Goal: Task Accomplishment & Management: Use online tool/utility

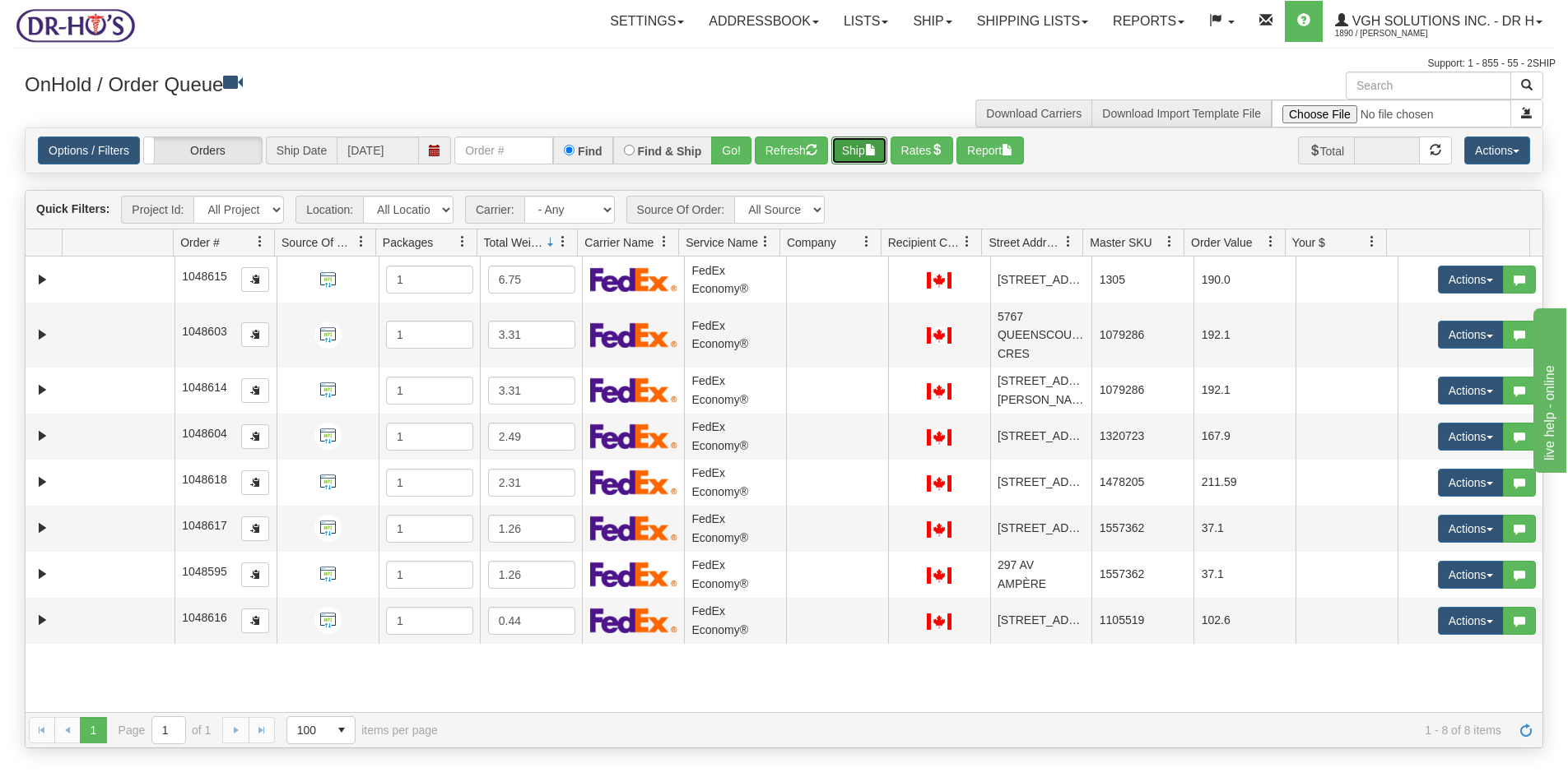
click at [856, 151] on button "Ship" at bounding box center [859, 151] width 56 height 28
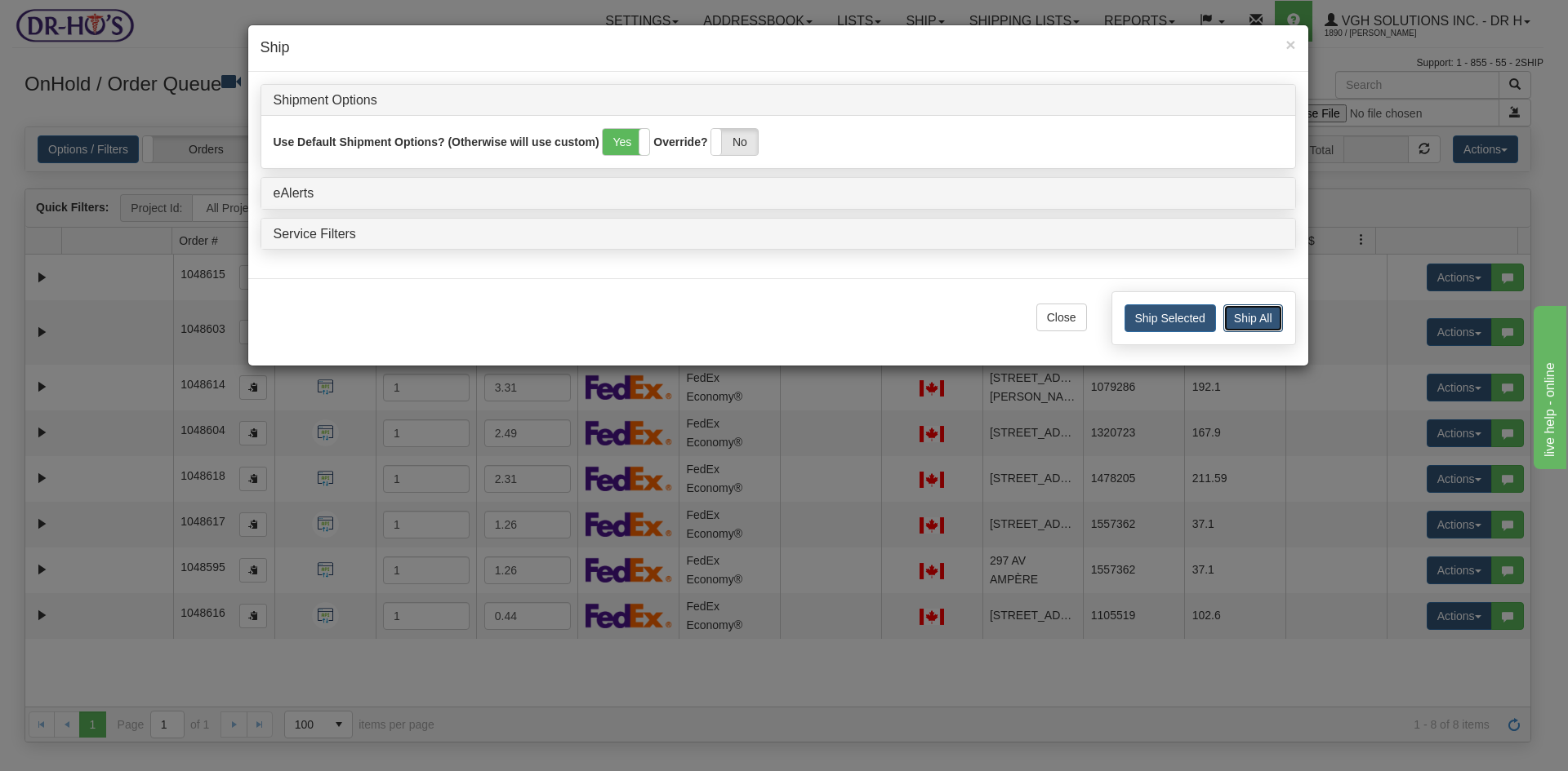
click at [1262, 316] on button "Ship All" at bounding box center [1253, 318] width 60 height 28
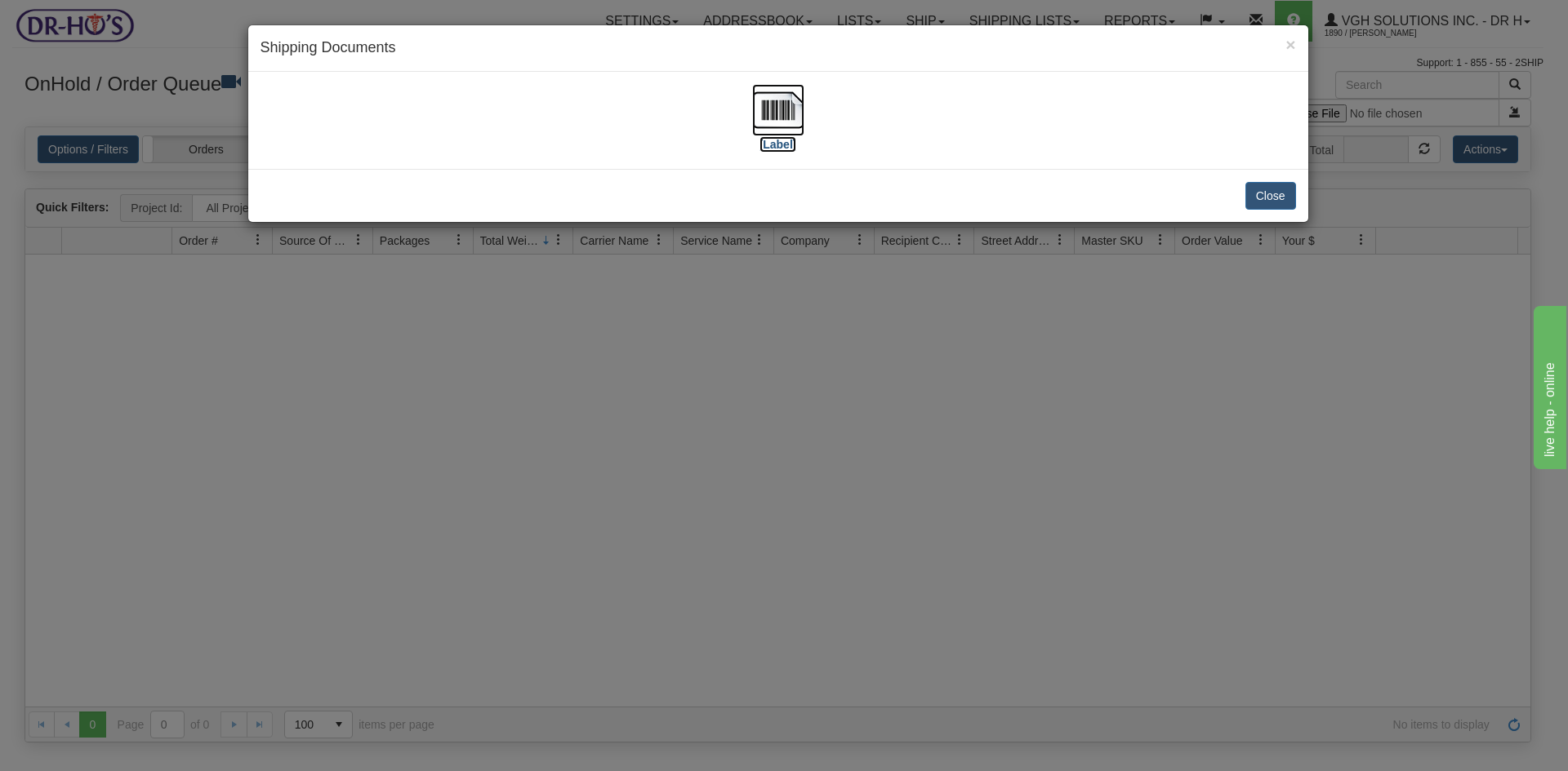
click at [781, 112] on img at bounding box center [778, 110] width 52 height 52
drag, startPoint x: 1269, startPoint y: 199, endPoint x: 970, endPoint y: 117, distance: 310.0
click at [1269, 198] on button "Close" at bounding box center [1270, 196] width 50 height 28
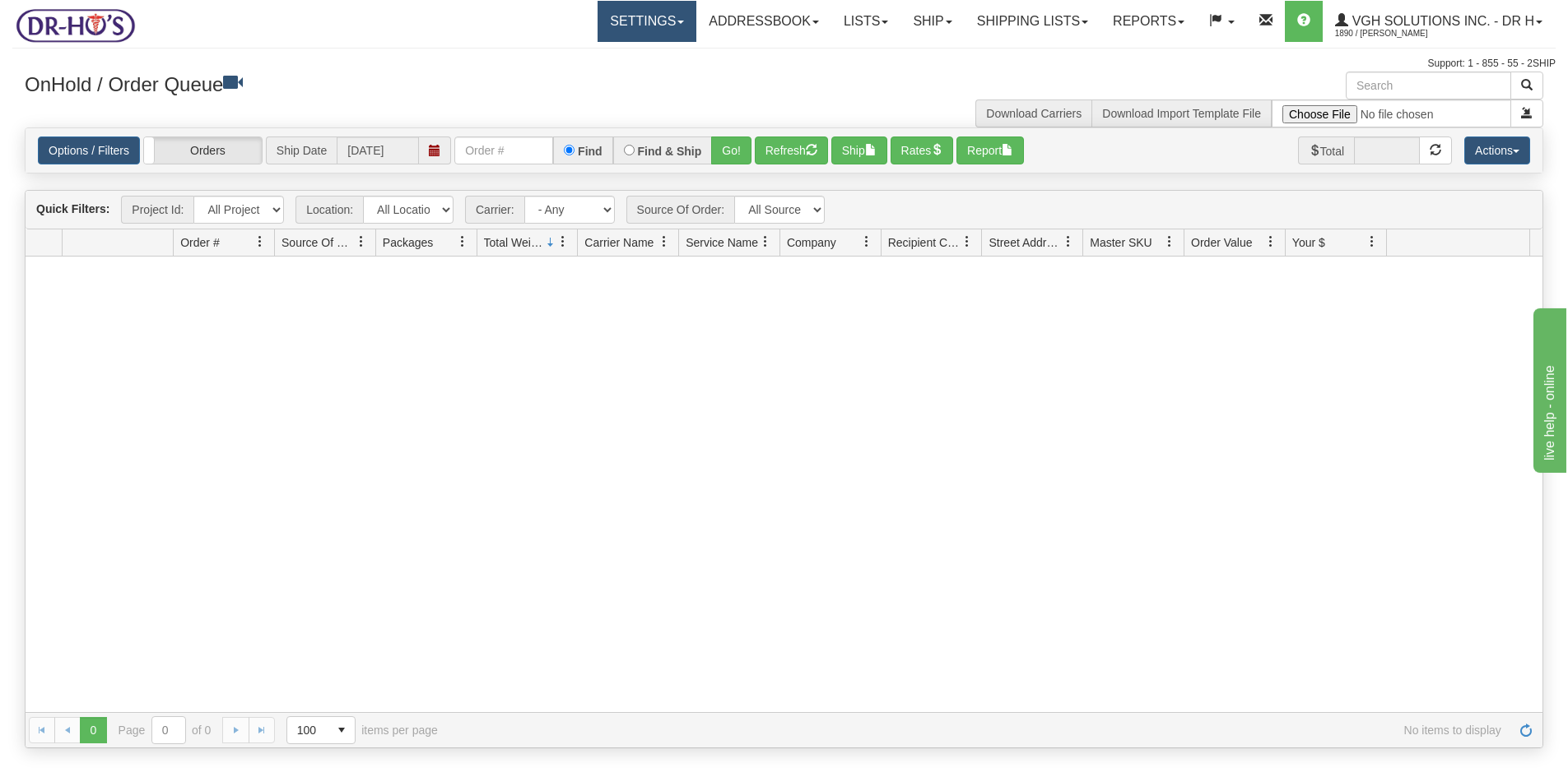
click at [617, 30] on link "Settings" at bounding box center [646, 22] width 98 height 41
click at [590, 57] on span "Shipping Preferences" at bounding box center [603, 57] width 111 height 13
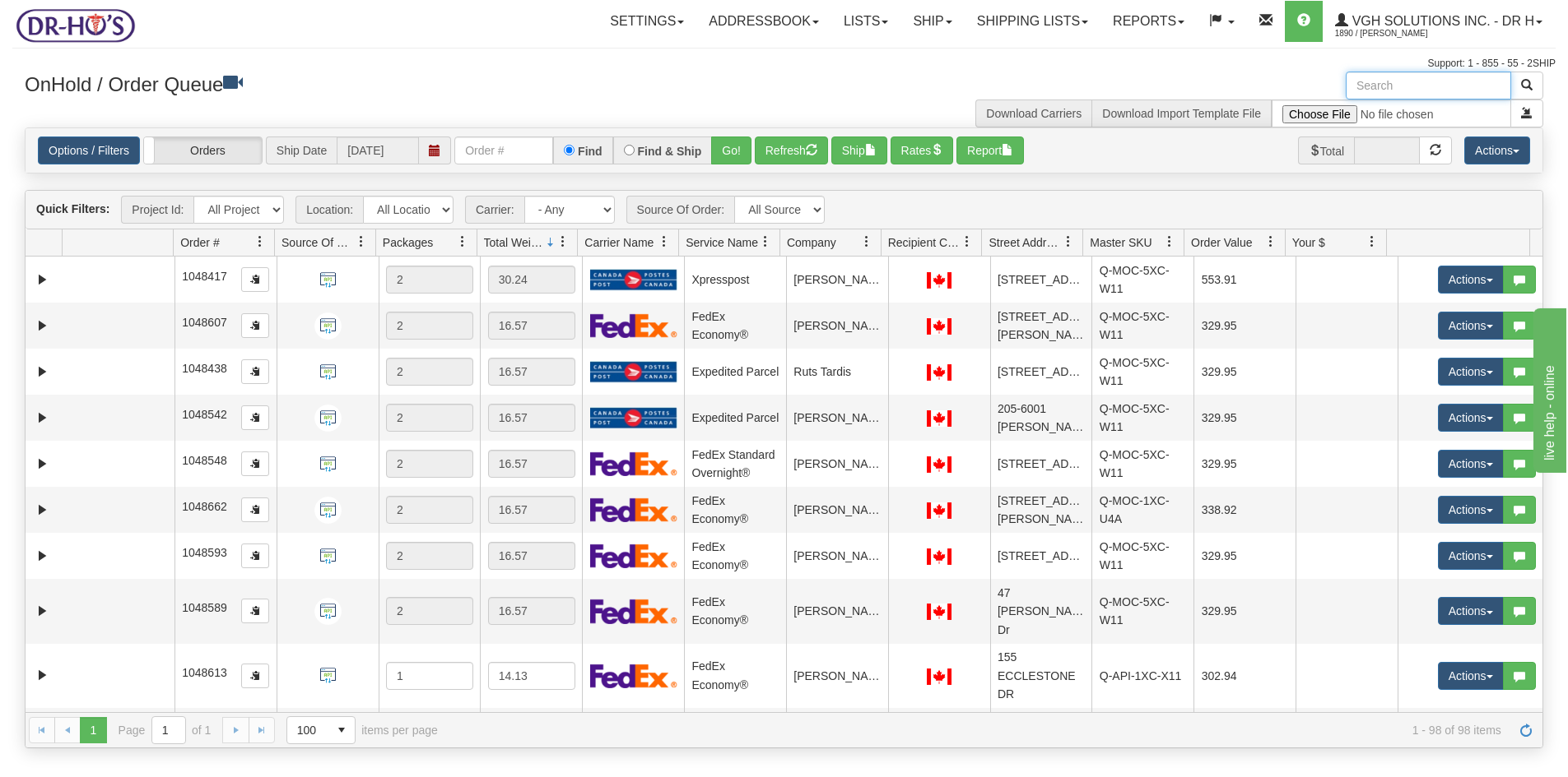
click at [1395, 92] on input "text" at bounding box center [1428, 85] width 165 height 28
paste input "1204509"
type input "1204509"
click at [1529, 86] on span "button" at bounding box center [1527, 84] width 11 height 11
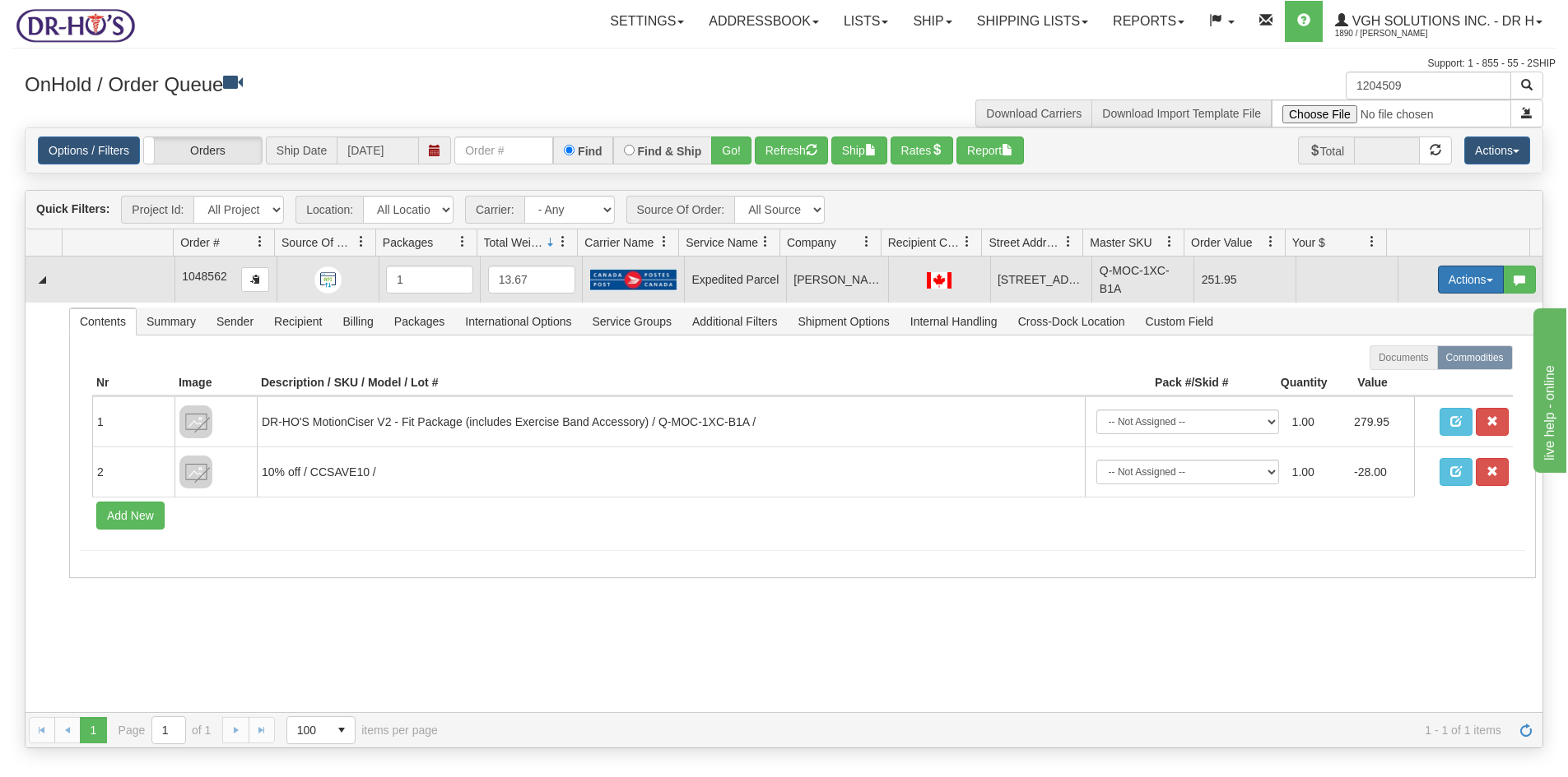
click at [1444, 281] on button "Actions" at bounding box center [1470, 279] width 66 height 28
click at [1388, 313] on span "Open" at bounding box center [1408, 311] width 39 height 13
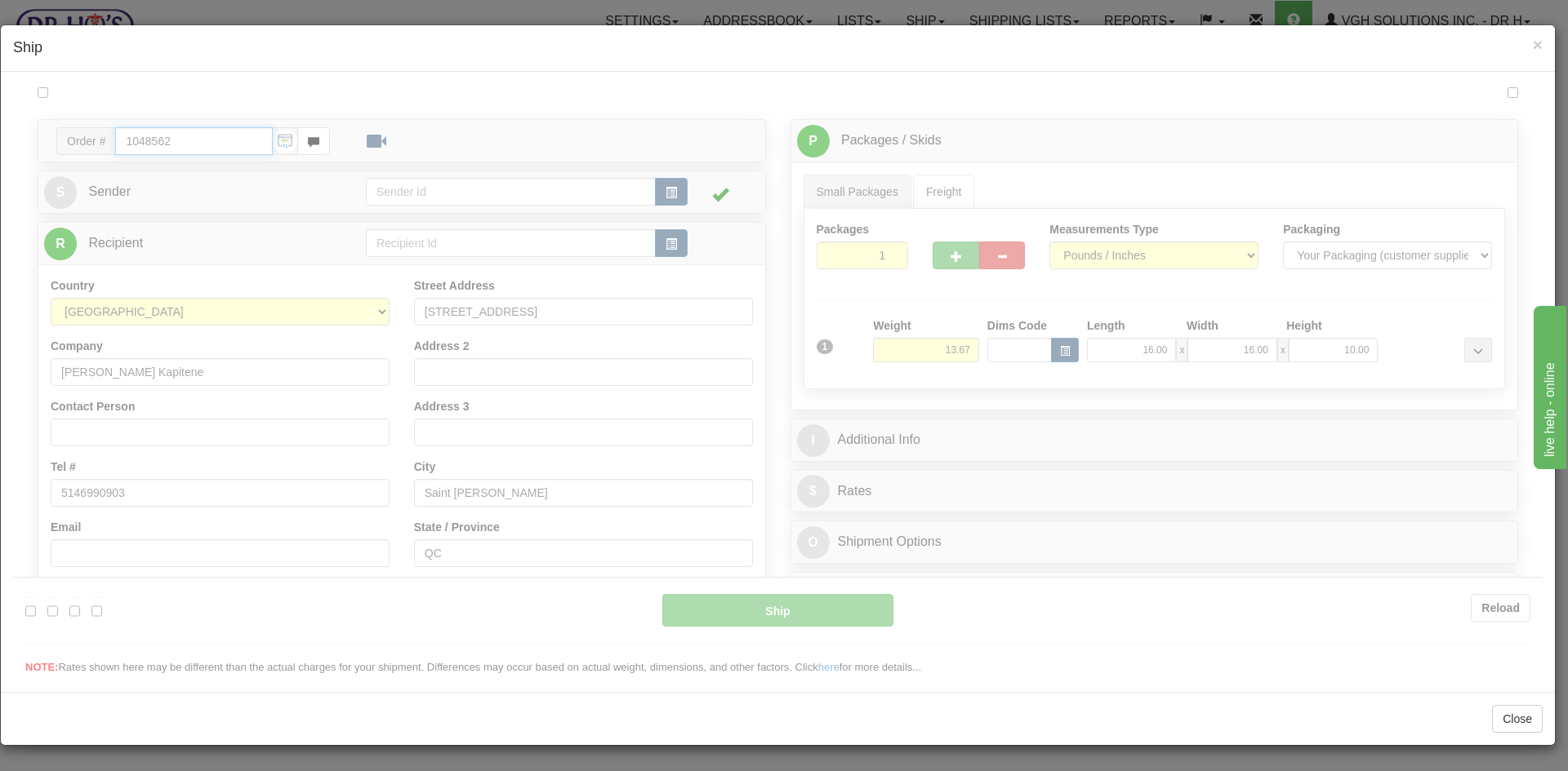
type input "DOM.EP"
type input "09:00"
type input "16:00"
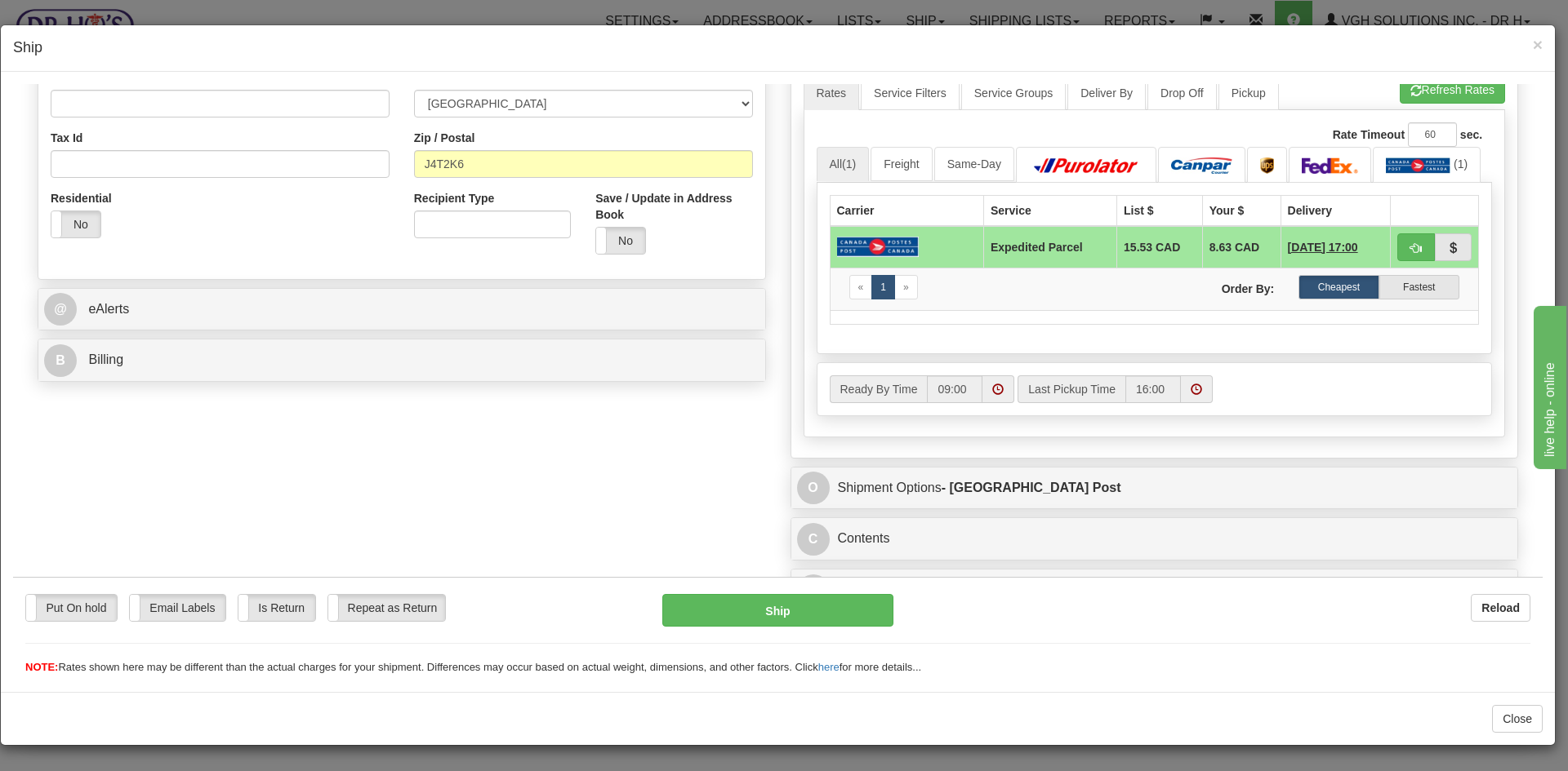
scroll to position [487, 0]
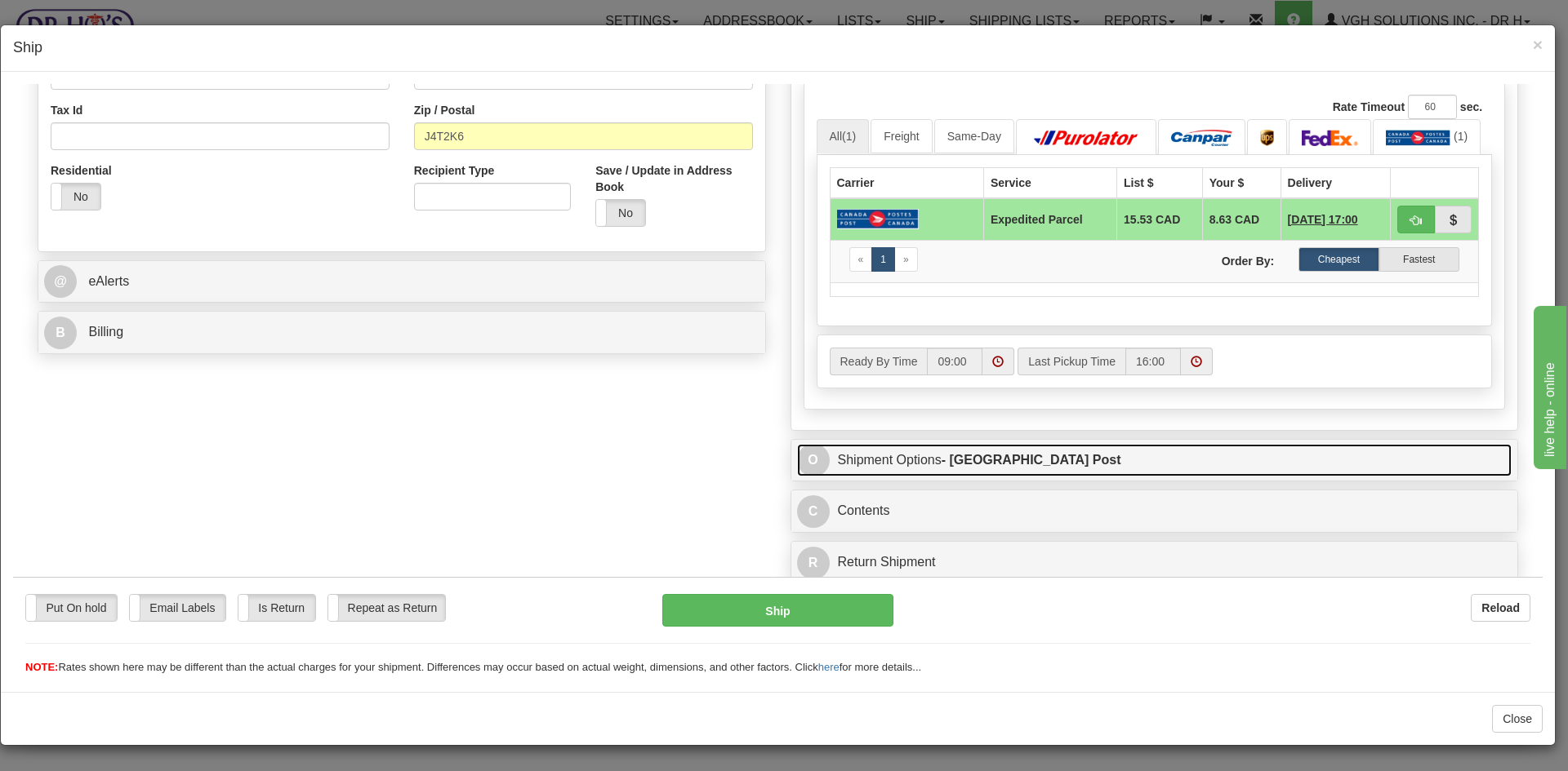
click at [895, 467] on link "O Shipment Options - [GEOGRAPHIC_DATA] Post" at bounding box center [1154, 460] width 716 height 33
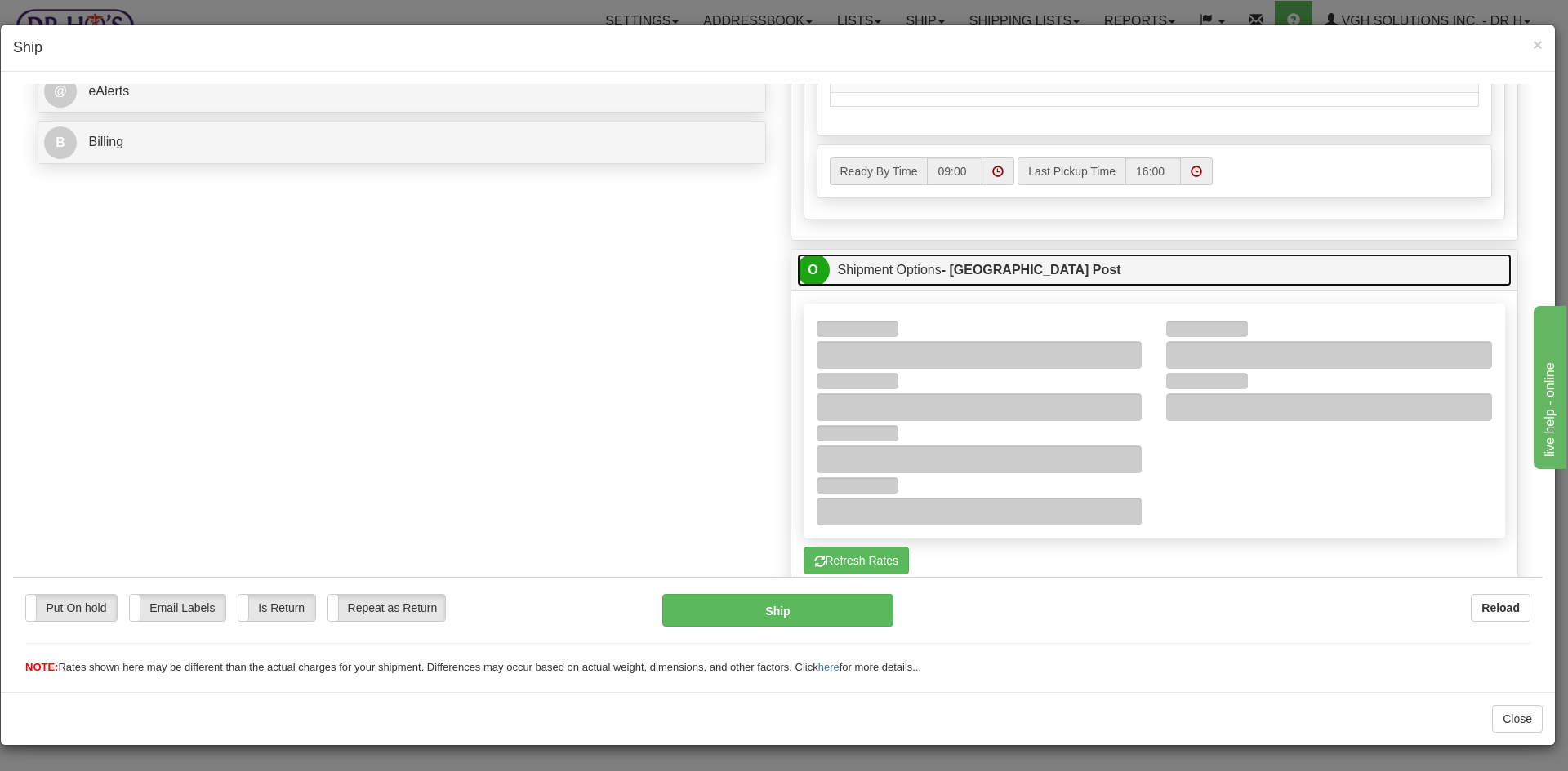
scroll to position [732, 0]
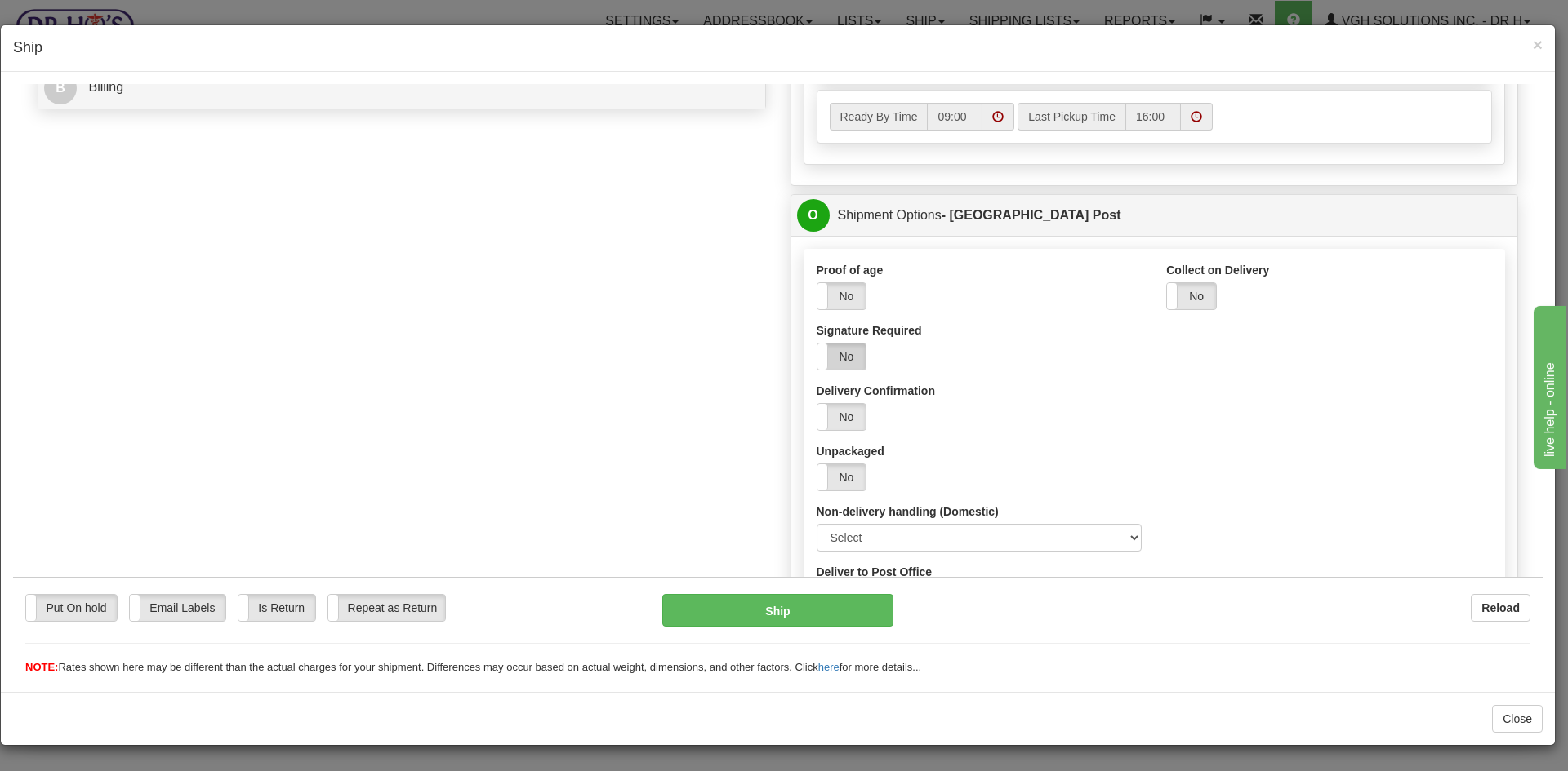
click at [843, 347] on label "No" at bounding box center [841, 356] width 49 height 26
click at [811, 602] on button "Ship" at bounding box center [777, 609] width 230 height 33
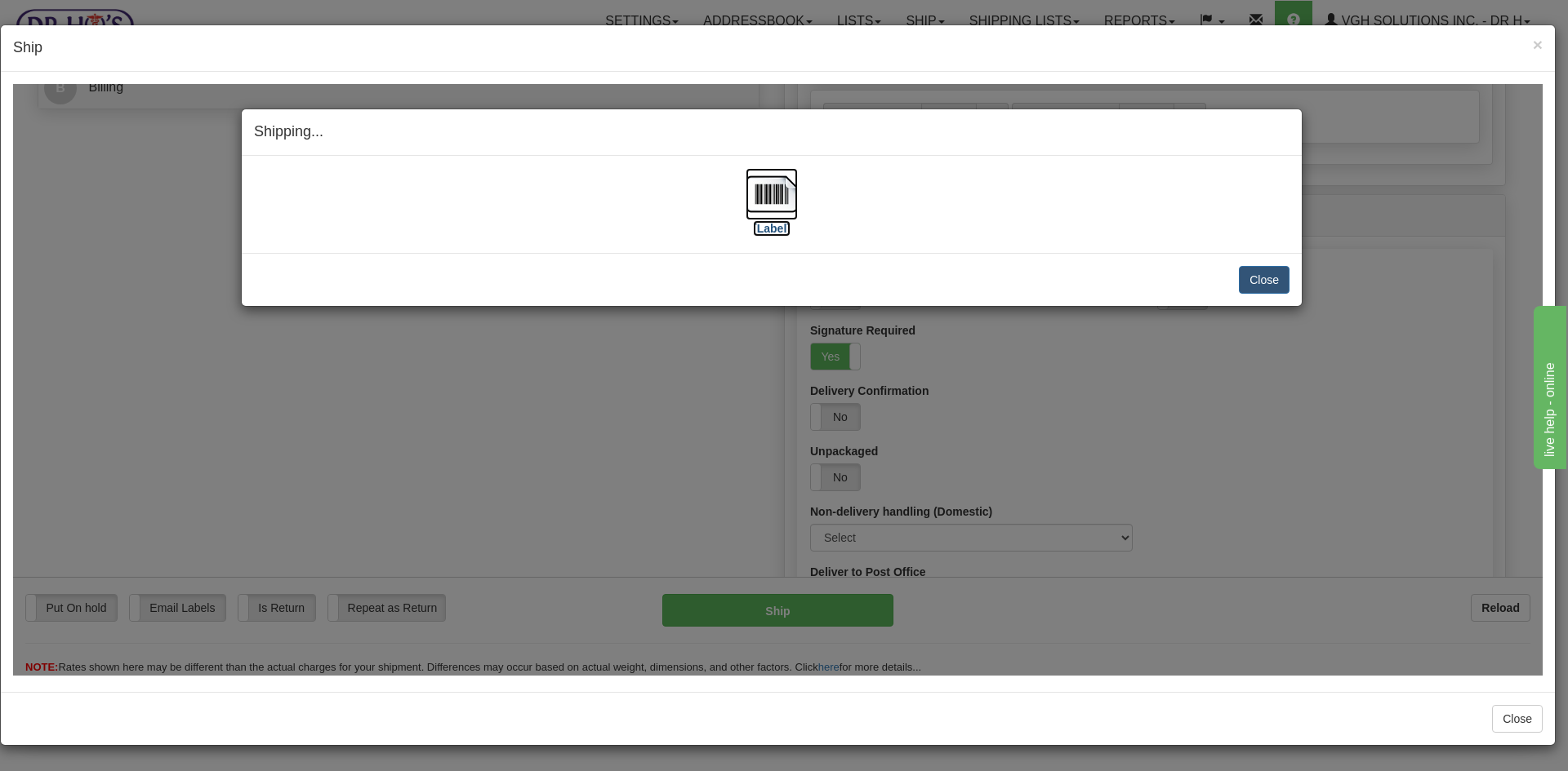
click at [778, 198] on img at bounding box center [771, 193] width 52 height 52
click at [1272, 283] on button "Close" at bounding box center [1264, 279] width 50 height 28
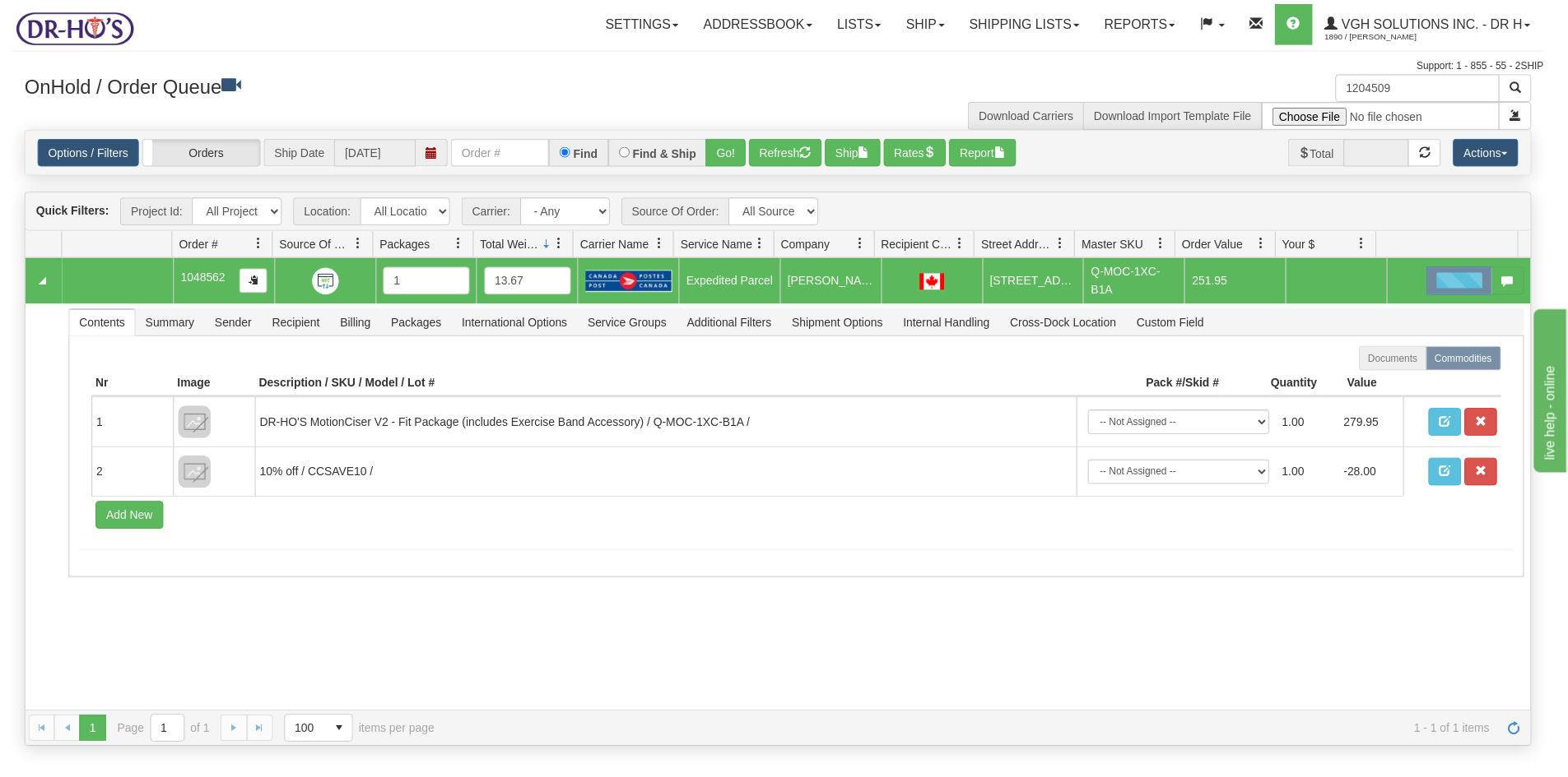
scroll to position [0, 0]
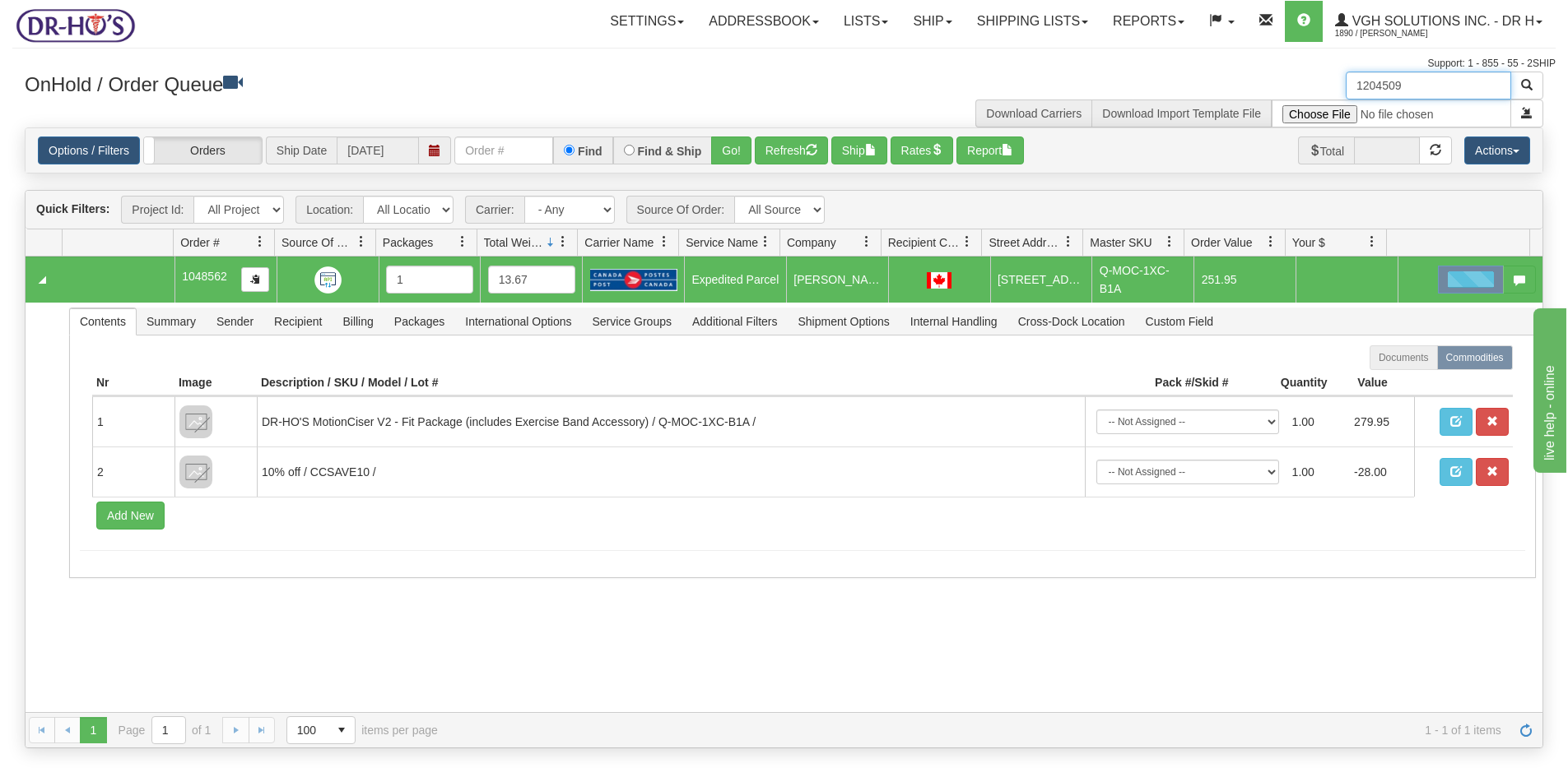
drag, startPoint x: 1412, startPoint y: 88, endPoint x: 1295, endPoint y: 100, distance: 117.6
click at [1294, 98] on div "1204509 Download Carriers Download Import Template File" at bounding box center [1169, 99] width 772 height 56
paste input "444"
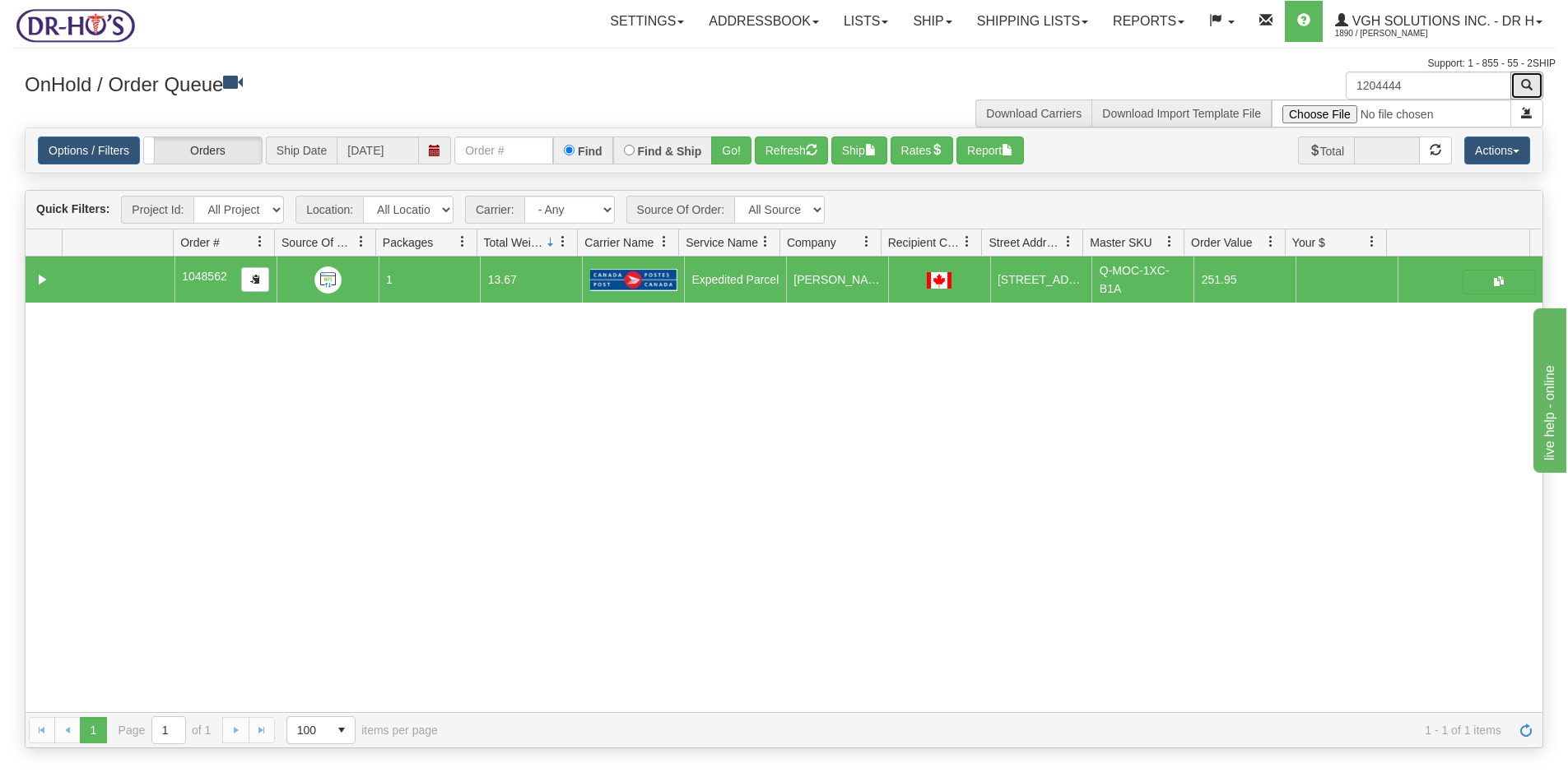
drag, startPoint x: 1524, startPoint y: 82, endPoint x: 1346, endPoint y: 188, distance: 207.2
click at [1522, 82] on span "button" at bounding box center [1527, 84] width 11 height 11
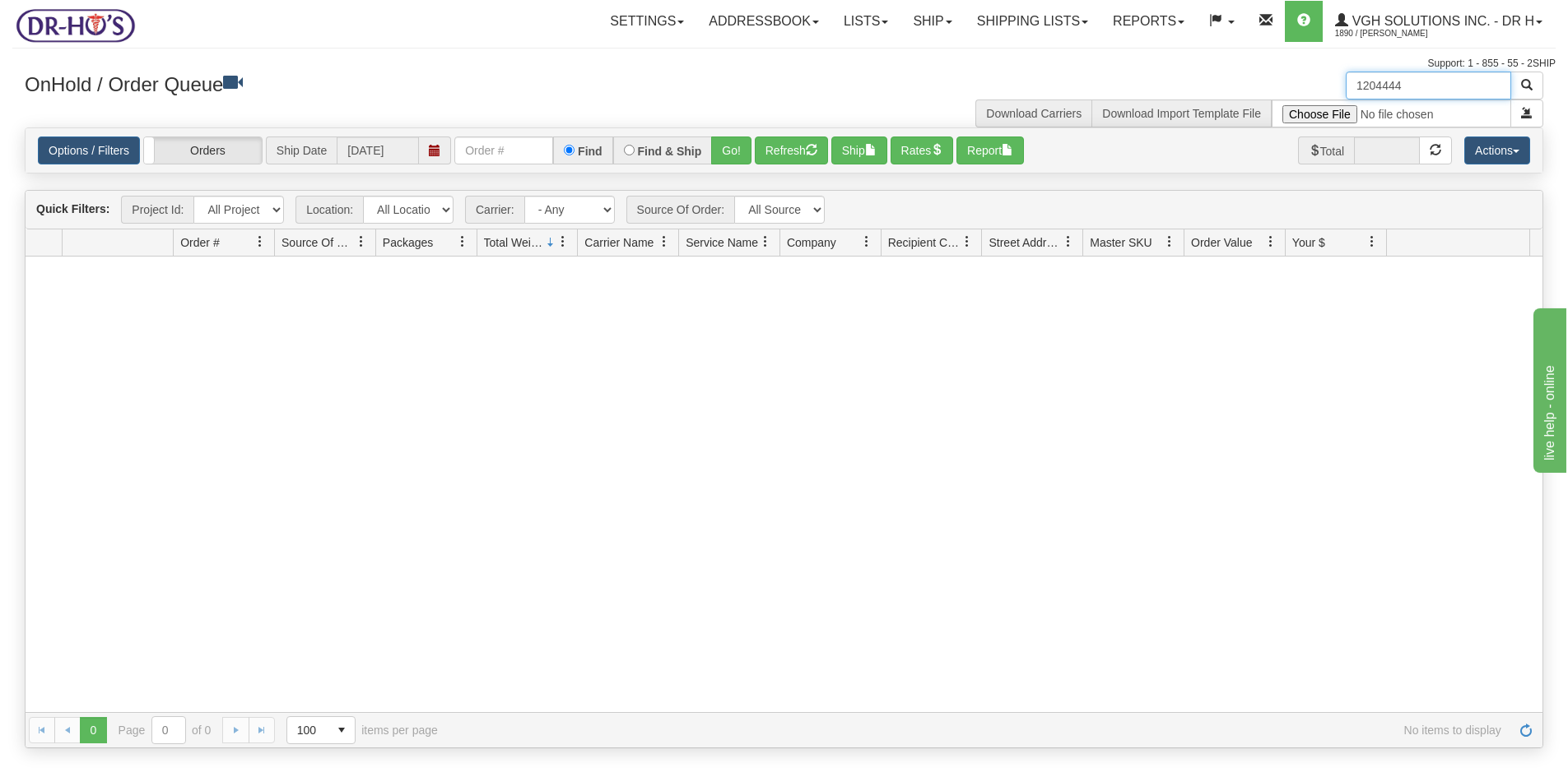
click at [1433, 83] on input "1204444" at bounding box center [1428, 85] width 165 height 28
drag, startPoint x: 1421, startPoint y: 84, endPoint x: 1269, endPoint y: 81, distance: 152.0
click at [1280, 81] on div "120444 Download Carriers Download Import Template File" at bounding box center [1169, 99] width 772 height 56
paste input "69"
type input "1204469"
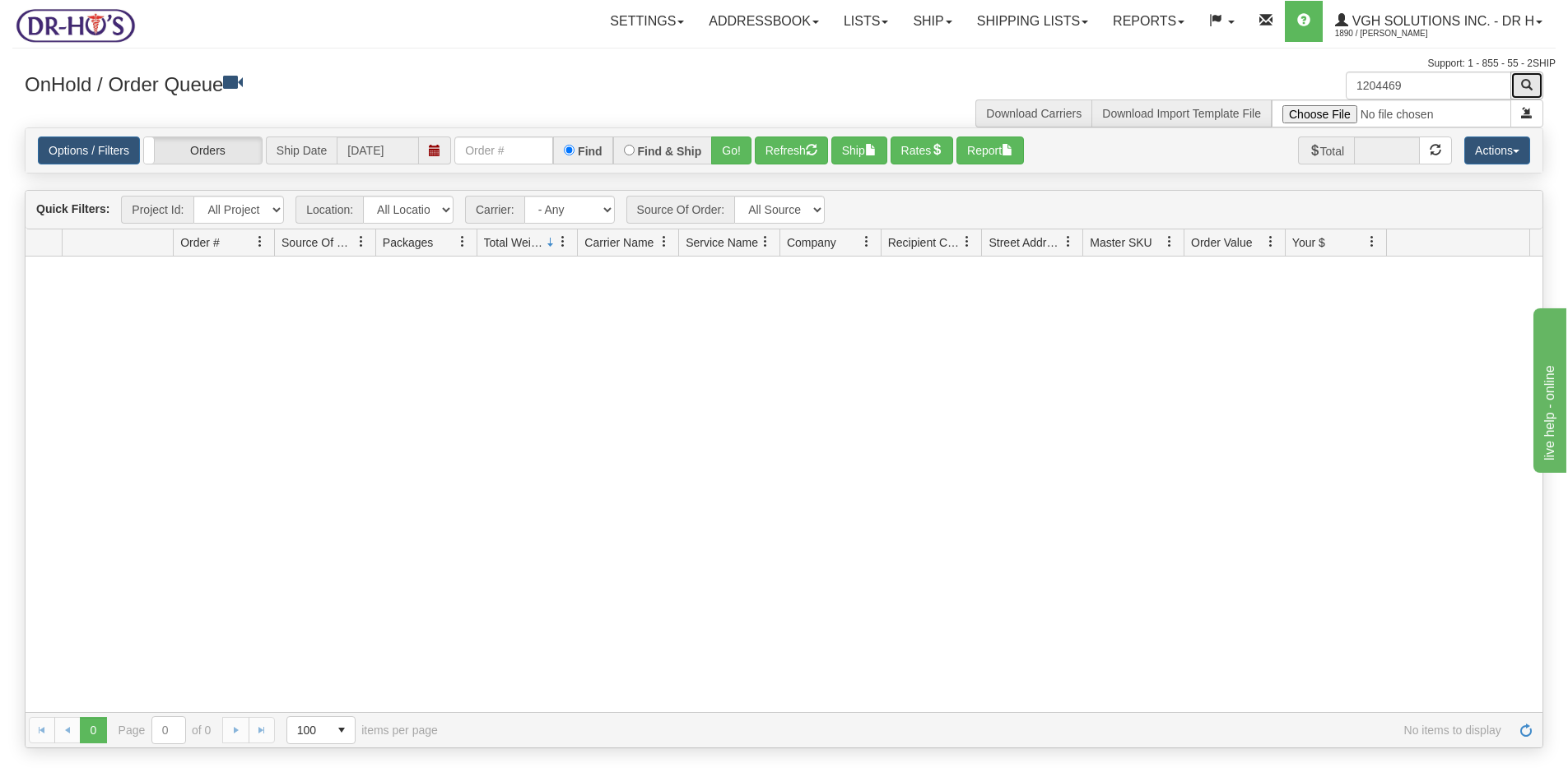
click at [1532, 81] on button "button" at bounding box center [1526, 85] width 33 height 28
drag, startPoint x: 1419, startPoint y: 88, endPoint x: 1249, endPoint y: 106, distance: 171.0
click at [1249, 106] on div "1204469 Download Carriers Download Import Template File" at bounding box center [1169, 99] width 772 height 56
click at [783, 151] on button "Refresh" at bounding box center [792, 151] width 73 height 28
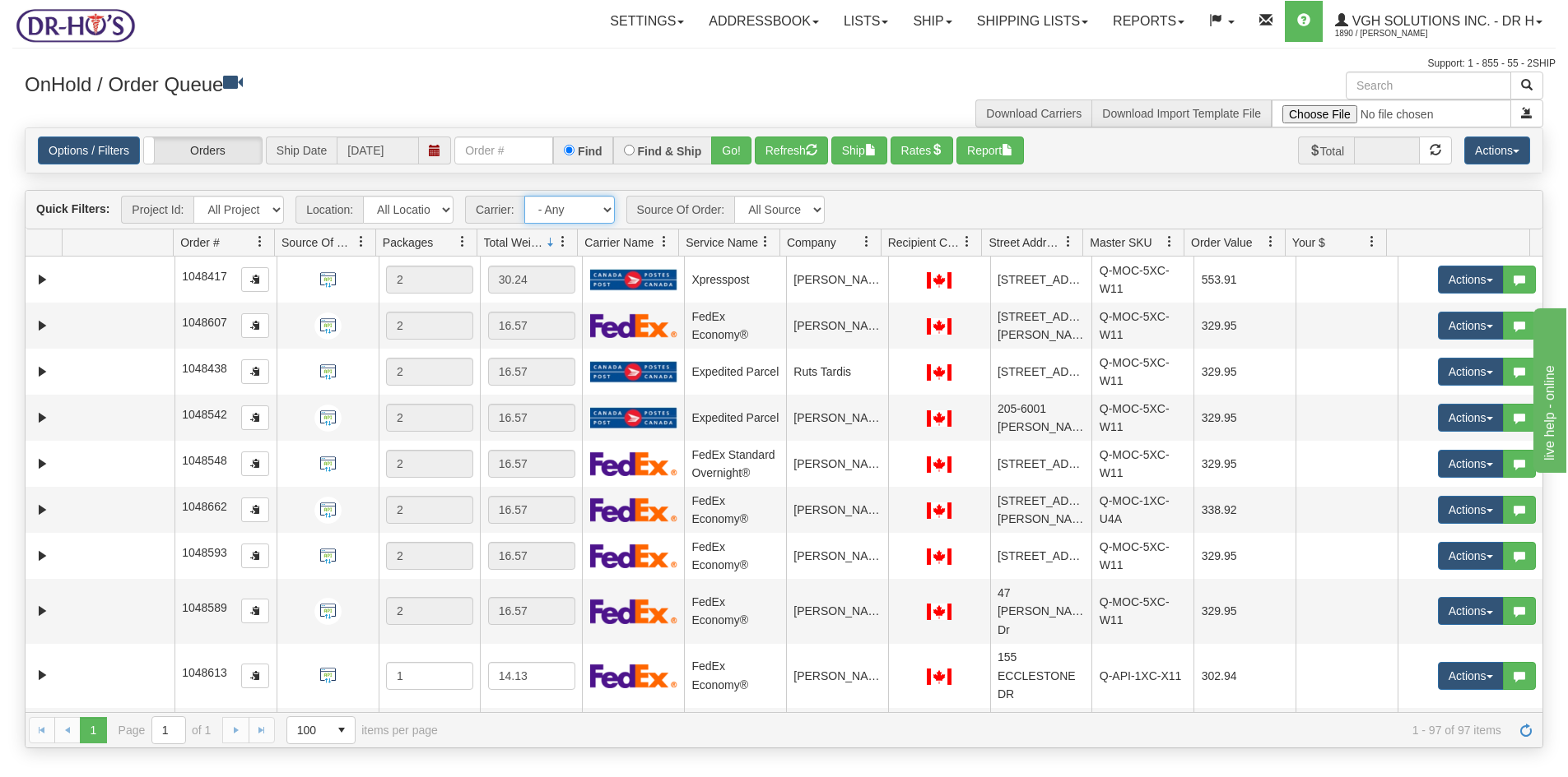
click at [605, 211] on select "- Any - Has NO carrier assigned - Has a carrier assigned FedEx Express® Canada …" at bounding box center [569, 210] width 91 height 28
select select "20"
click at [524, 196] on select "- Any - Has NO carrier assigned - Has a carrier assigned FedEx Express® Canada …" at bounding box center [569, 210] width 91 height 28
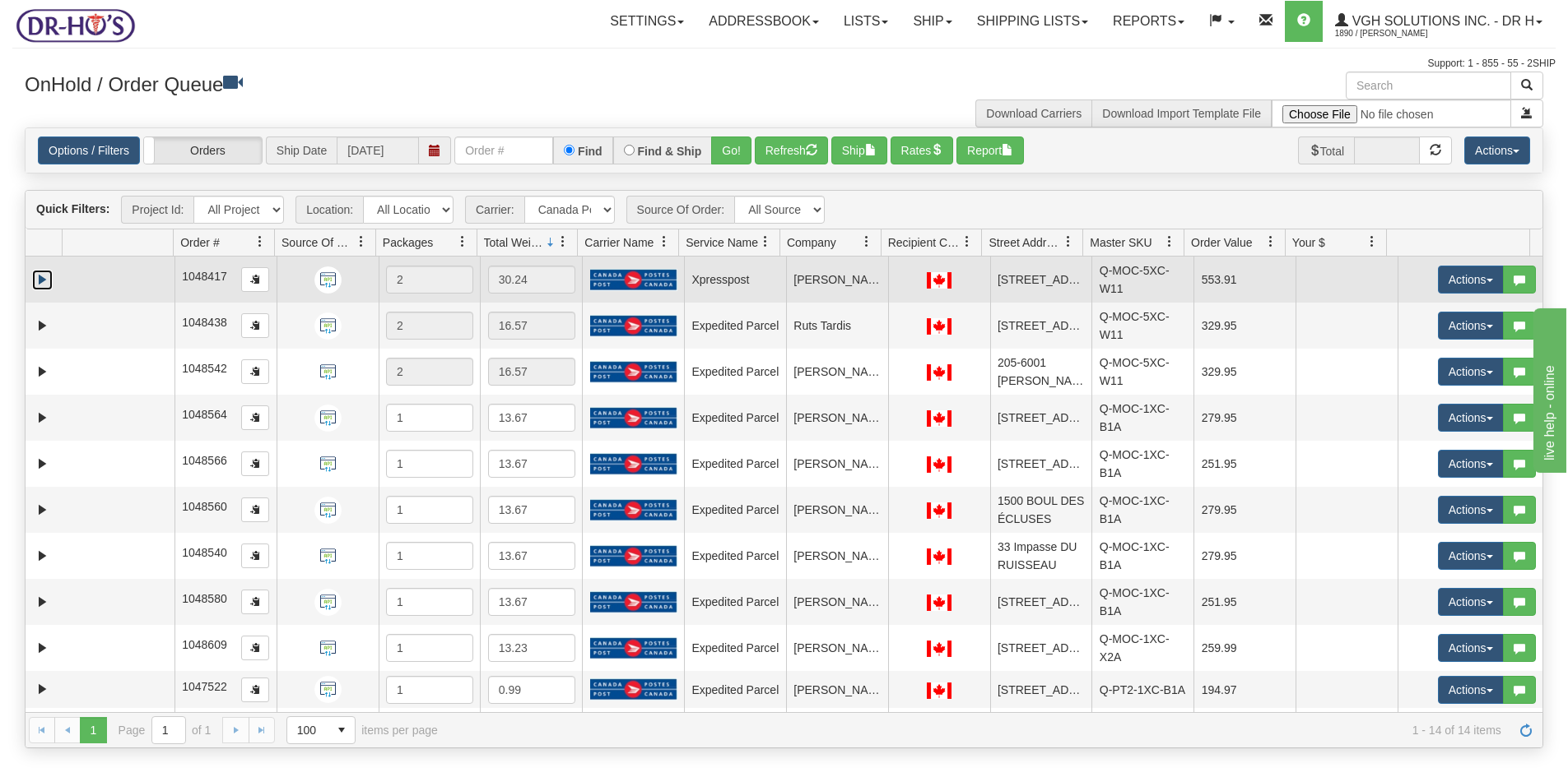
click at [42, 281] on link "Expand" at bounding box center [42, 280] width 21 height 21
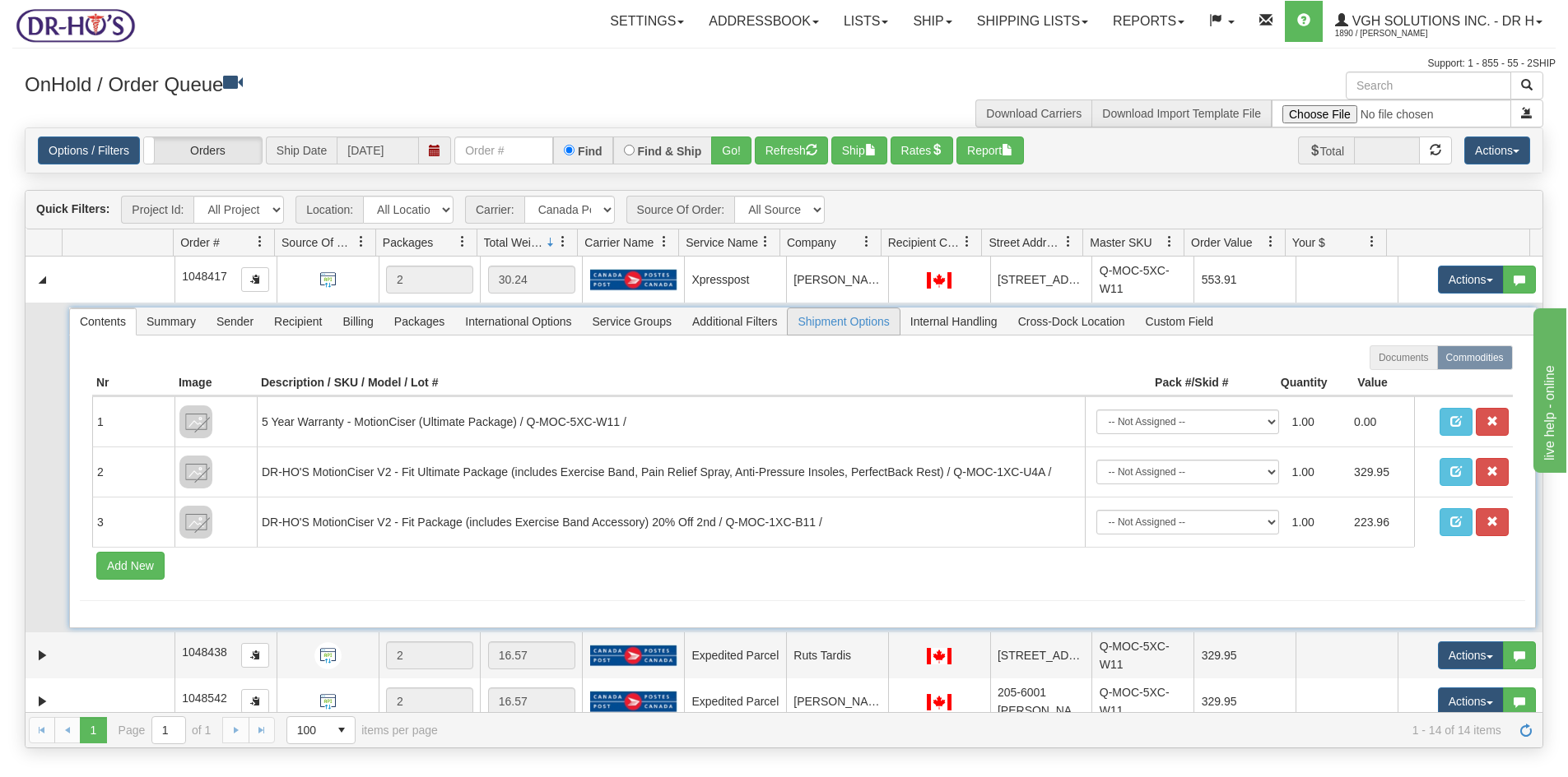
click at [840, 328] on span "Shipment Options" at bounding box center [843, 321] width 111 height 26
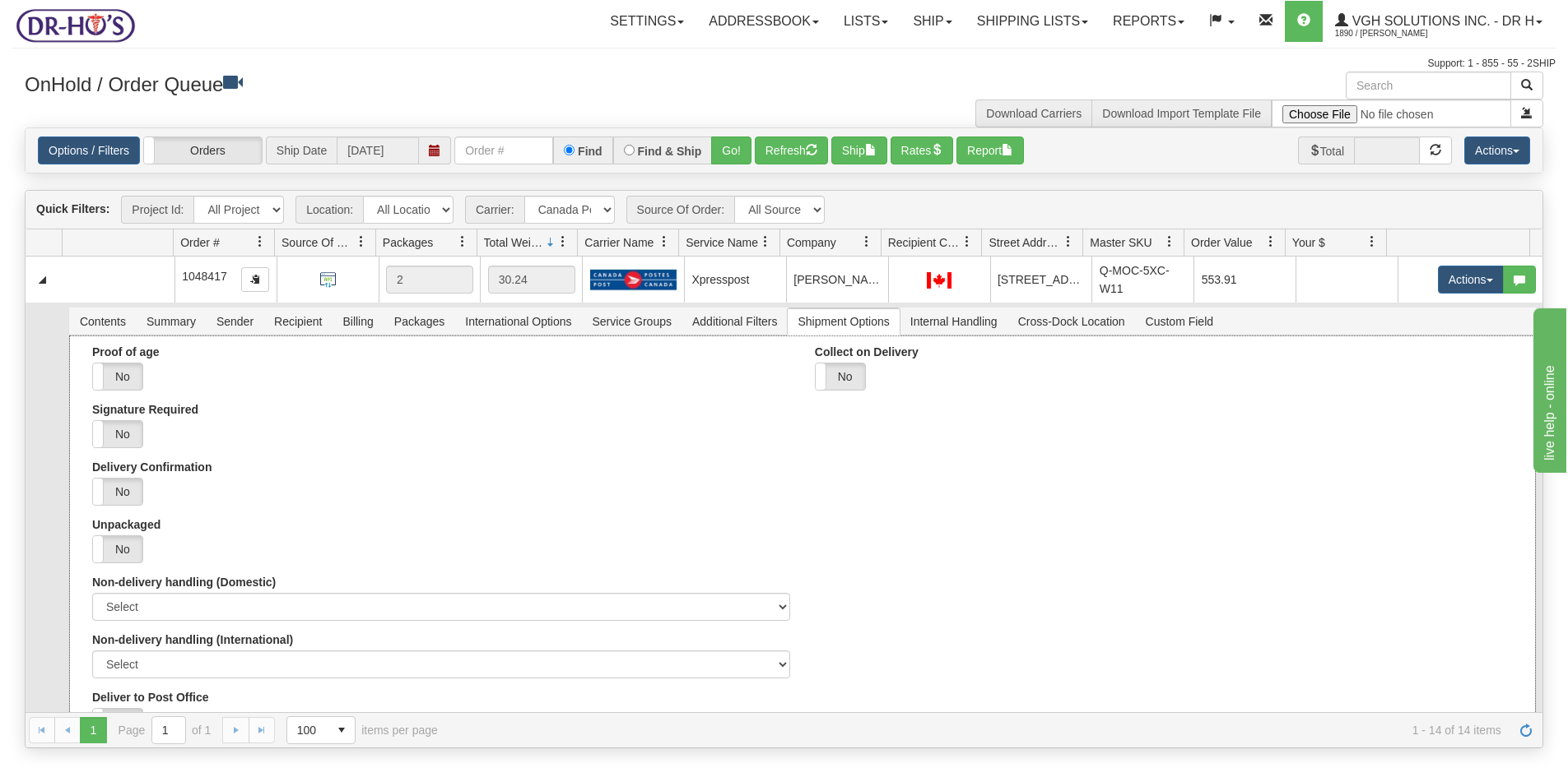
drag, startPoint x: 124, startPoint y: 436, endPoint x: 157, endPoint y: 445, distance: 34.2
click at [124, 435] on label "No" at bounding box center [117, 434] width 50 height 26
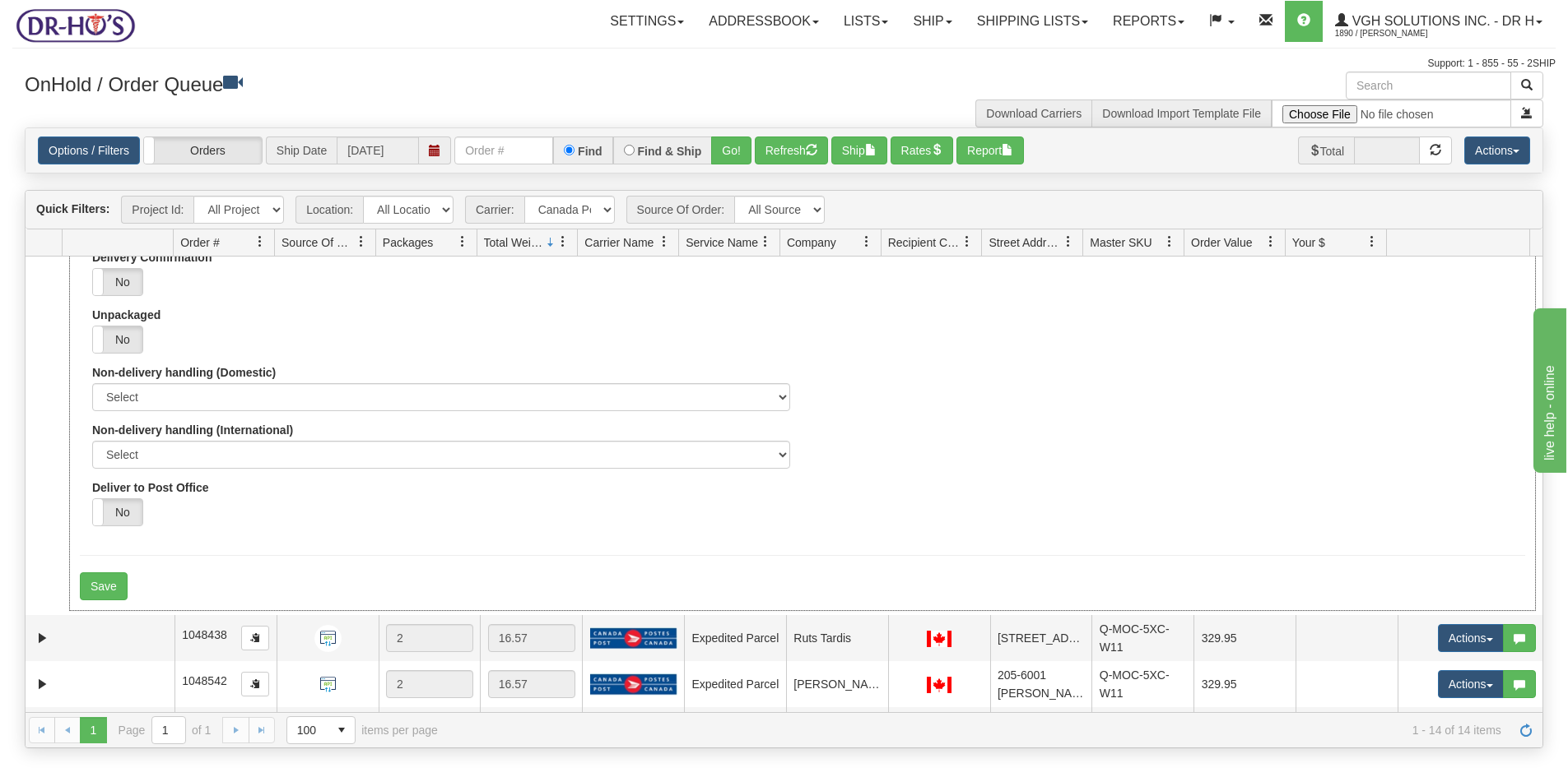
scroll to position [329, 0]
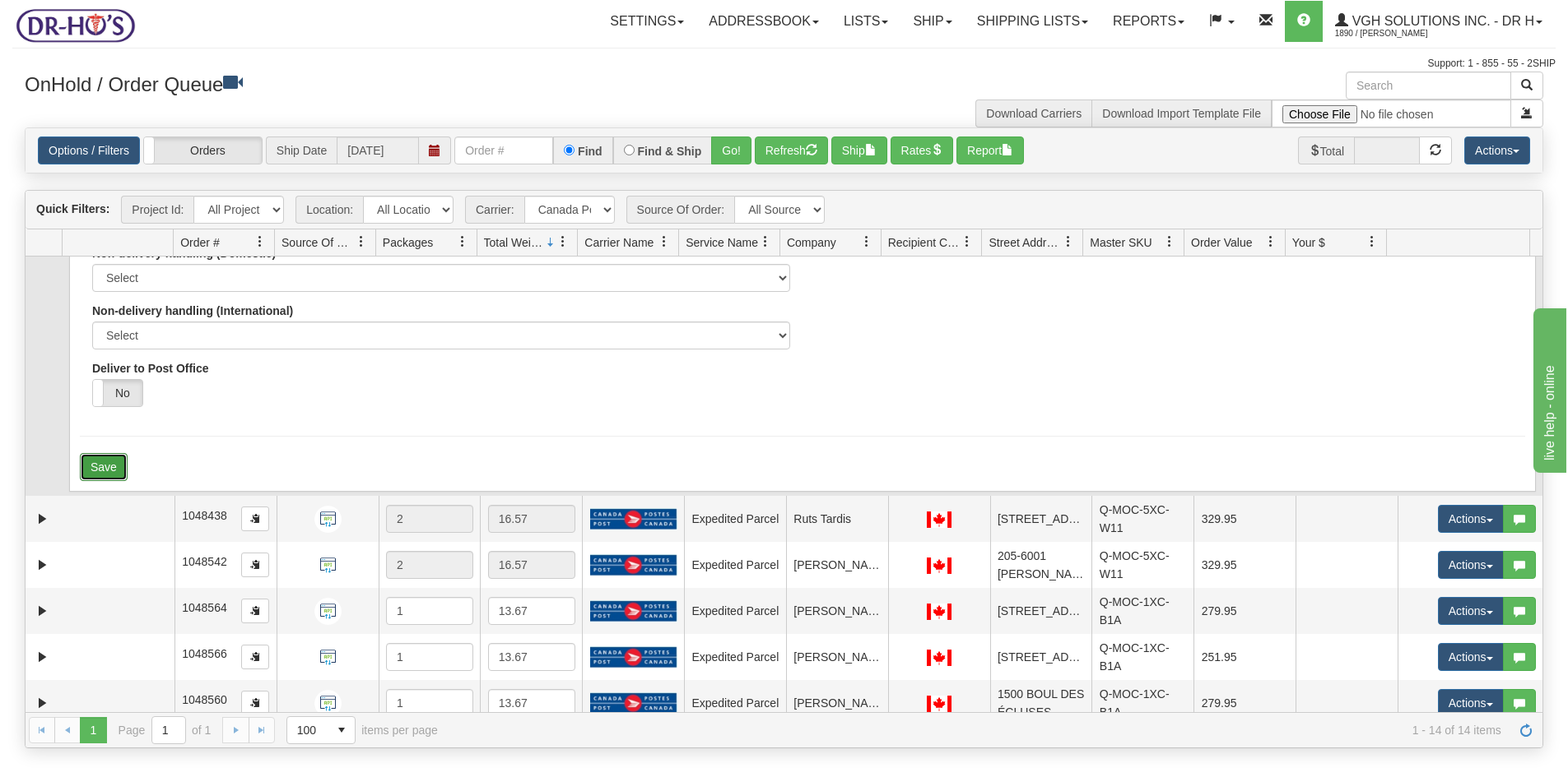
click at [110, 466] on button "Save" at bounding box center [103, 468] width 48 height 28
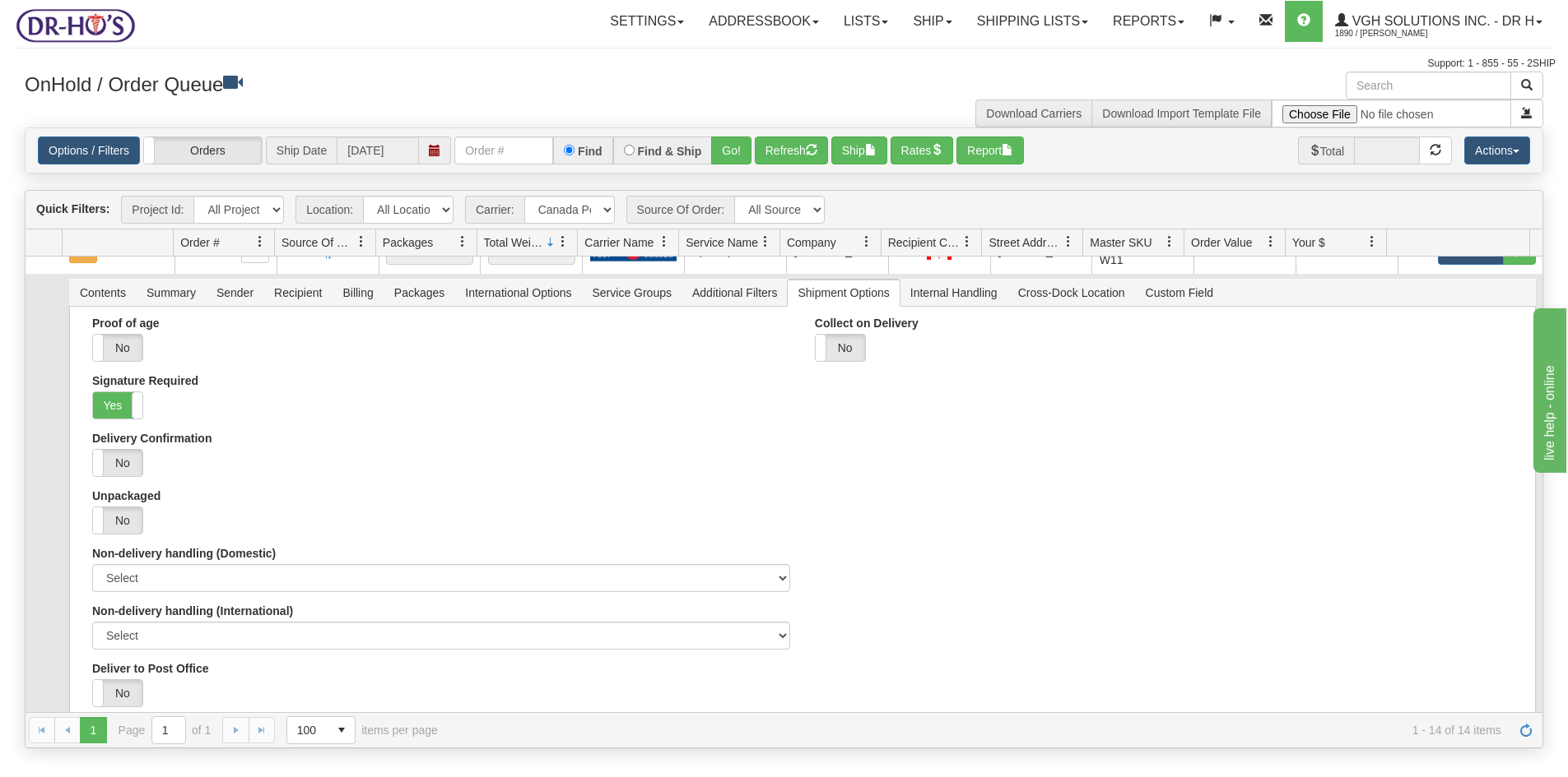
scroll to position [0, 0]
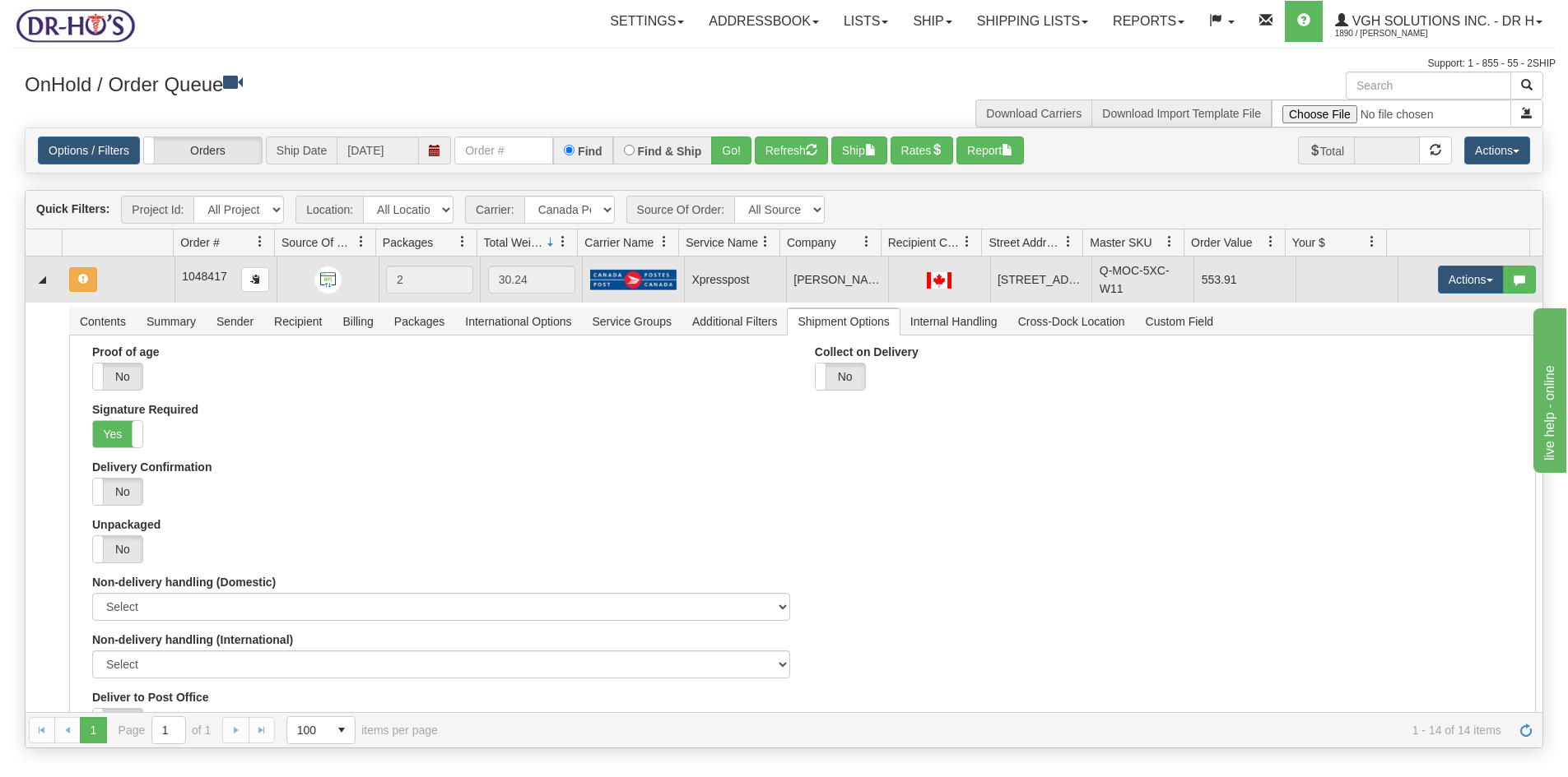
click at [116, 276] on td at bounding box center [118, 279] width 112 height 46
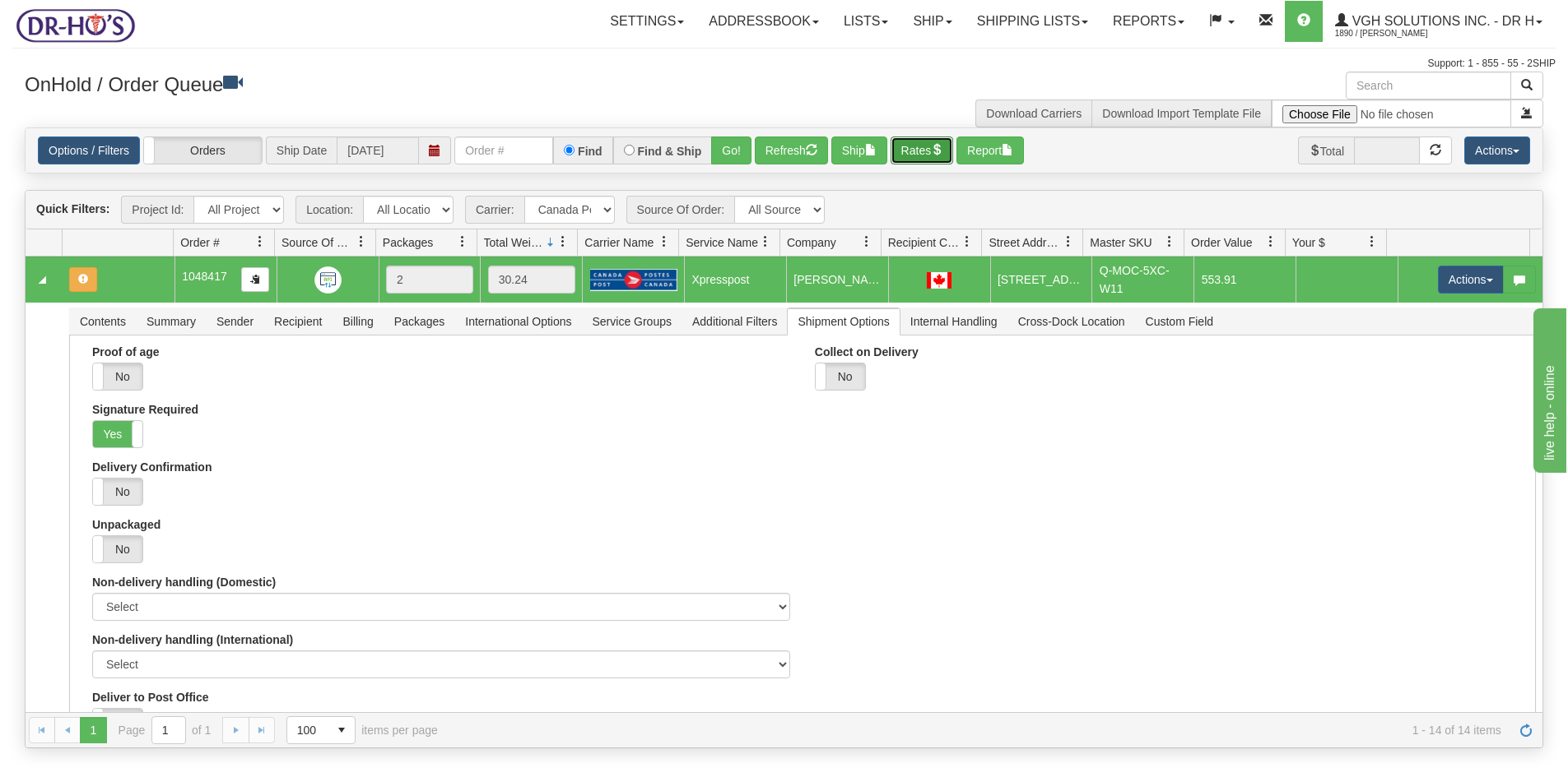
click at [942, 151] on span "button" at bounding box center [937, 150] width 11 height 11
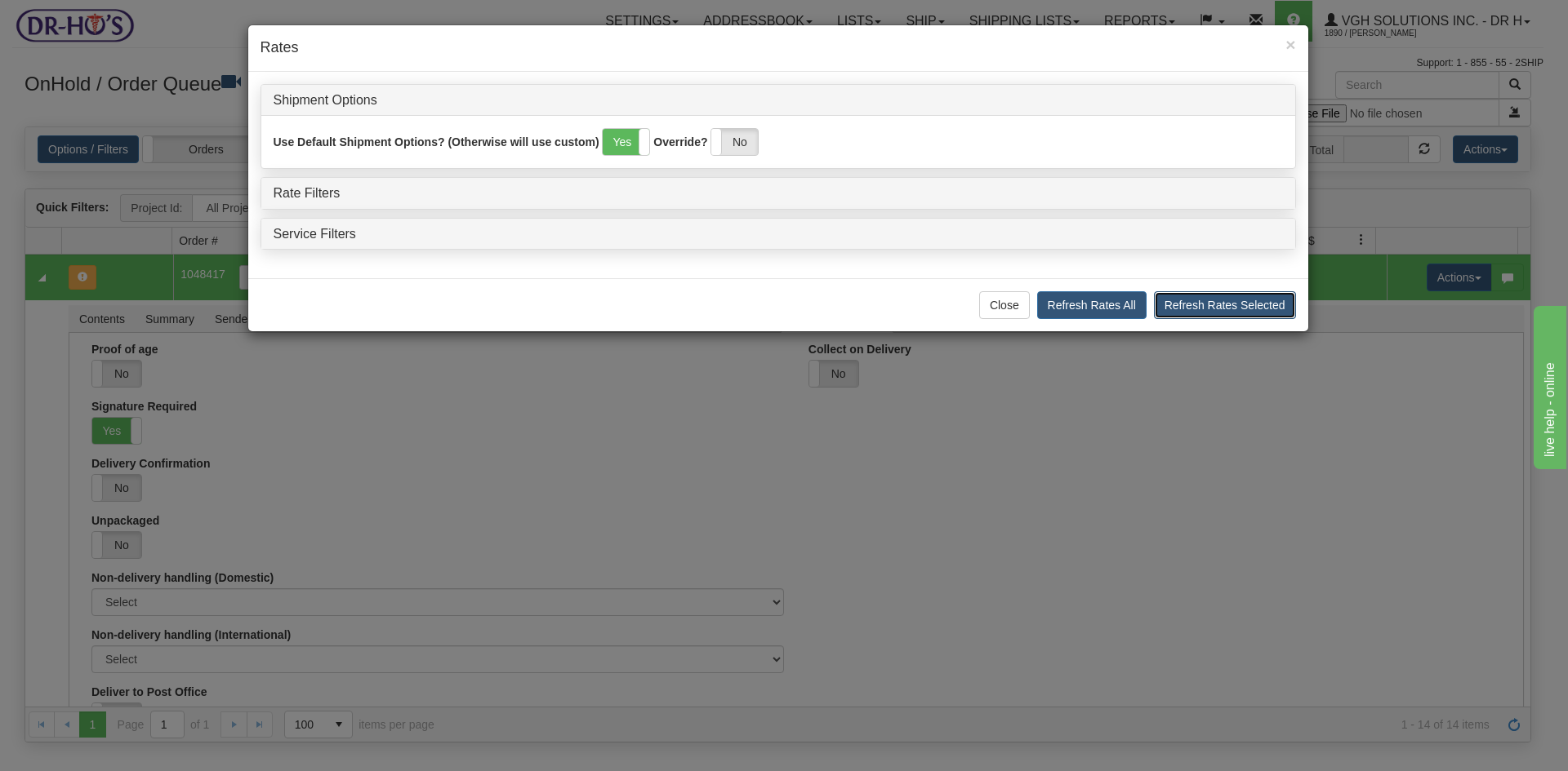
click at [1237, 309] on button "Refresh Rates Selected" at bounding box center [1225, 305] width 142 height 28
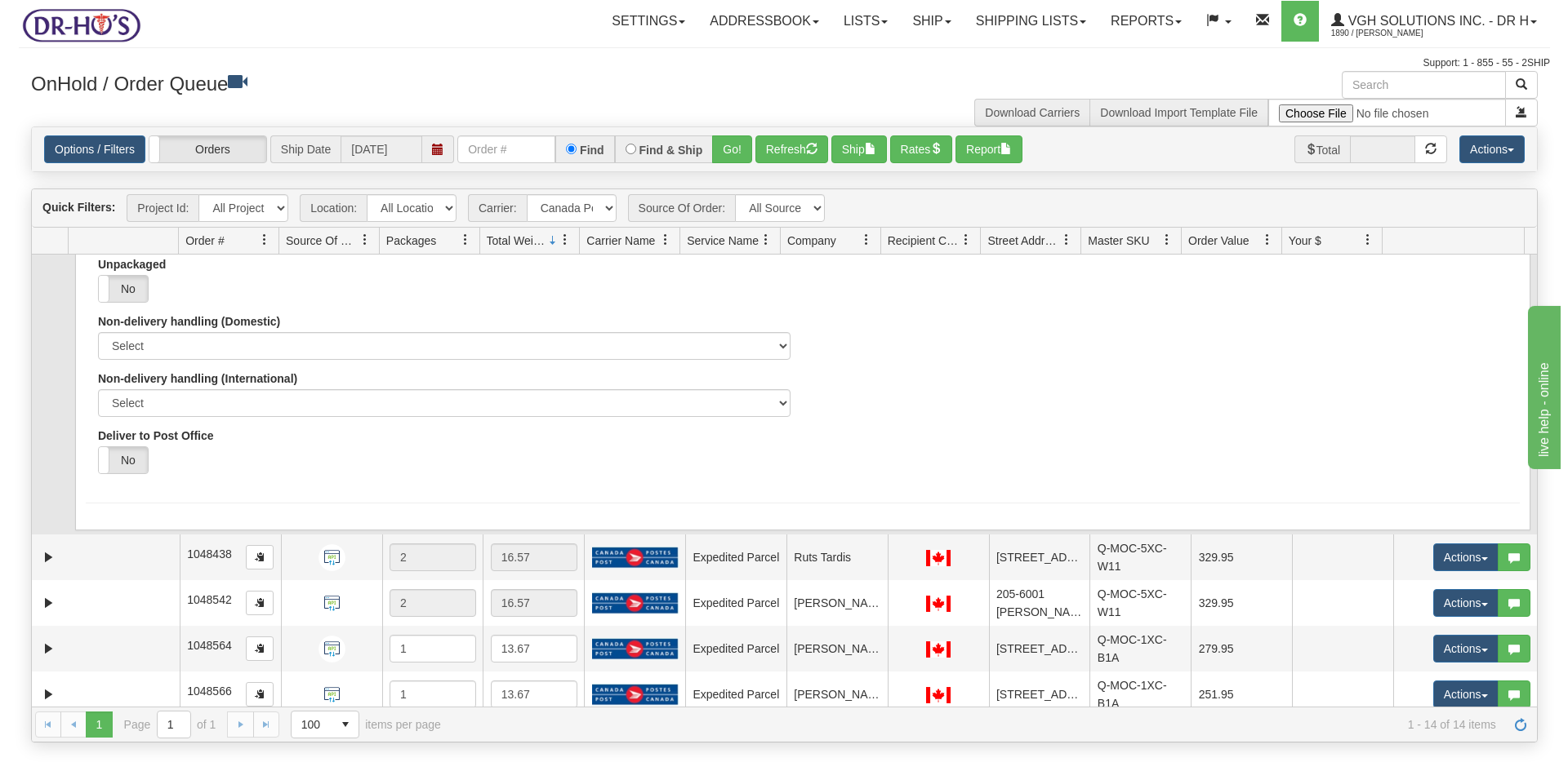
scroll to position [143, 0]
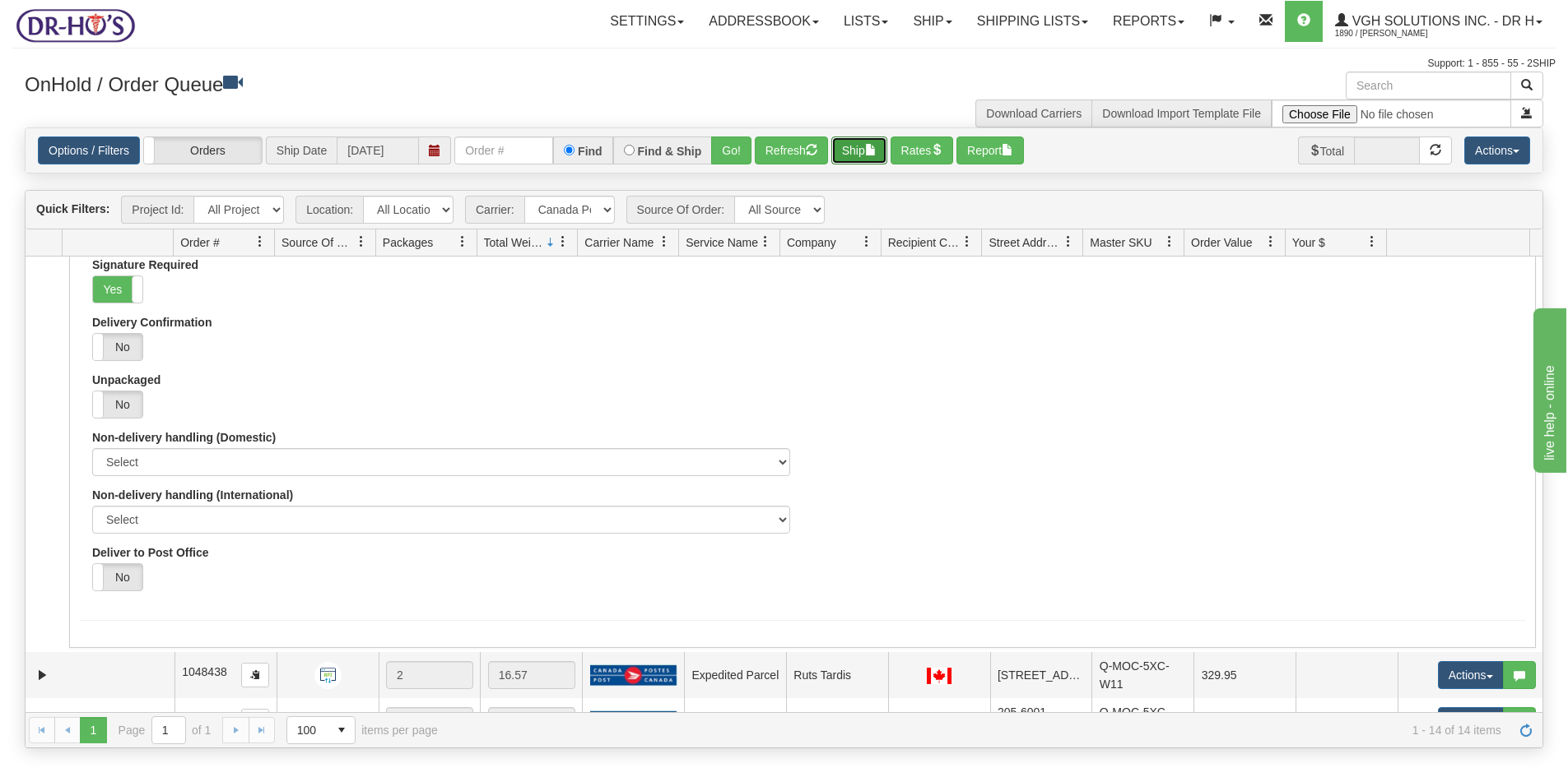
click at [851, 157] on button "Ship" at bounding box center [859, 151] width 56 height 28
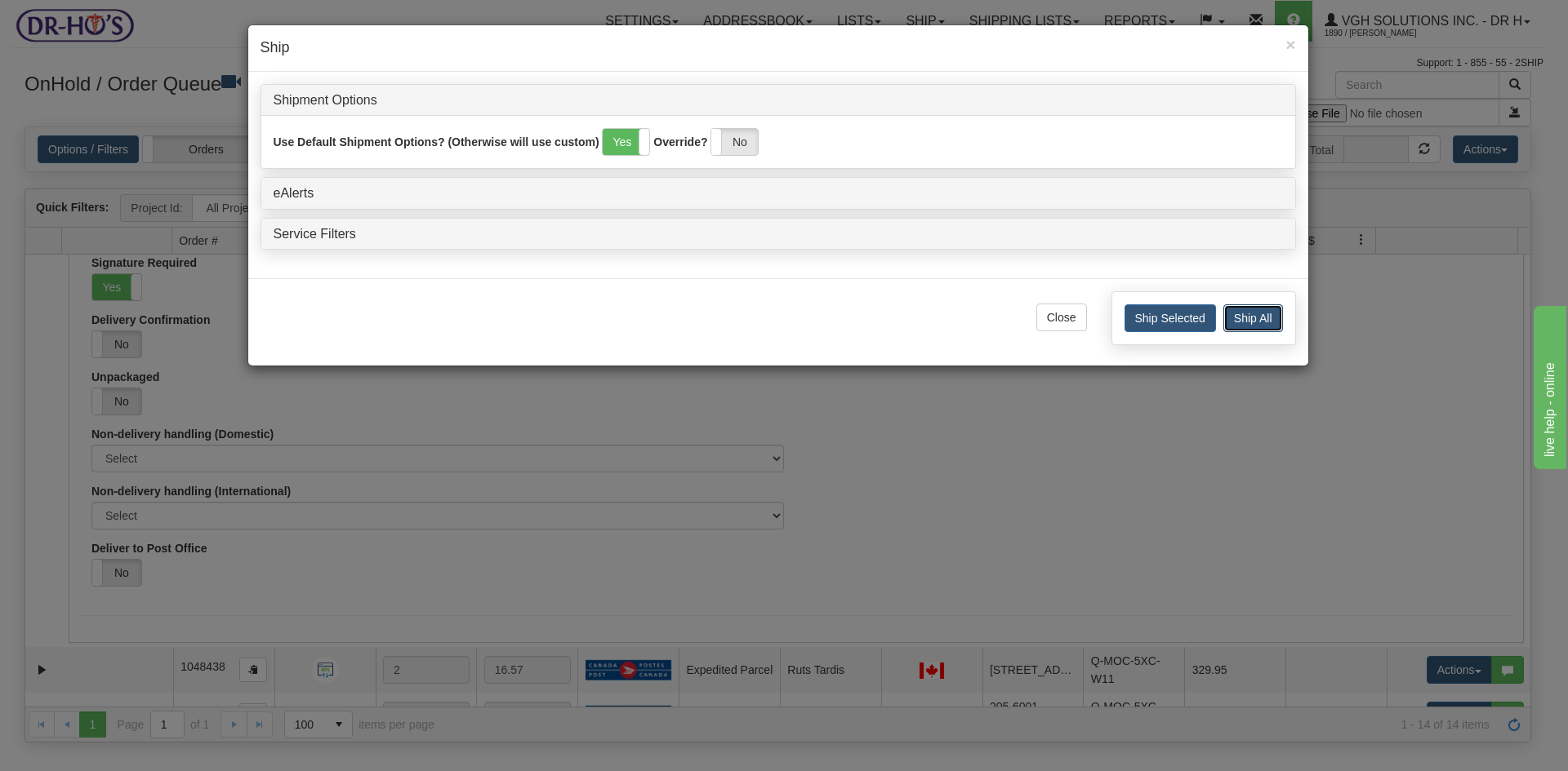
click at [1238, 312] on button "Ship All" at bounding box center [1253, 318] width 60 height 28
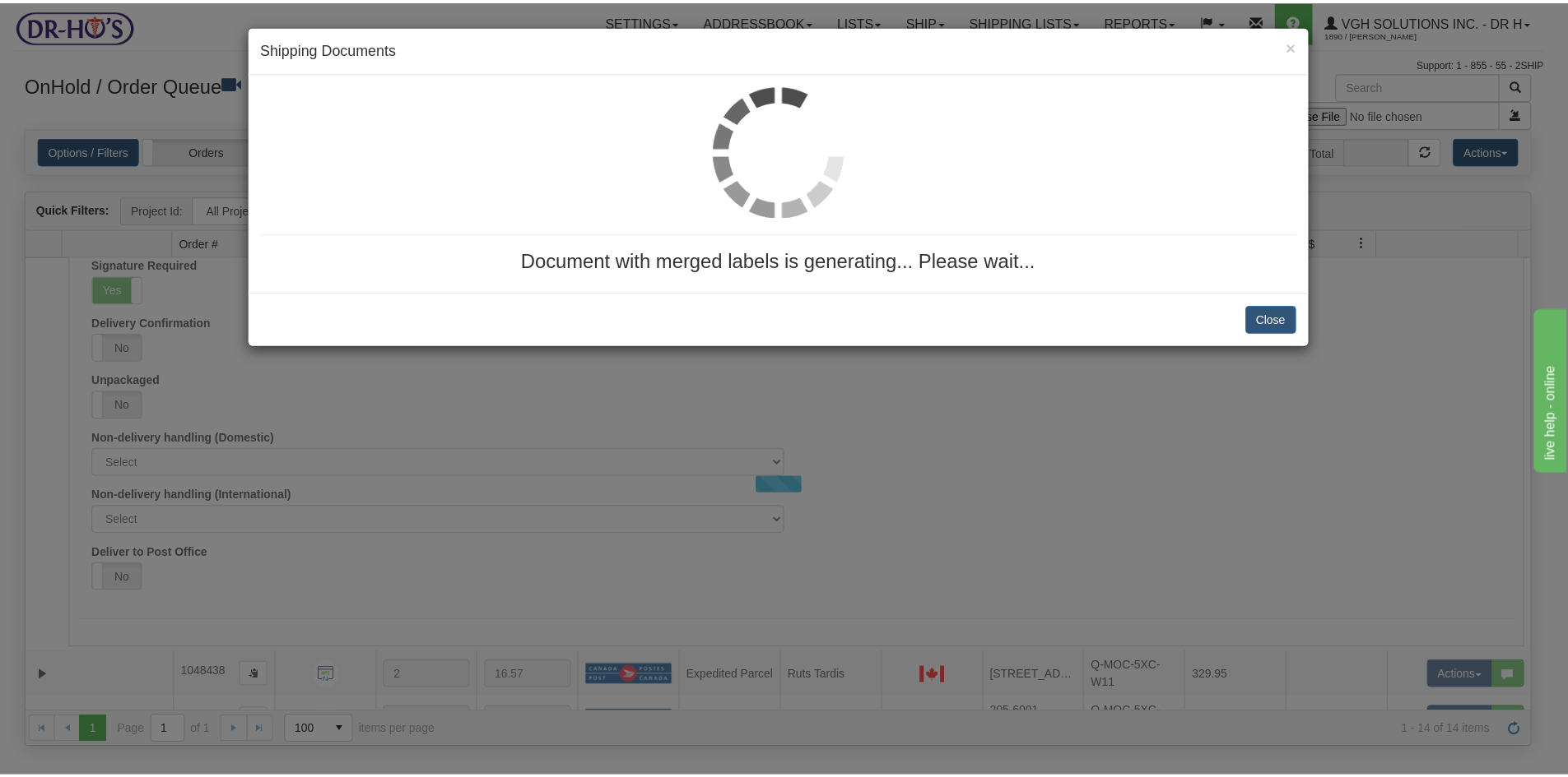
scroll to position [0, 0]
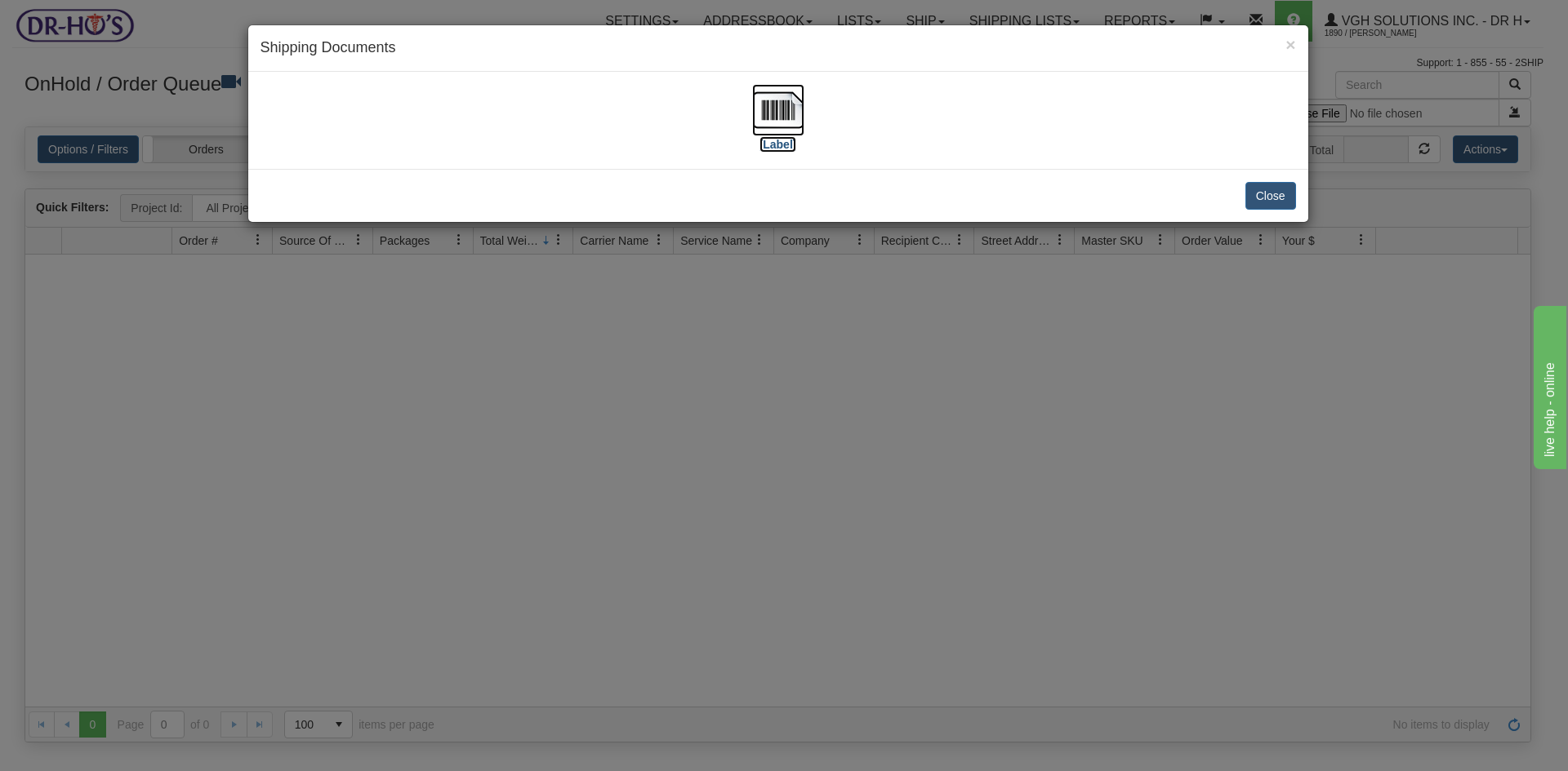
click at [771, 110] on img at bounding box center [778, 110] width 52 height 52
click at [1278, 193] on button "Close" at bounding box center [1270, 196] width 50 height 28
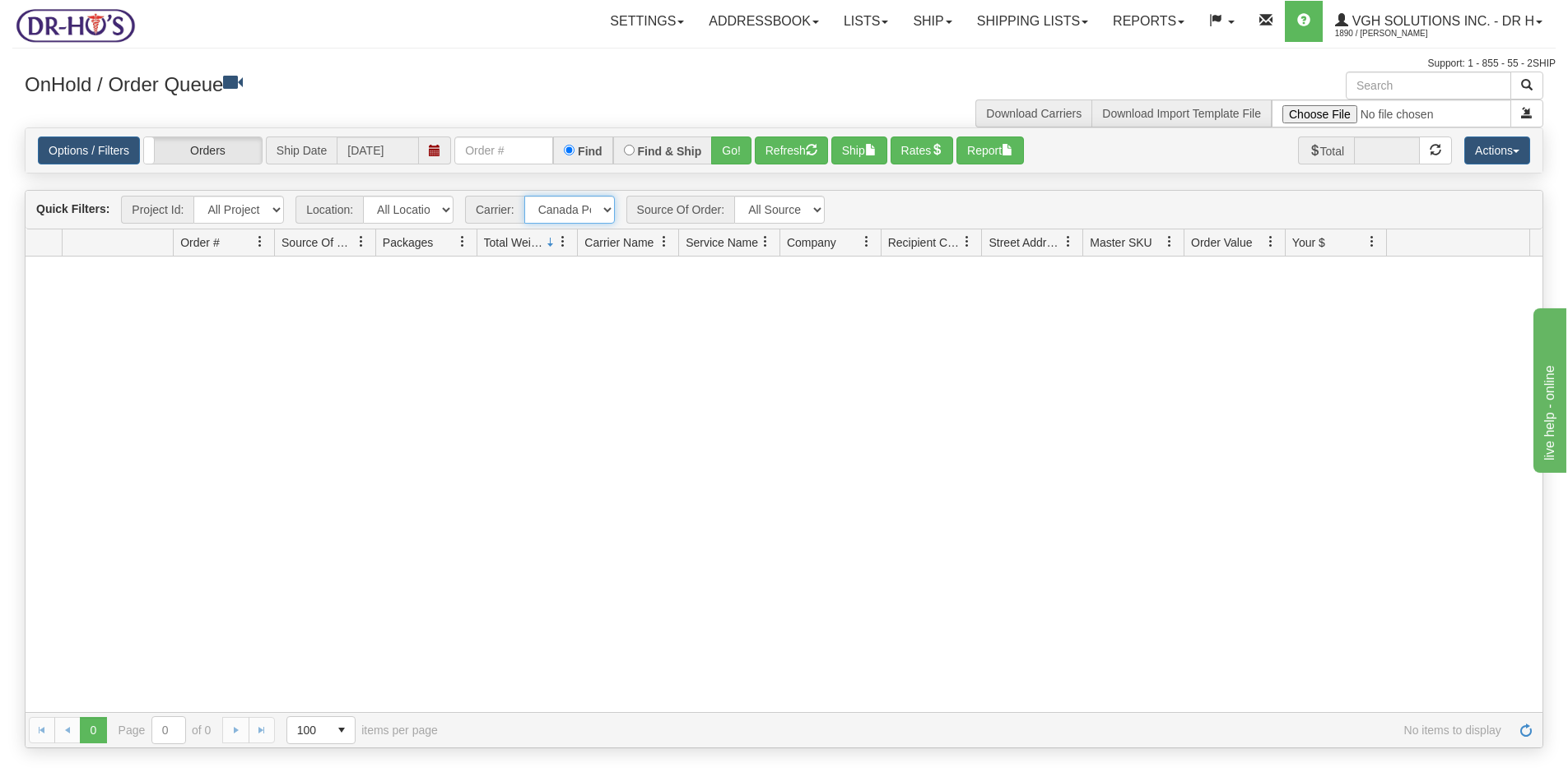
click at [607, 209] on select "- Any - Has NO carrier assigned - Has a carrier assigned FedEx Express® Canada …" at bounding box center [569, 210] width 91 height 28
select select "grid toolbar"
click at [524, 196] on select "- Any - Has NO carrier assigned - Has a carrier assigned FedEx Express® Canada …" at bounding box center [569, 210] width 91 height 28
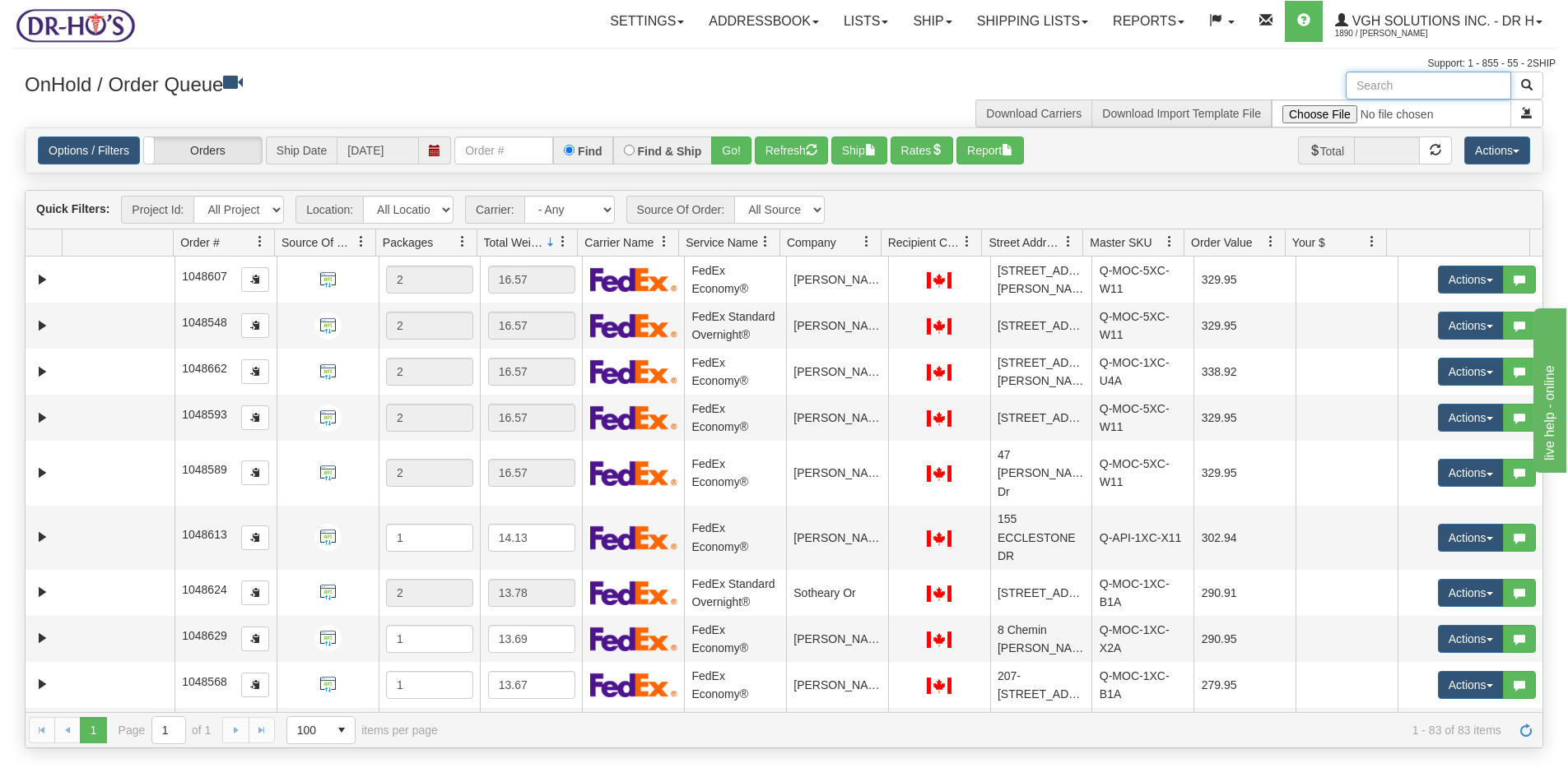
click at [1408, 88] on input "text" at bounding box center [1428, 85] width 165 height 28
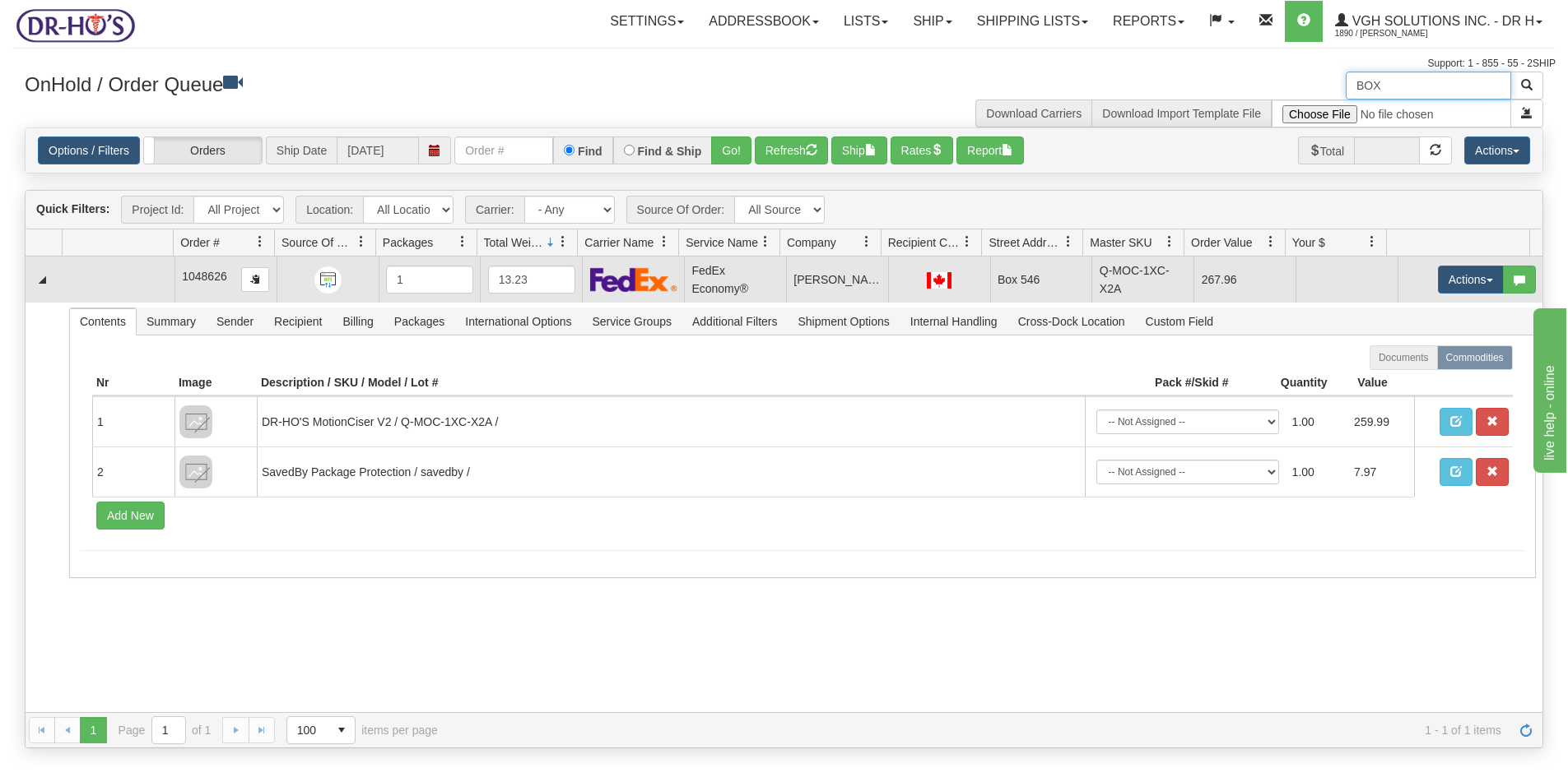
click at [110, 278] on td at bounding box center [118, 279] width 112 height 46
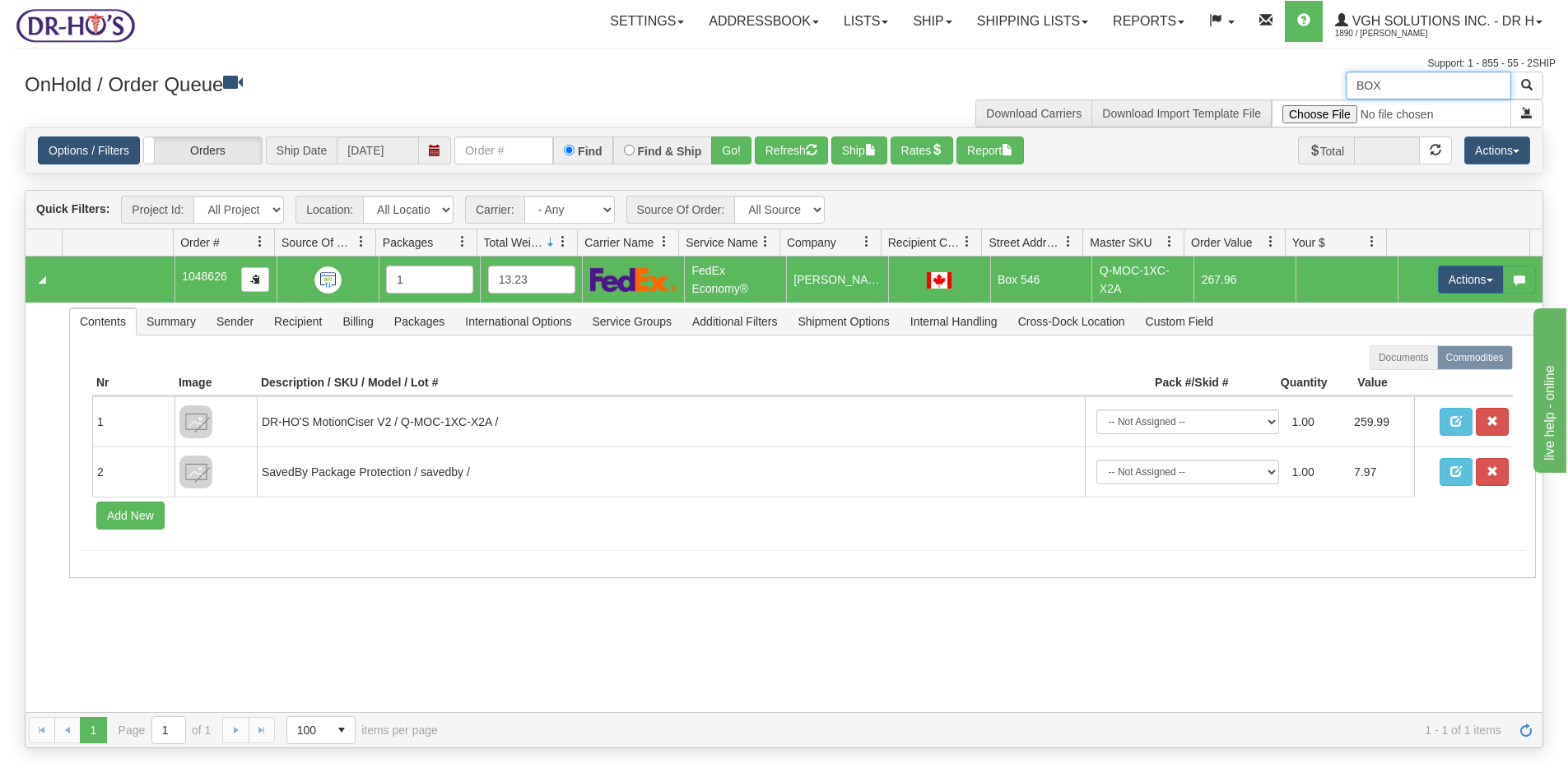
type input "BOX"
click at [79, 147] on link "Options / Filters" at bounding box center [88, 151] width 102 height 28
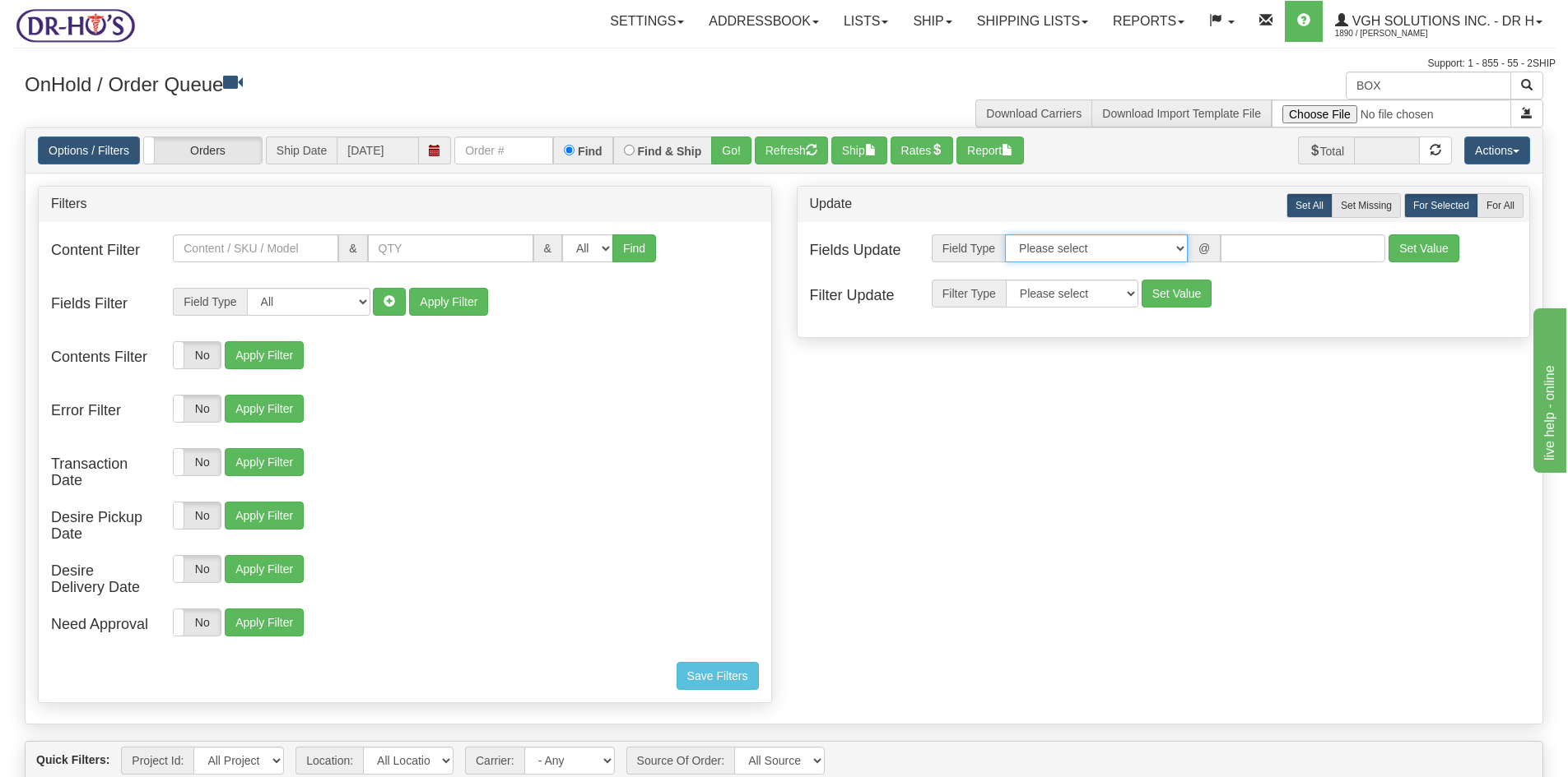
click at [1180, 250] on select "Please select Contact Person Company Country Country & State/Province City Zip …" at bounding box center [1095, 248] width 183 height 28
select select "94"
click at [1004, 234] on select "Please select Contact Person Company Country Country & State/Province City Zip …" at bounding box center [1095, 248] width 183 height 28
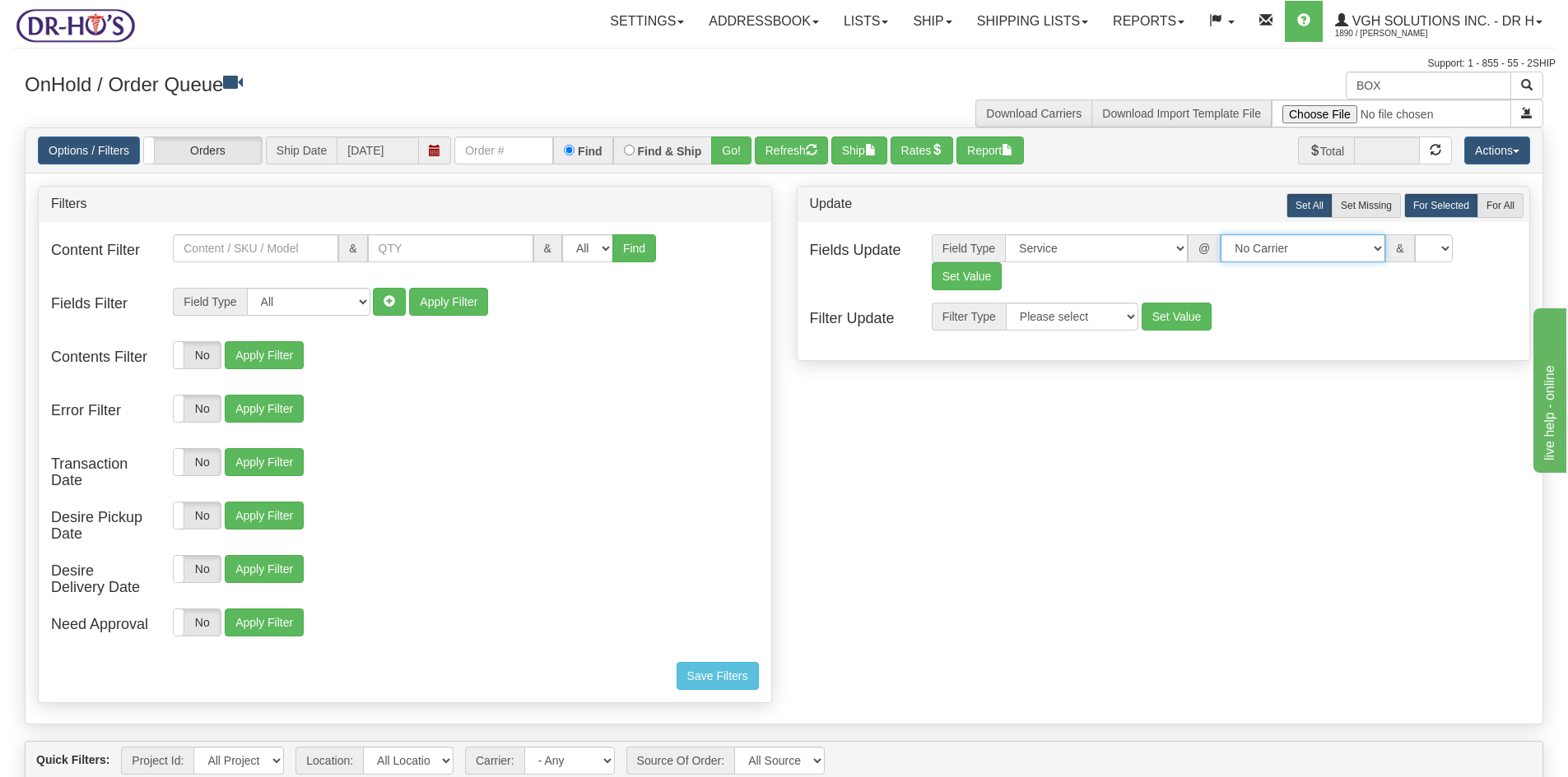
click at [1363, 247] on select "No Carrier FedEx Express® UPS Purolator Canpar [GEOGRAPHIC_DATA] Post BeSwyft K…" at bounding box center [1303, 248] width 165 height 28
select select "20"
click at [1220, 234] on select "No Carrier FedEx Express® UPS Purolator Canpar [GEOGRAPHIC_DATA] Post BeSwyft K…" at bounding box center [1303, 248] width 165 height 28
click at [1475, 249] on select "CA -> [GEOGRAPHIC_DATA] - [GEOGRAPHIC_DATA]EP - Expedited [GEOGRAPHIC_DATA] [GE…" at bounding box center [1435, 248] width 165 height 28
select select "DOM.EP"
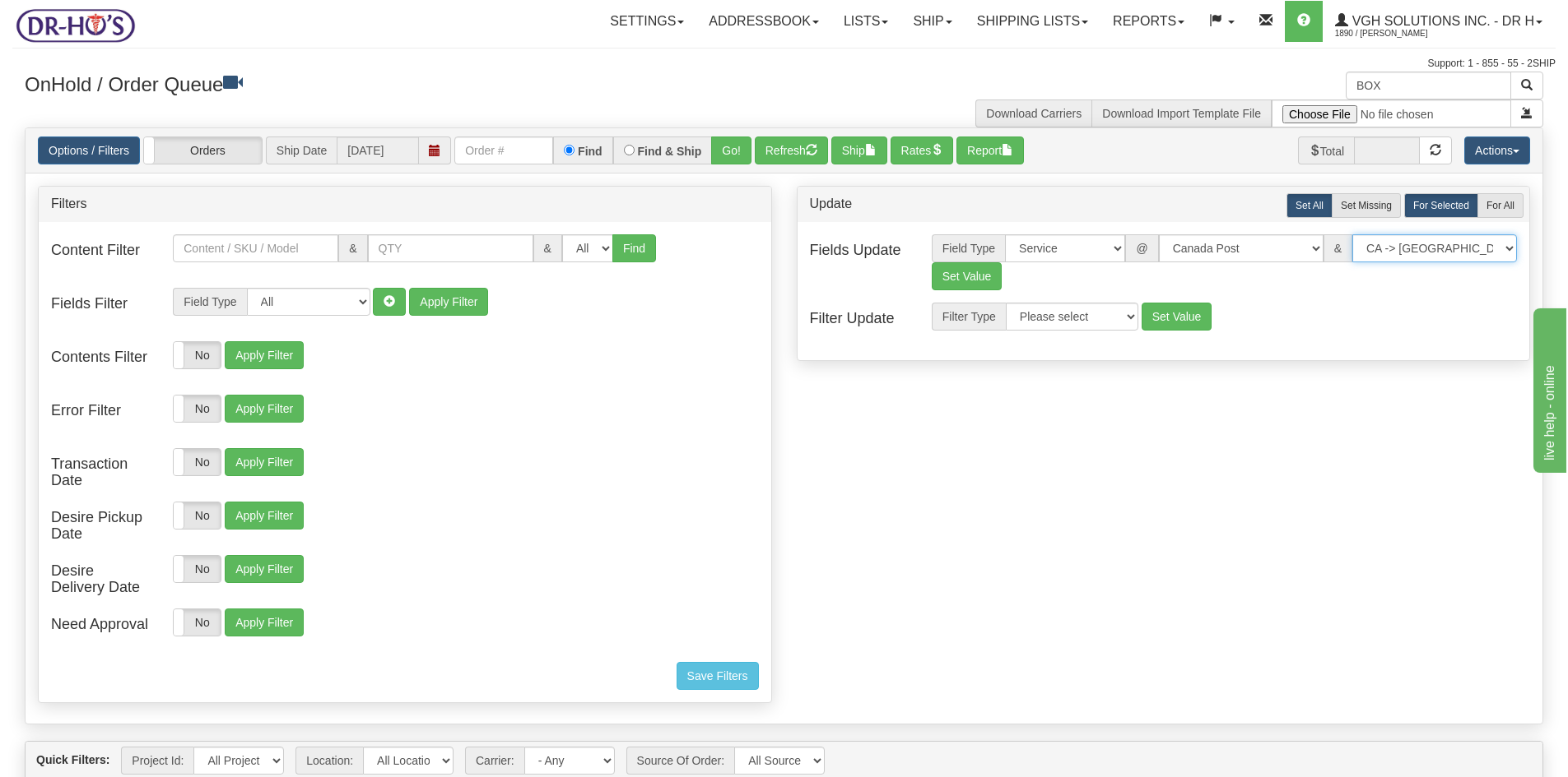
click at [1352, 234] on select "CA -> [GEOGRAPHIC_DATA] - [GEOGRAPHIC_DATA]EP - Expedited [GEOGRAPHIC_DATA] [GE…" at bounding box center [1435, 248] width 165 height 28
click at [955, 277] on button "Set Value" at bounding box center [966, 276] width 70 height 28
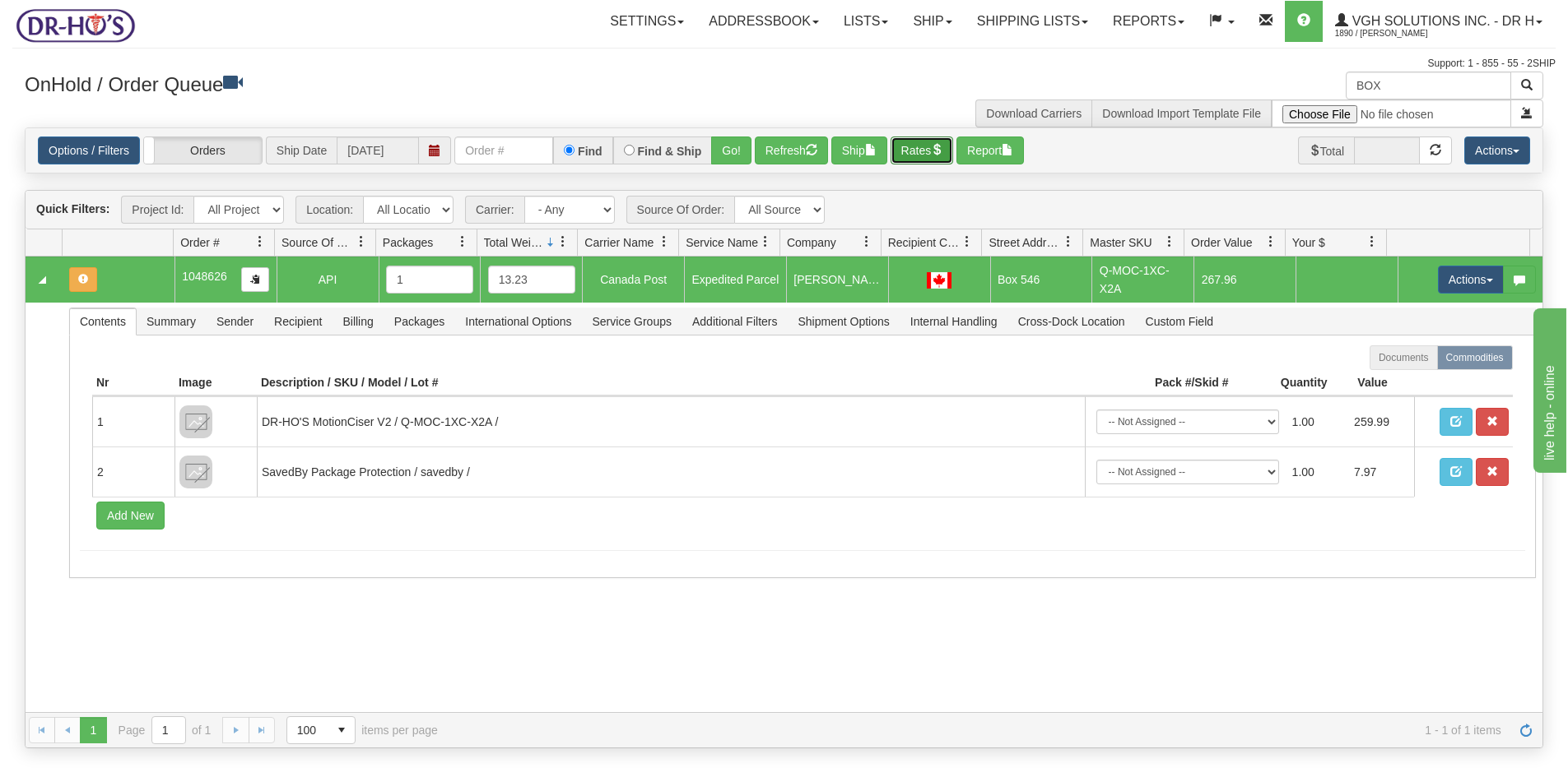
click at [924, 144] on button "Rates" at bounding box center [923, 151] width 64 height 28
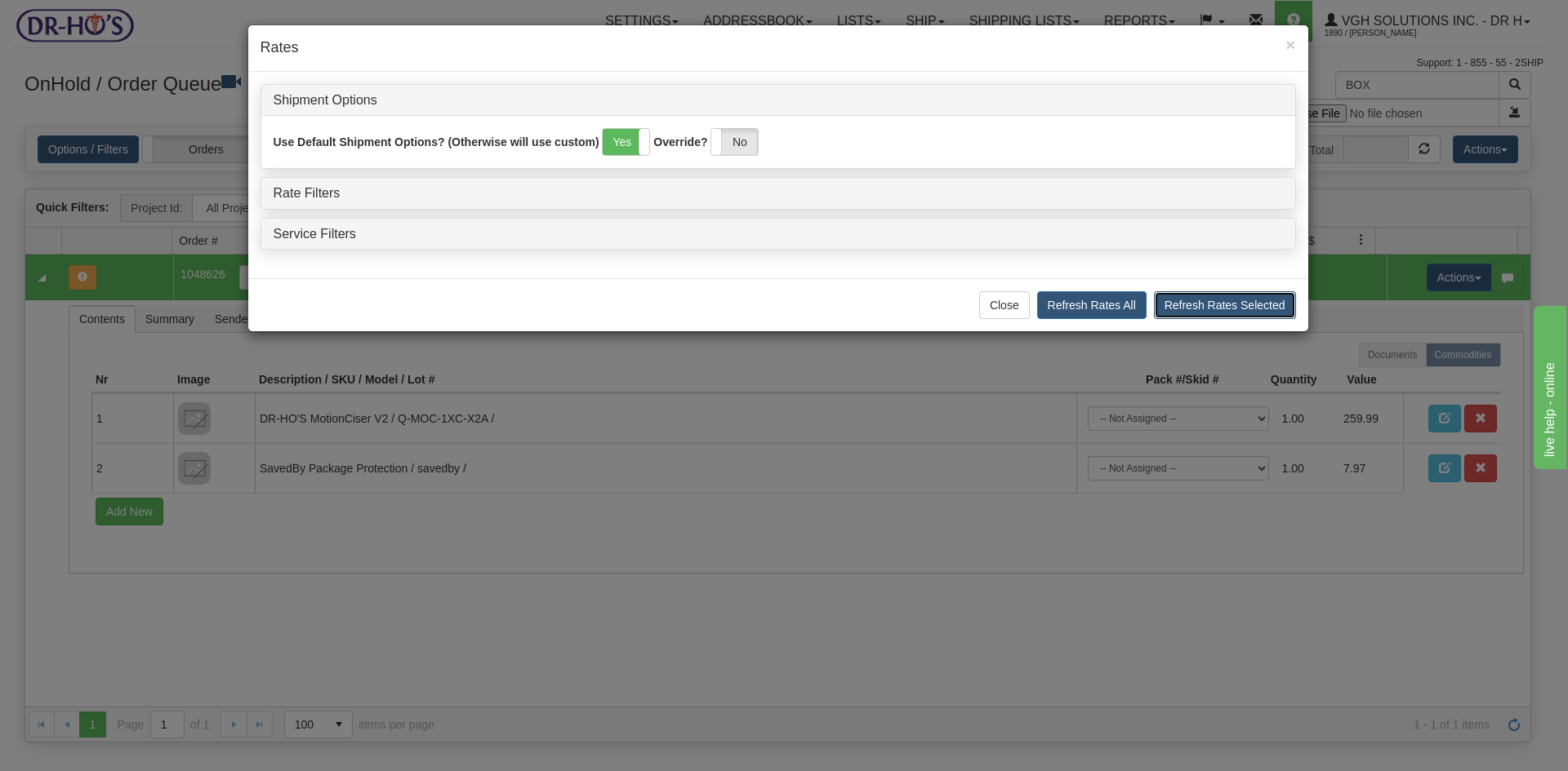
click at [1187, 303] on button "Refresh Rates Selected" at bounding box center [1225, 305] width 142 height 28
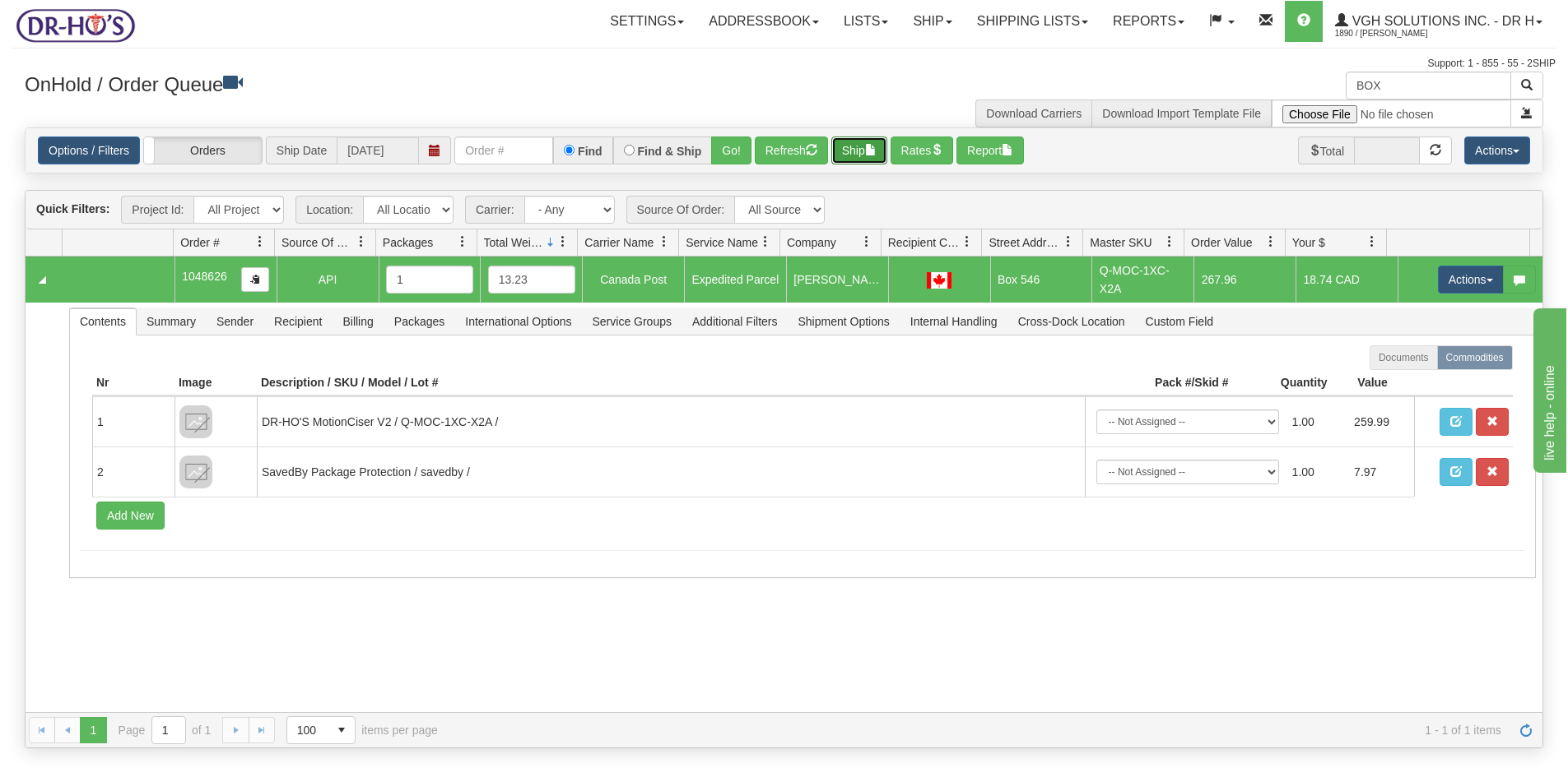
click at [855, 154] on button "Ship" at bounding box center [859, 151] width 56 height 28
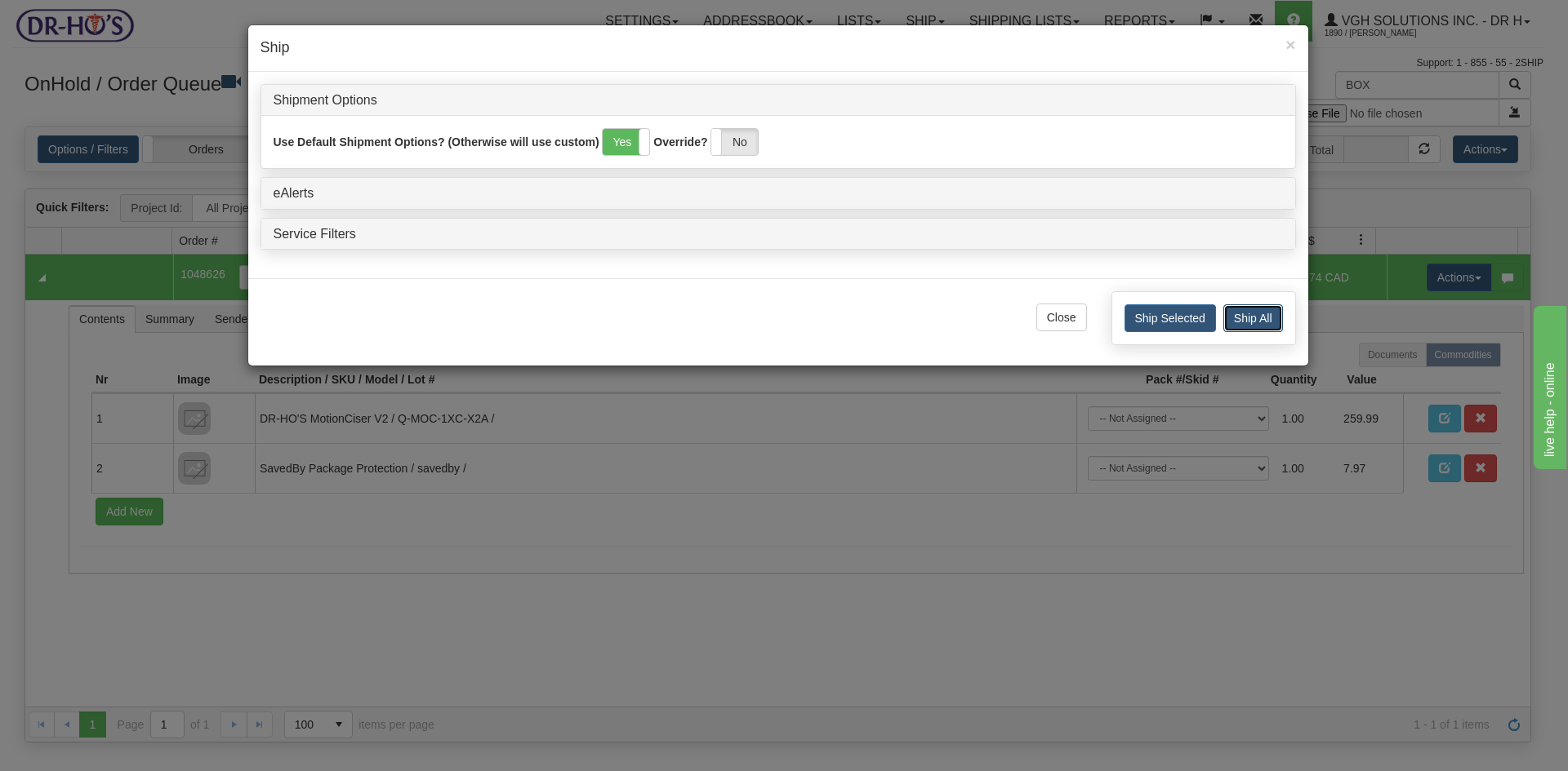
click at [1253, 316] on button "Ship All" at bounding box center [1253, 318] width 60 height 28
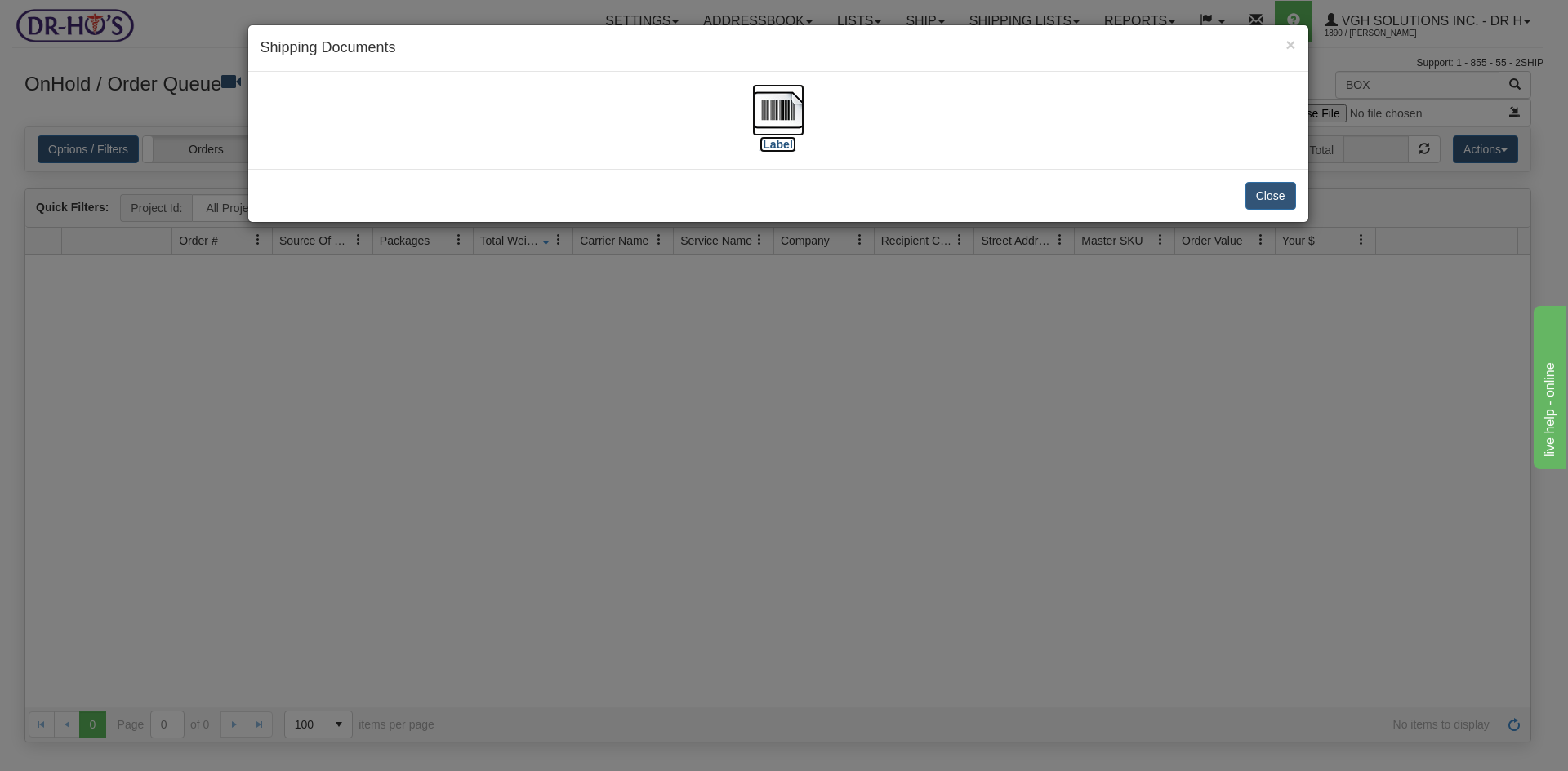
click at [778, 105] on img at bounding box center [778, 110] width 52 height 52
drag, startPoint x: 1283, startPoint y: 201, endPoint x: 1293, endPoint y: 206, distance: 11.2
click at [1285, 201] on button "Close" at bounding box center [1270, 196] width 50 height 28
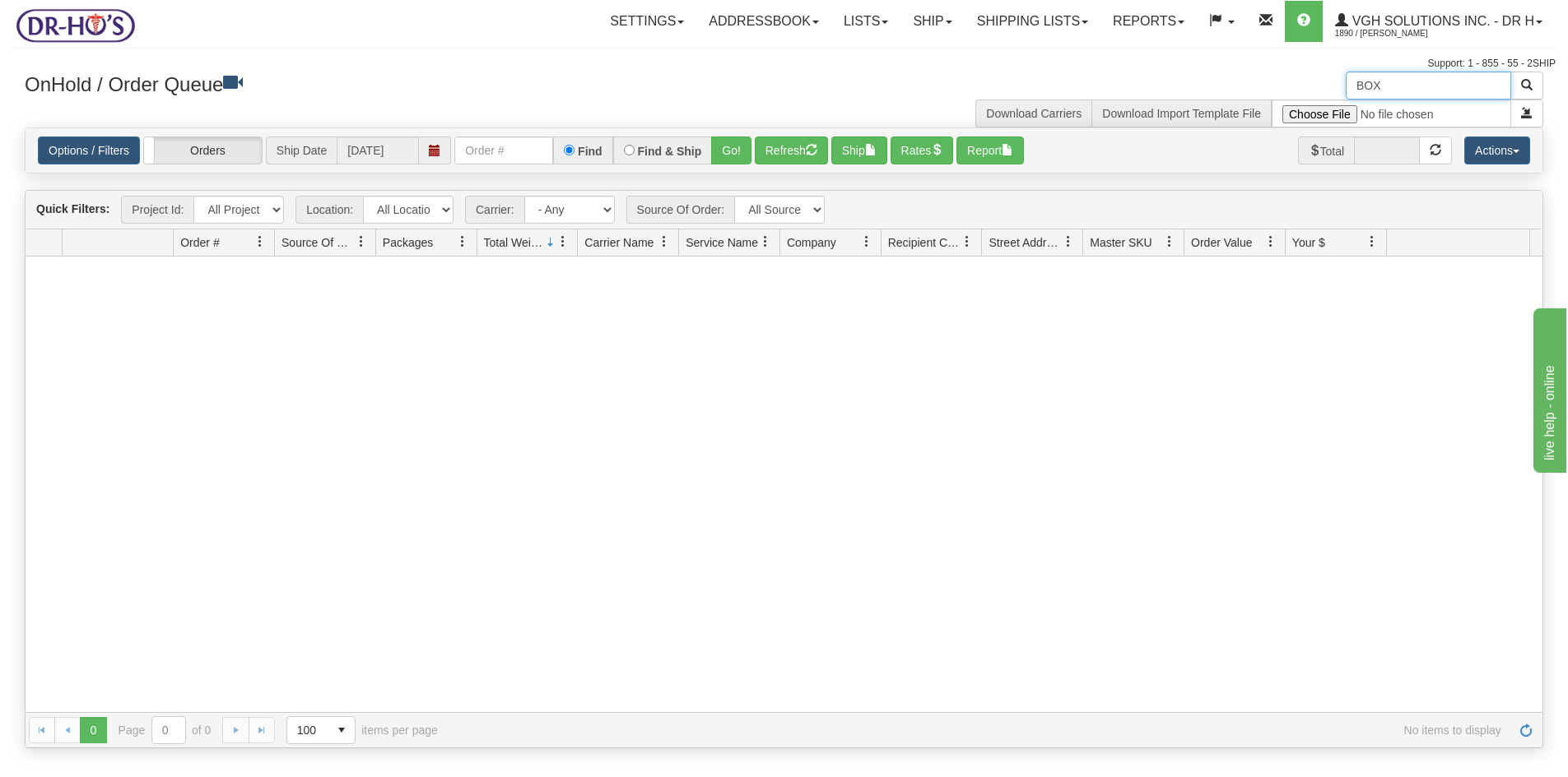
drag, startPoint x: 1307, startPoint y: 88, endPoint x: 1260, endPoint y: 91, distance: 47.1
click at [1260, 91] on div "BOX Download Carriers Download Import Template File" at bounding box center [1169, 99] width 772 height 56
click at [780, 150] on button "Refresh" at bounding box center [792, 151] width 73 height 28
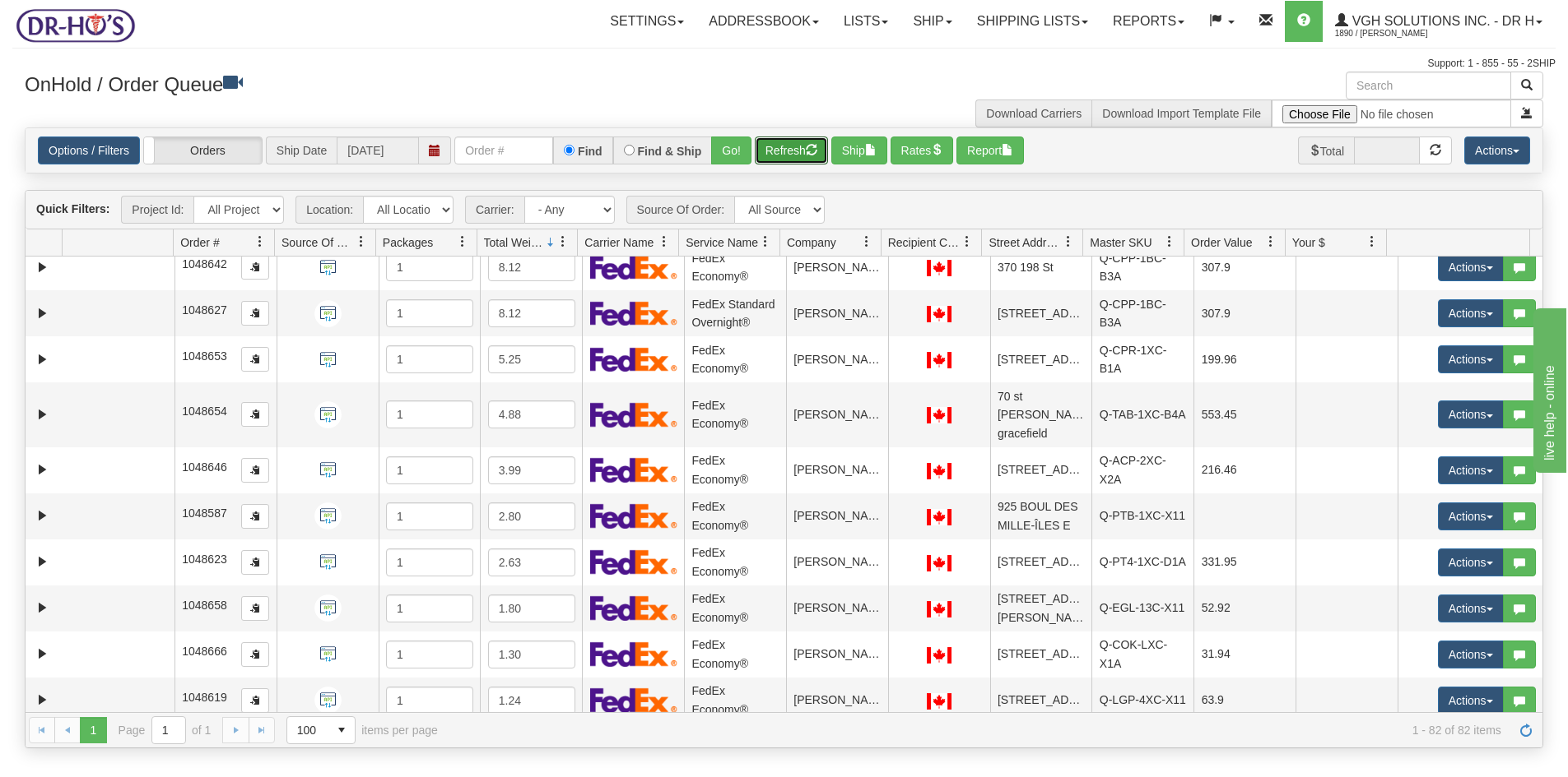
scroll to position [2797, 0]
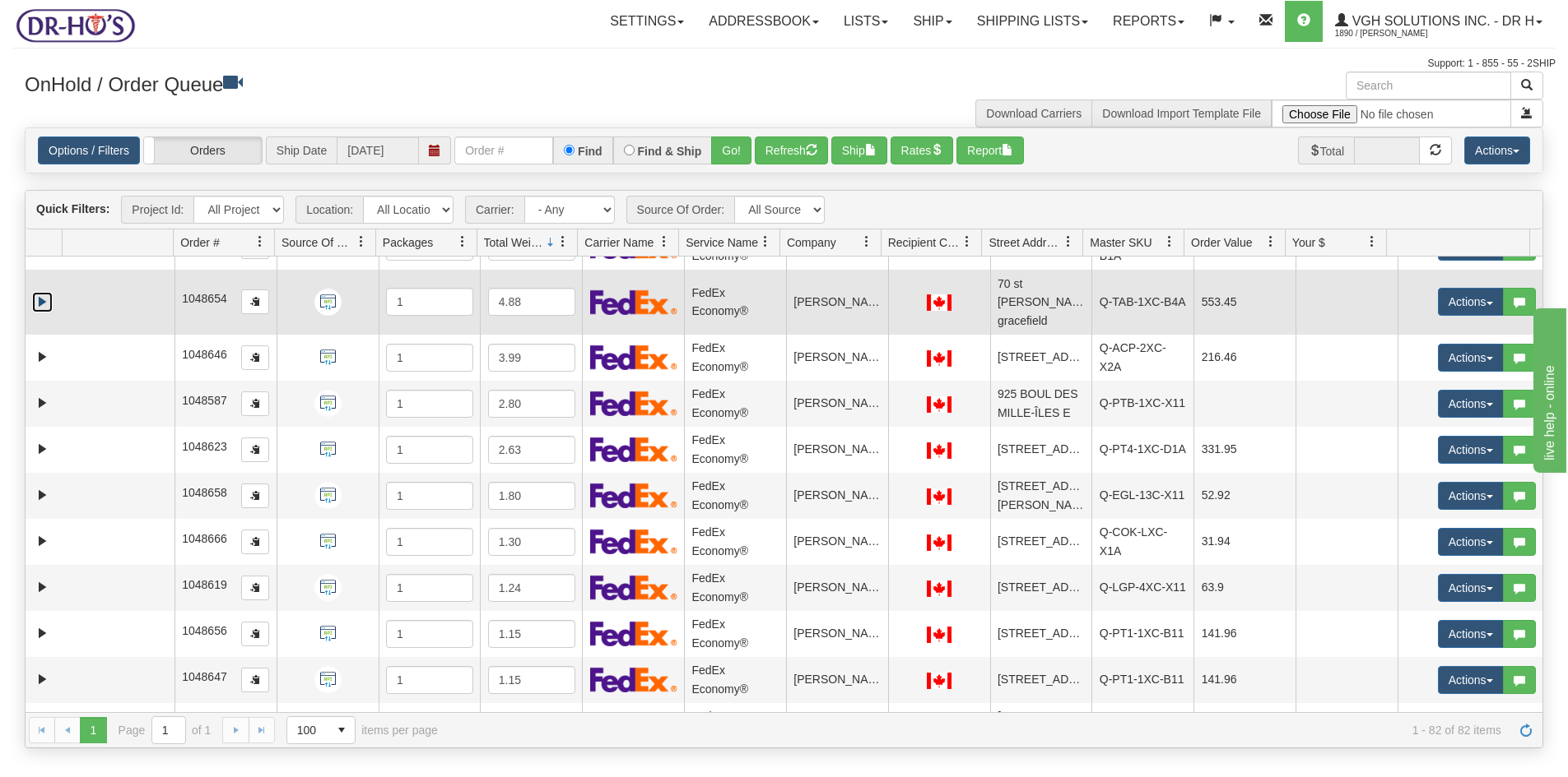
click at [49, 312] on link "Expand" at bounding box center [42, 303] width 21 height 21
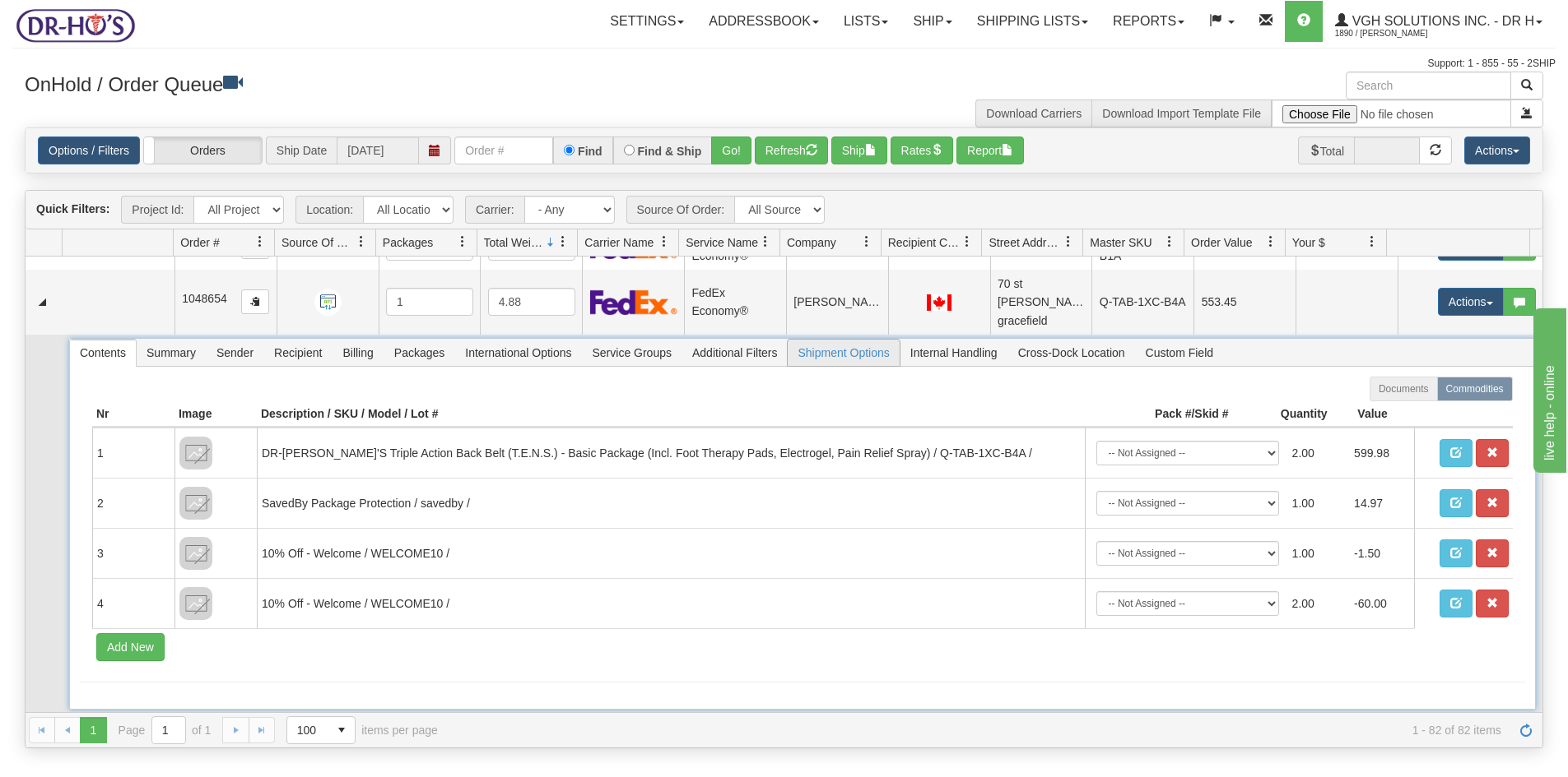
click at [846, 366] on span "Shipment Options" at bounding box center [843, 352] width 111 height 26
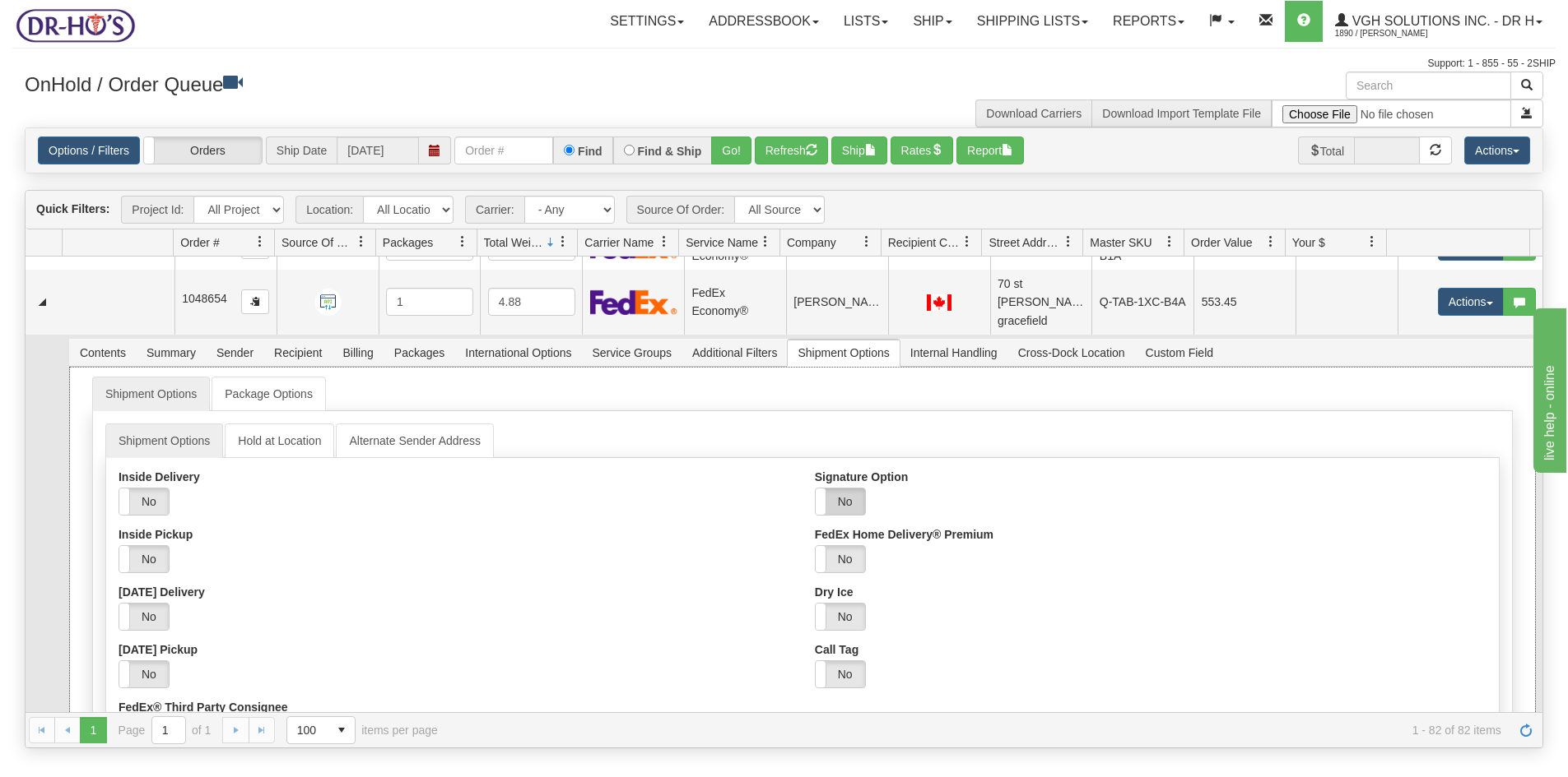
click at [837, 515] on label "No" at bounding box center [840, 501] width 50 height 26
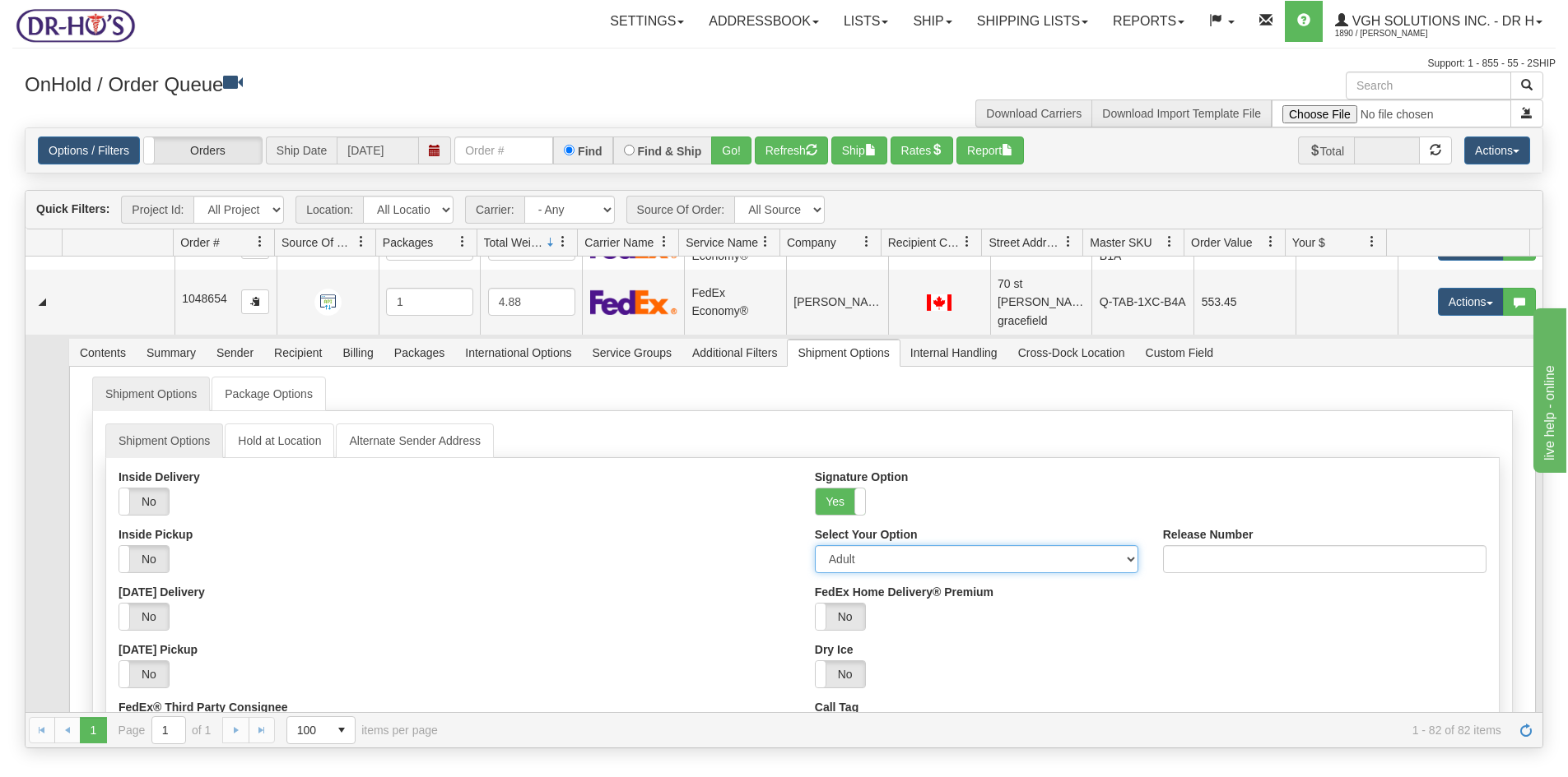
click at [1074, 574] on select "Adult Direct Indirect No Signature Required Service Default" at bounding box center [976, 560] width 324 height 28
select select "2"
click at [815, 574] on select "Adult Direct Indirect No Signature Required Service Default" at bounding box center [976, 560] width 324 height 28
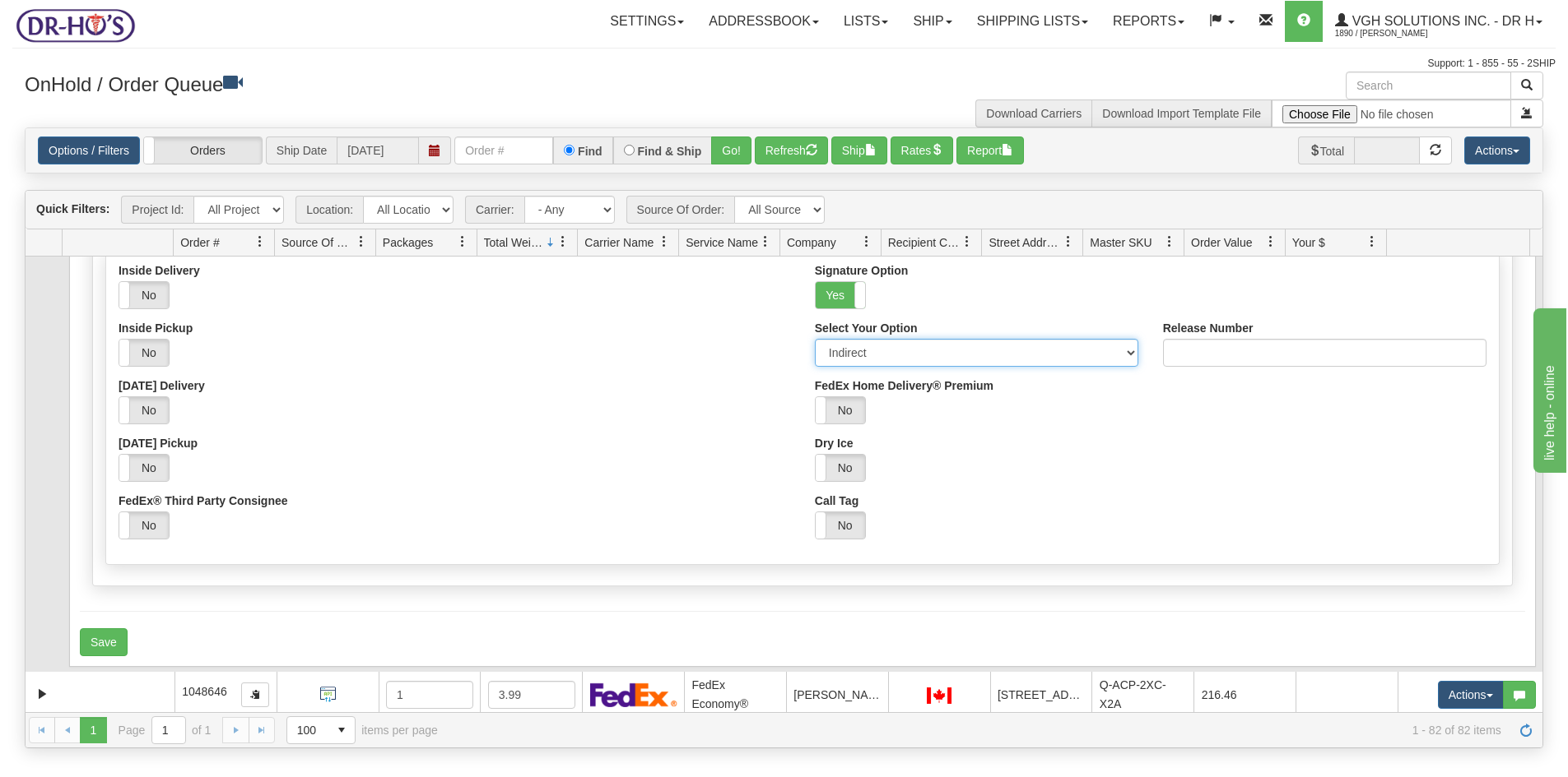
scroll to position [3043, 0]
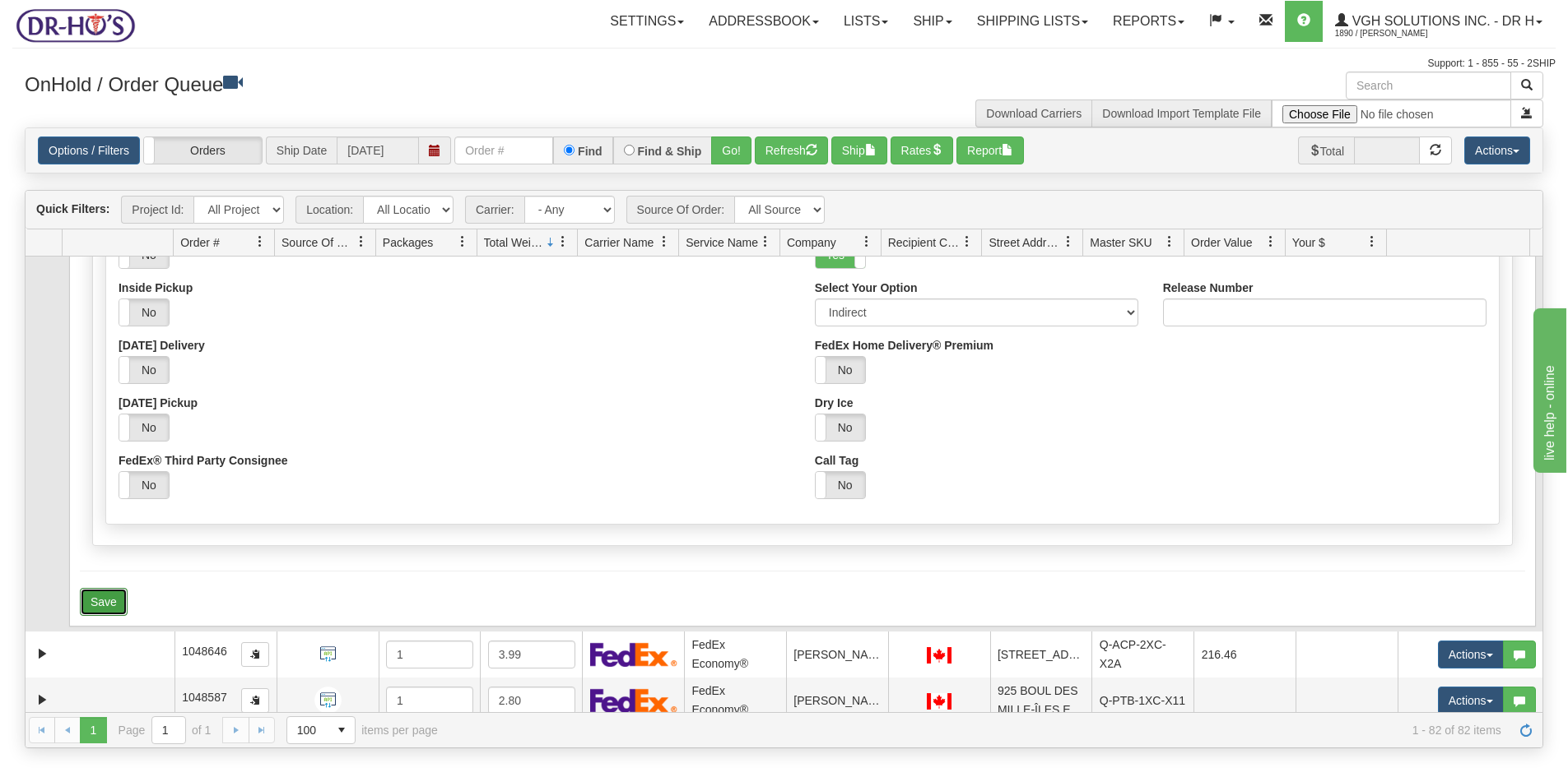
click at [91, 616] on button "Save" at bounding box center [103, 602] width 48 height 28
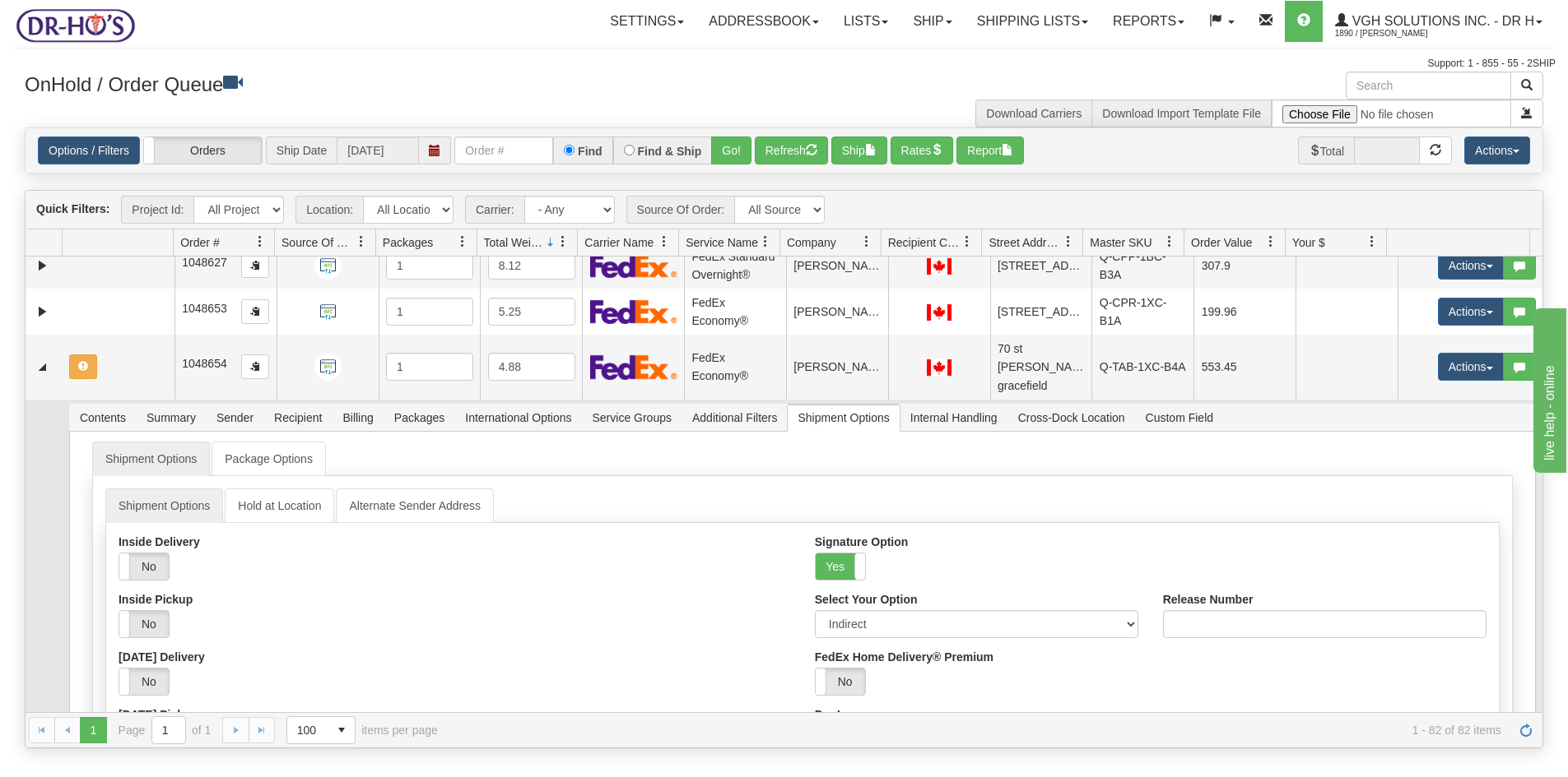
scroll to position [2632, 0]
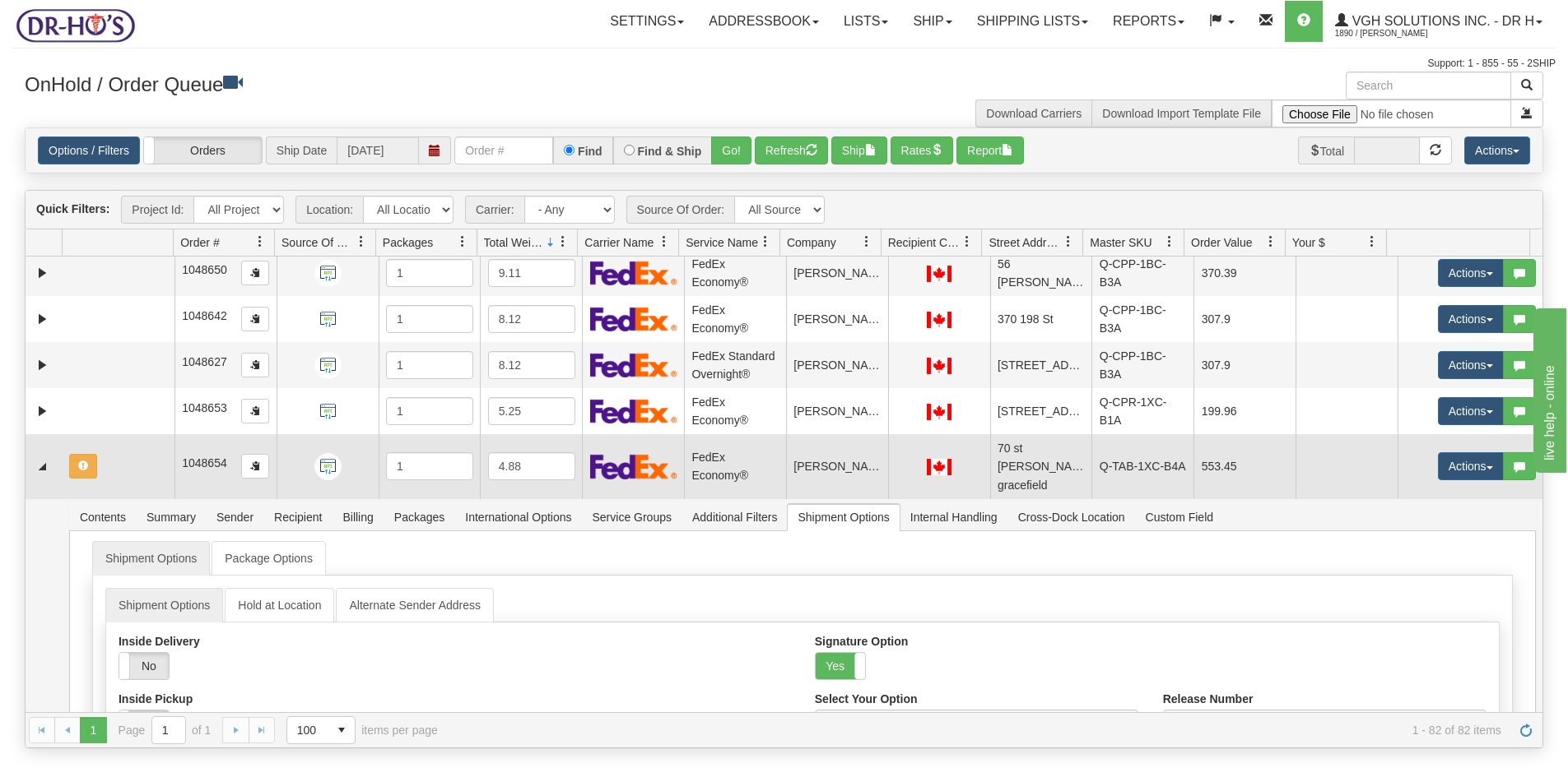
click at [126, 499] on td at bounding box center [118, 466] width 112 height 64
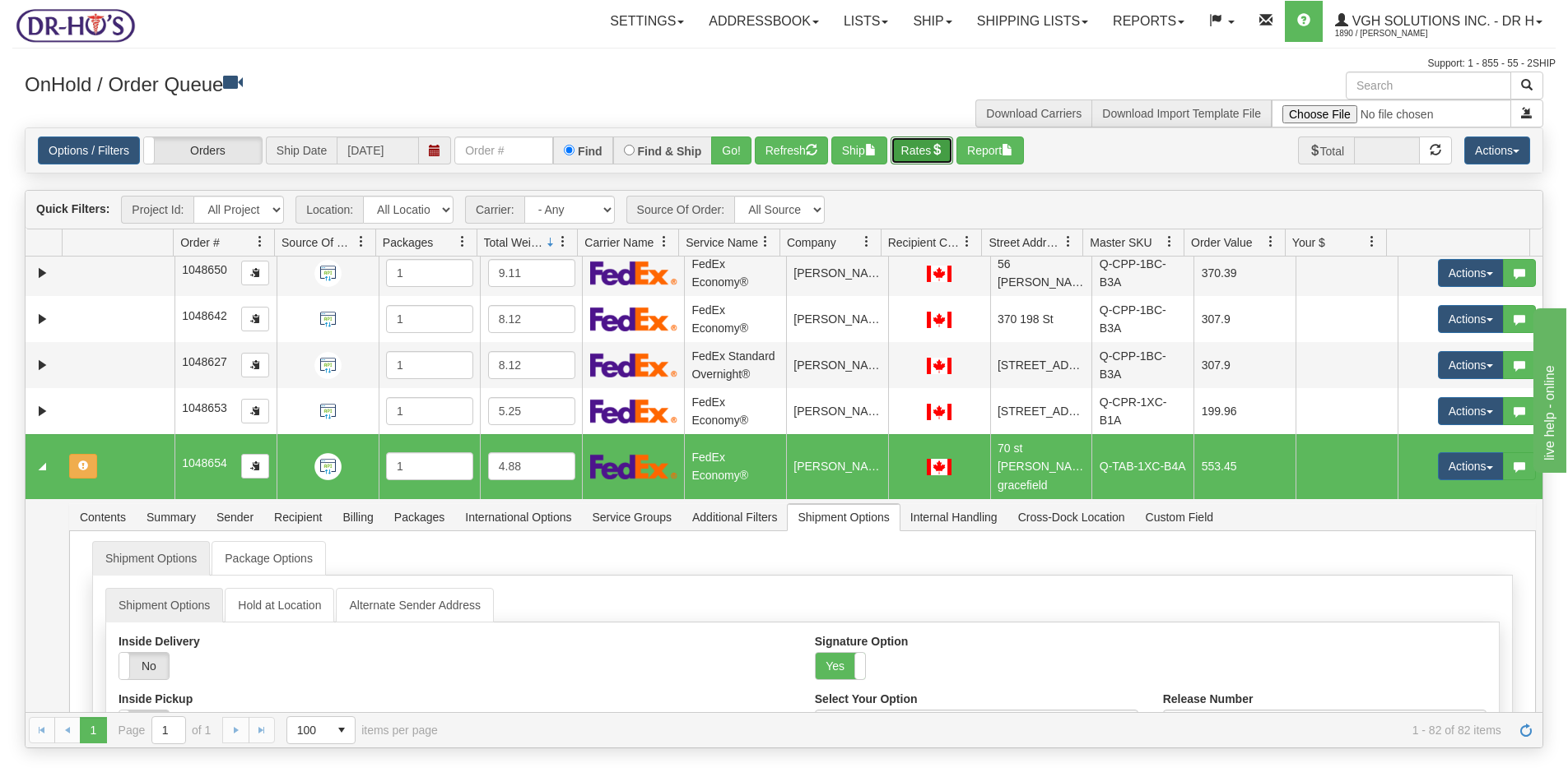
click at [919, 154] on button "Rates" at bounding box center [923, 151] width 64 height 28
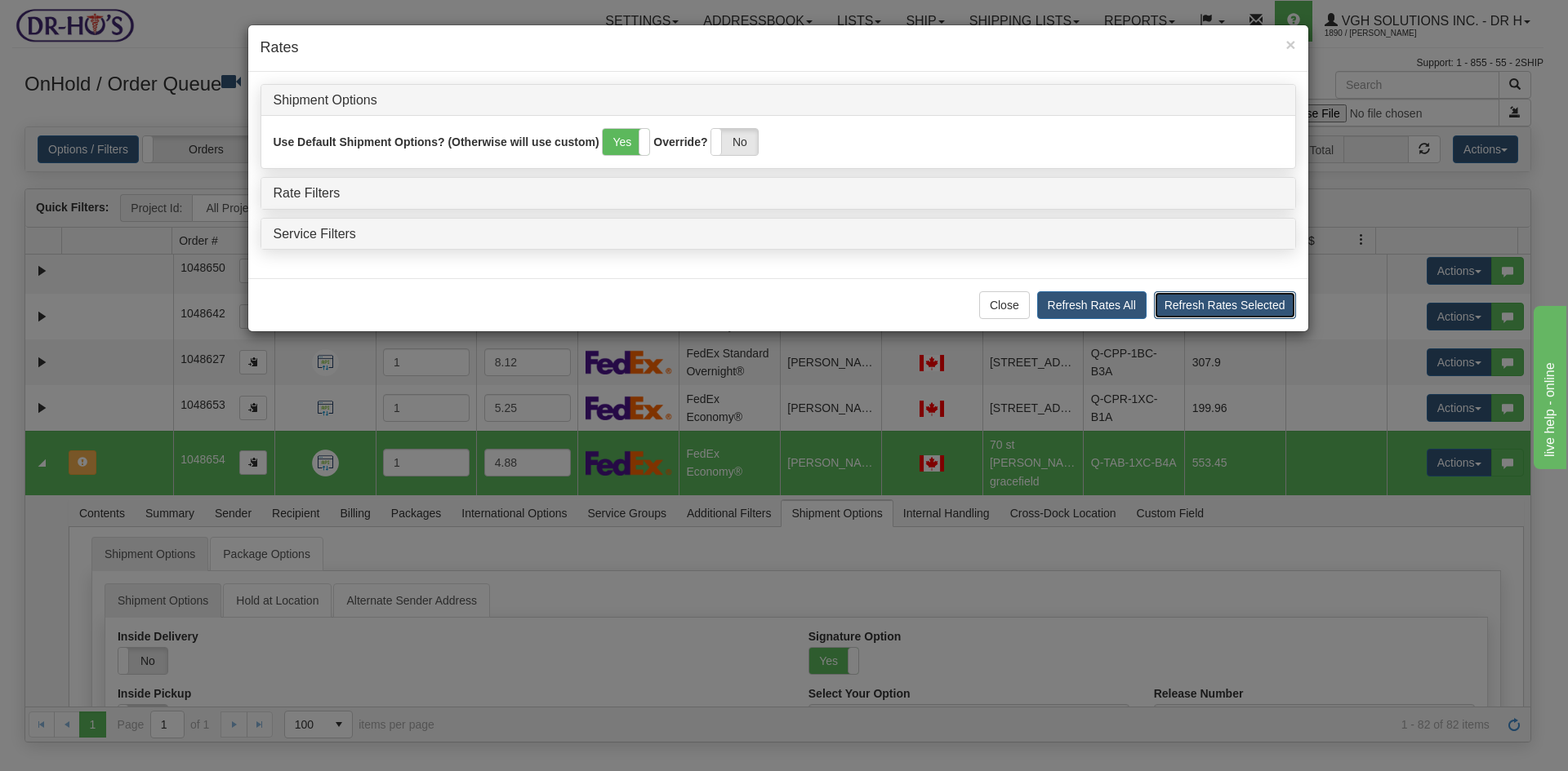
click at [1221, 305] on button "Refresh Rates Selected" at bounding box center [1225, 305] width 142 height 28
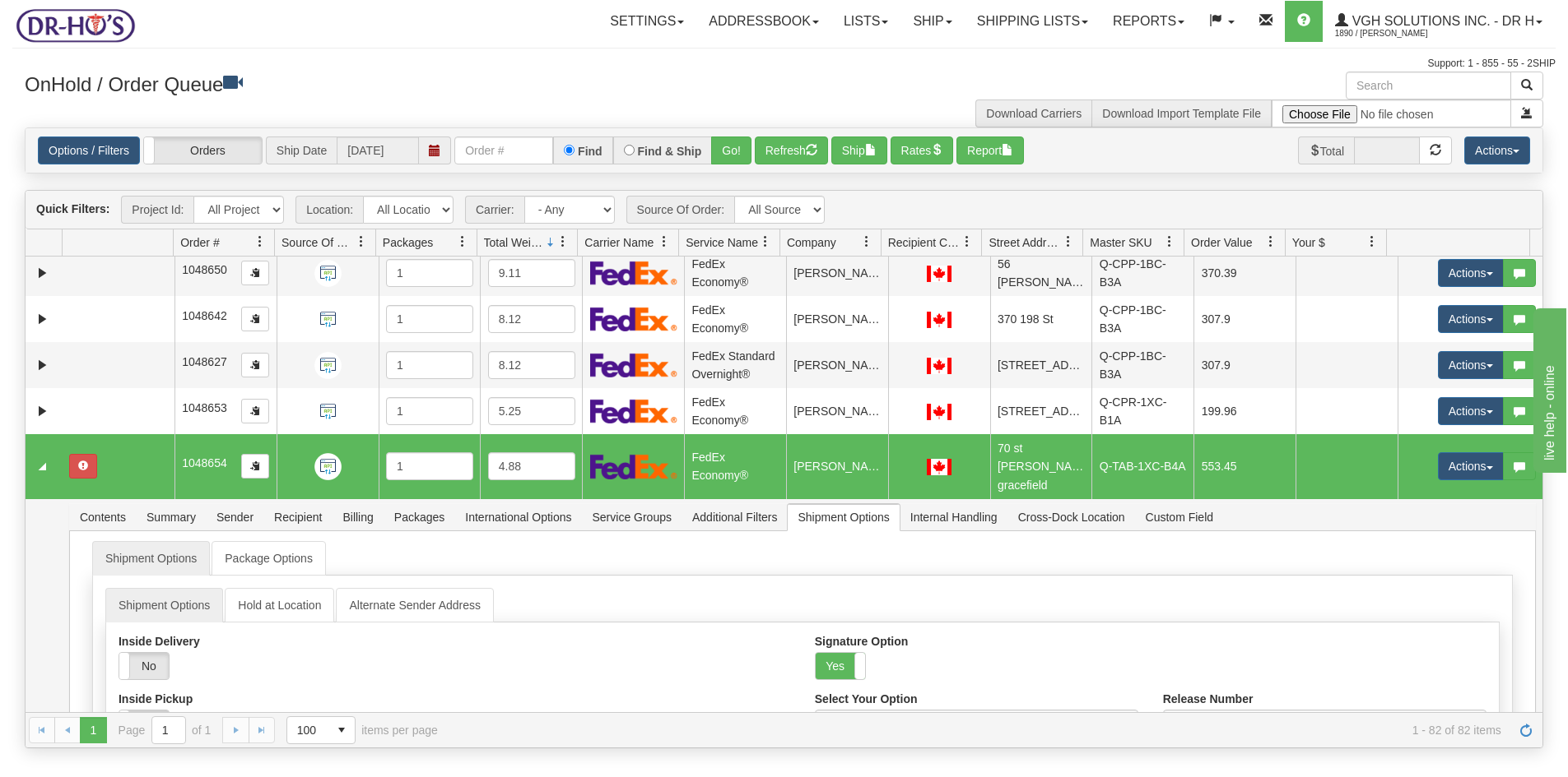
click at [130, 499] on td at bounding box center [118, 466] width 112 height 64
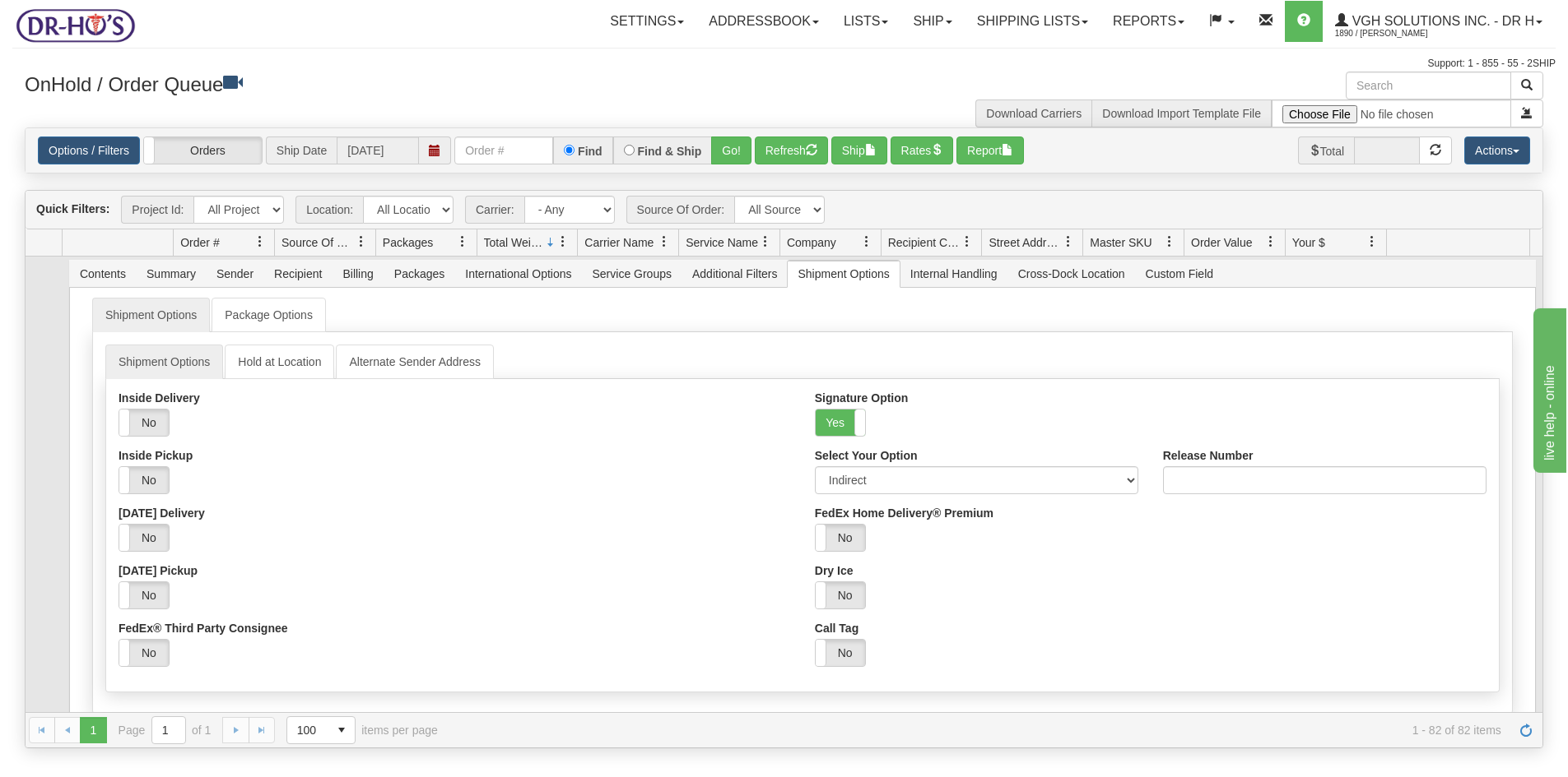
scroll to position [2878, 0]
click at [929, 491] on select "Adult Direct Indirect No Signature Required Service Default" at bounding box center [976, 477] width 324 height 28
select select "0"
click at [815, 491] on select "Adult Direct Indirect No Signature Required Service Default" at bounding box center [976, 477] width 324 height 28
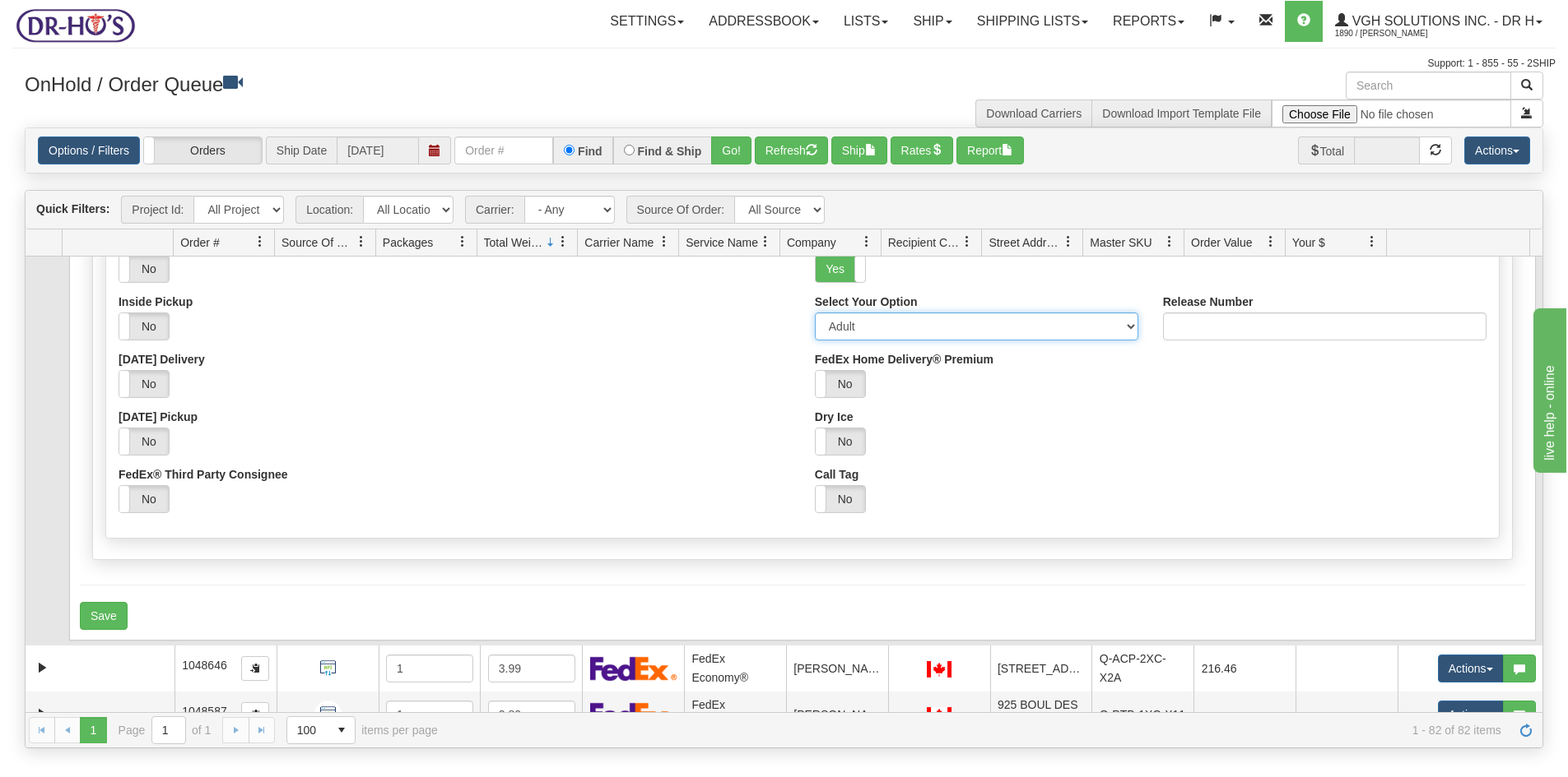
scroll to position [3043, 0]
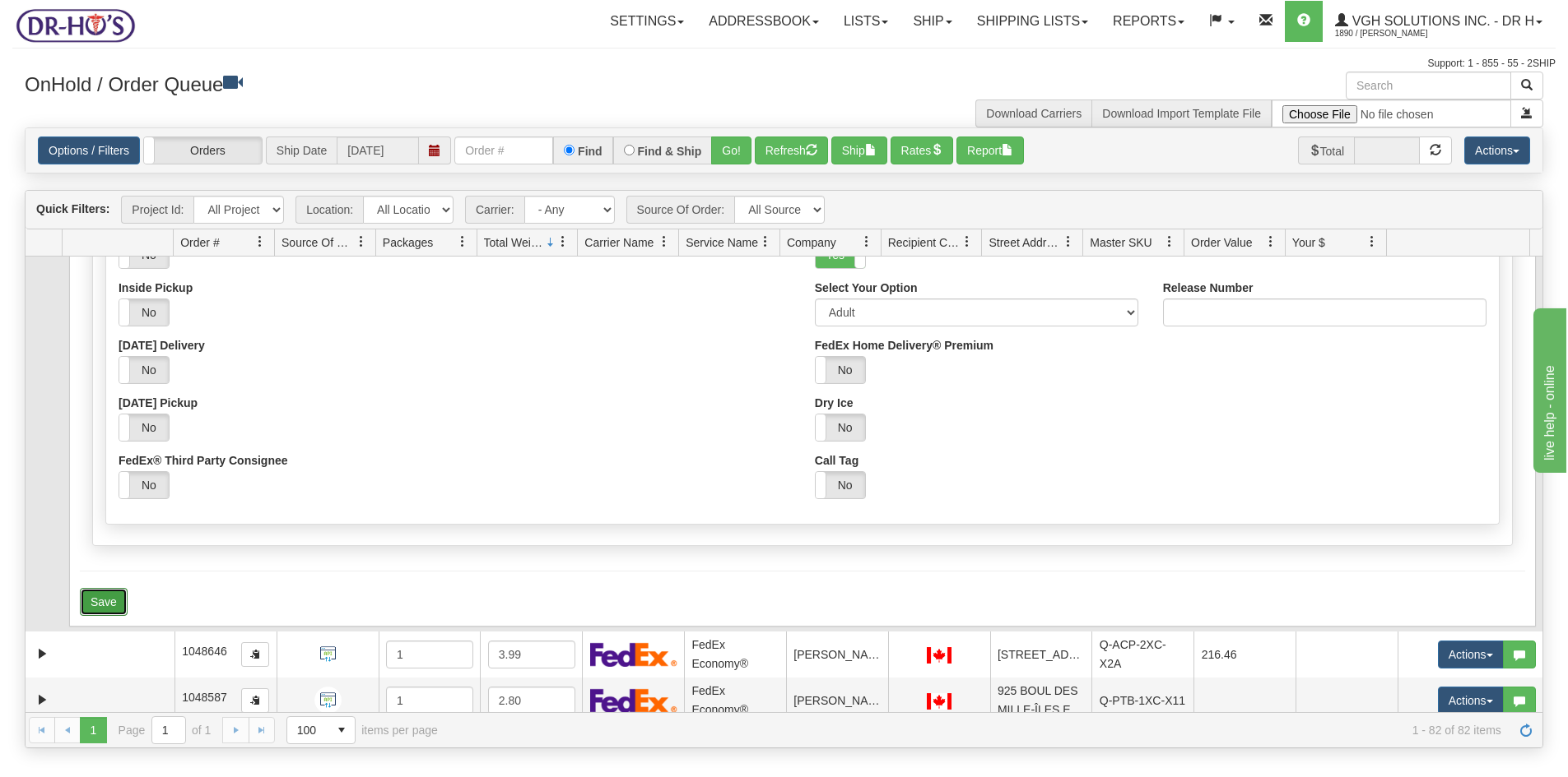
click at [101, 616] on button "Save" at bounding box center [103, 602] width 48 height 28
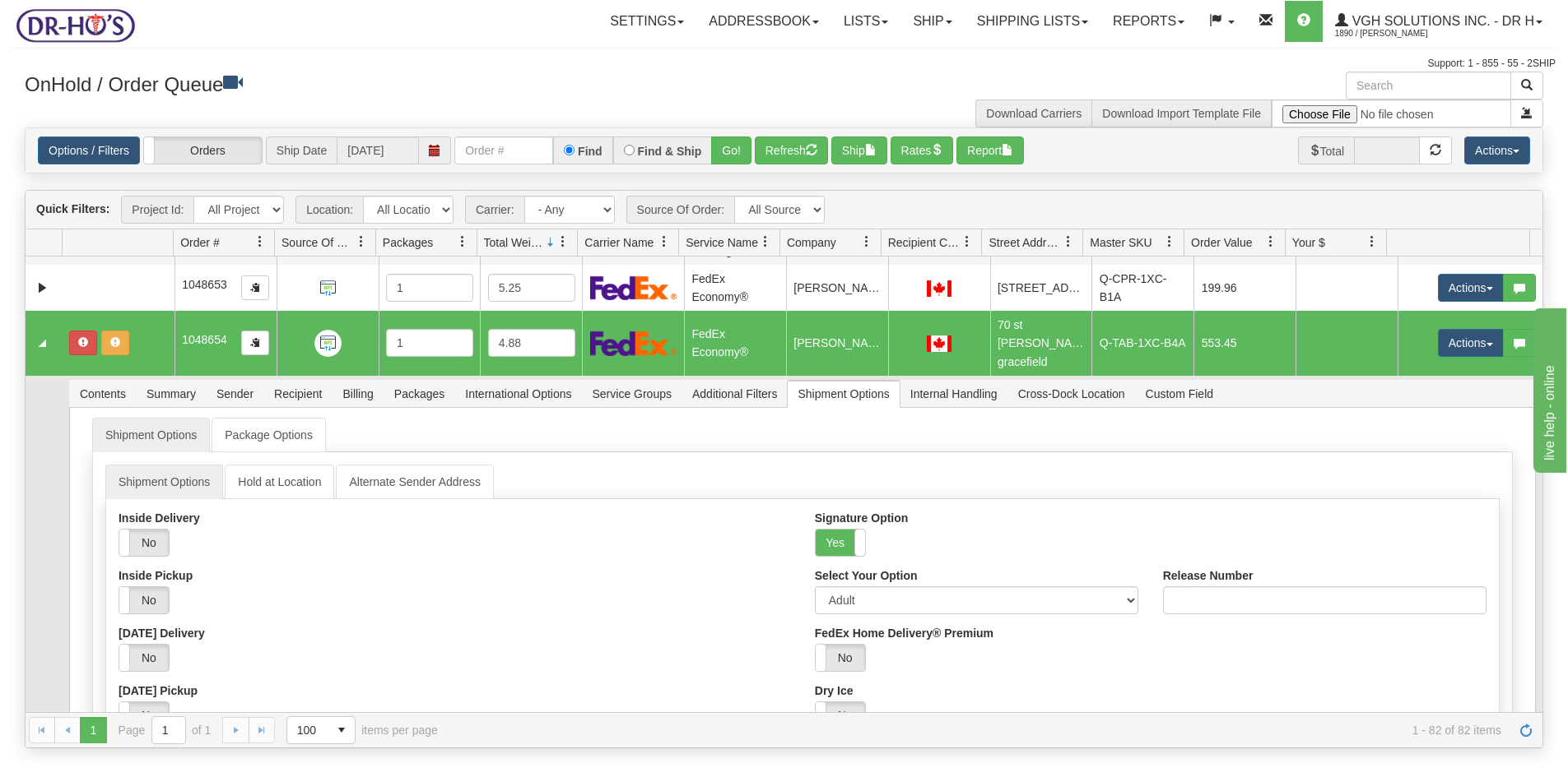
scroll to position [2714, 0]
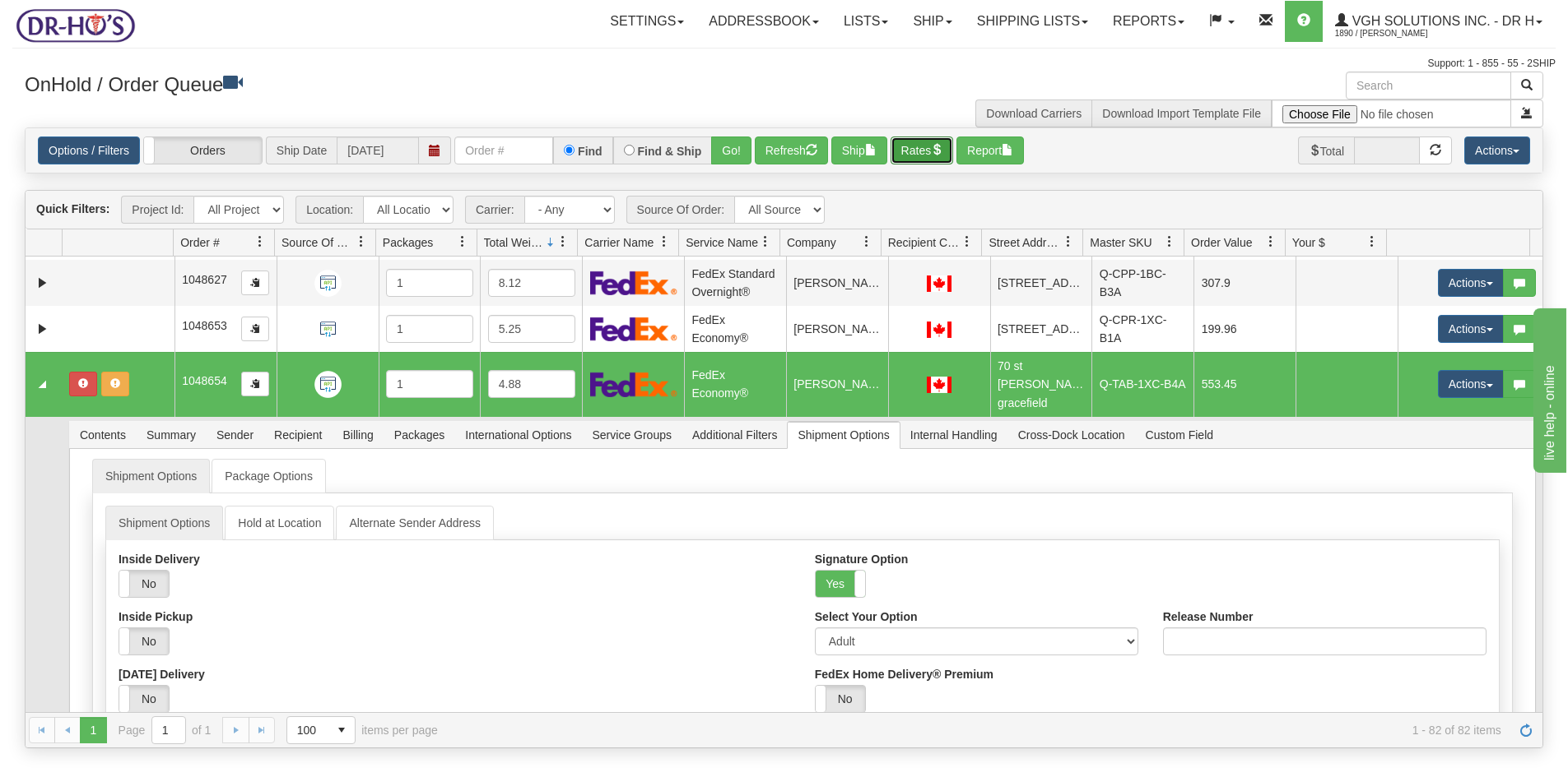
click at [920, 147] on button "Rates" at bounding box center [923, 151] width 64 height 28
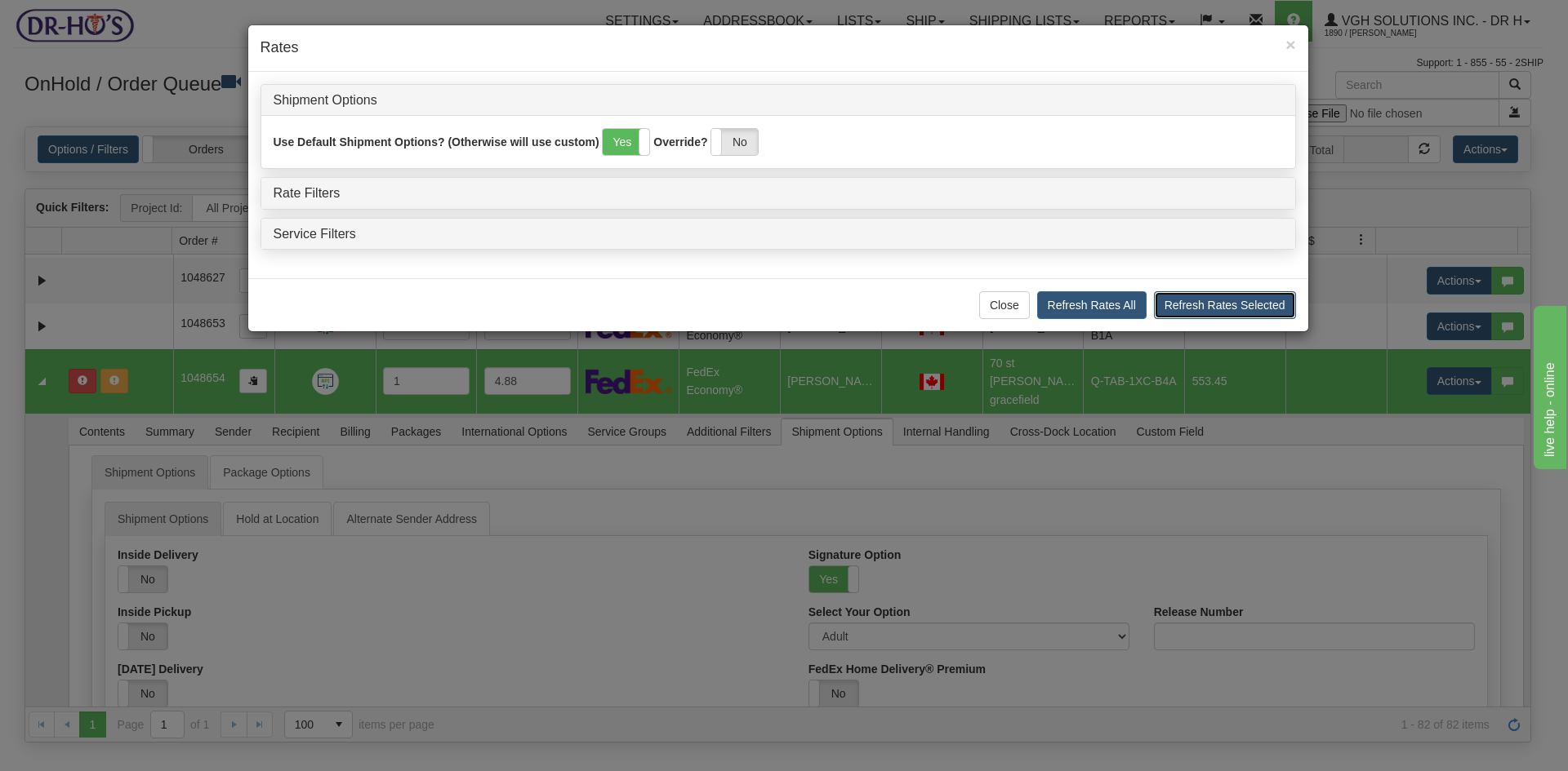
click at [1256, 305] on button "Refresh Rates Selected" at bounding box center [1225, 305] width 142 height 28
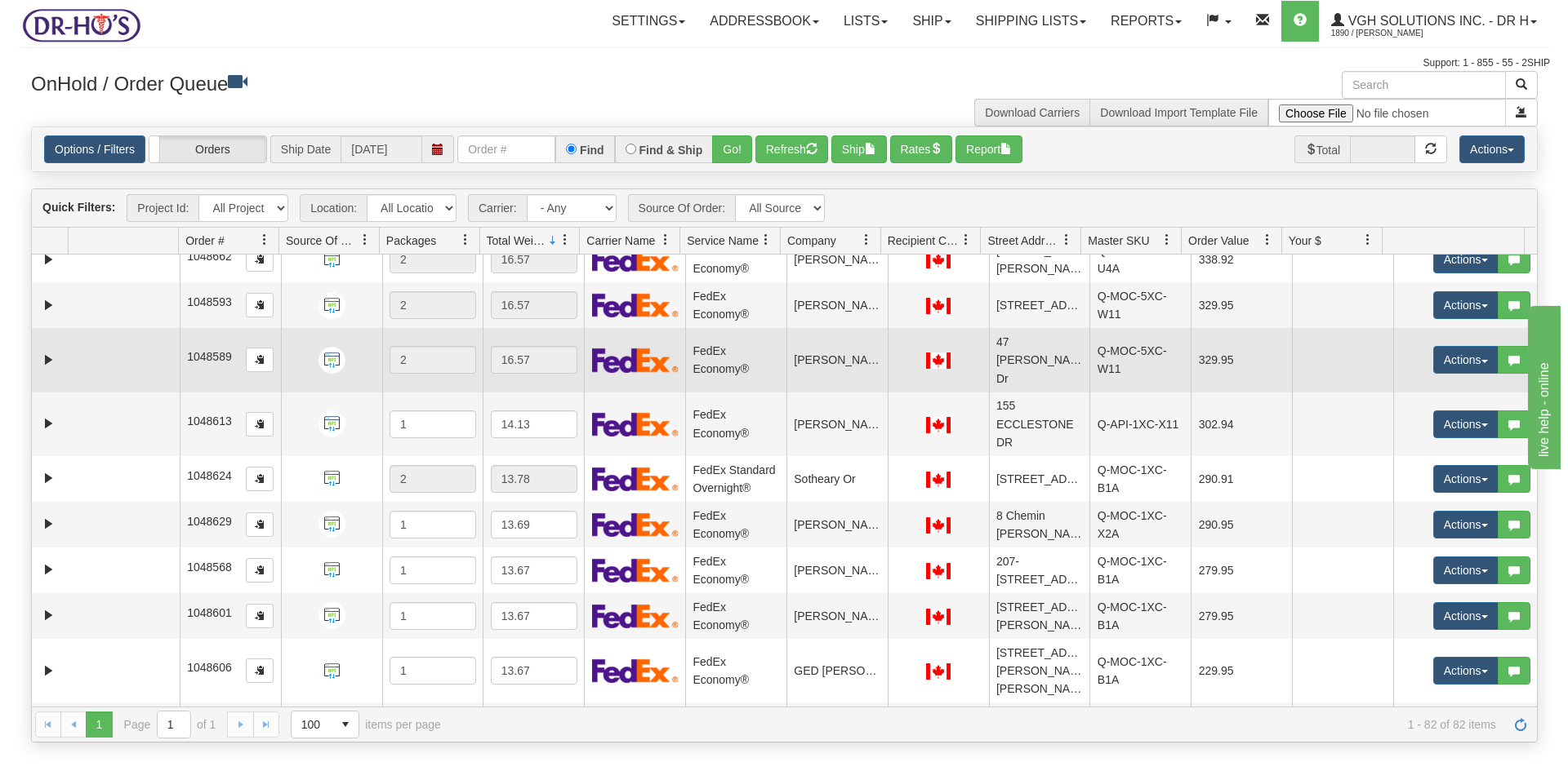
scroll to position [0, 0]
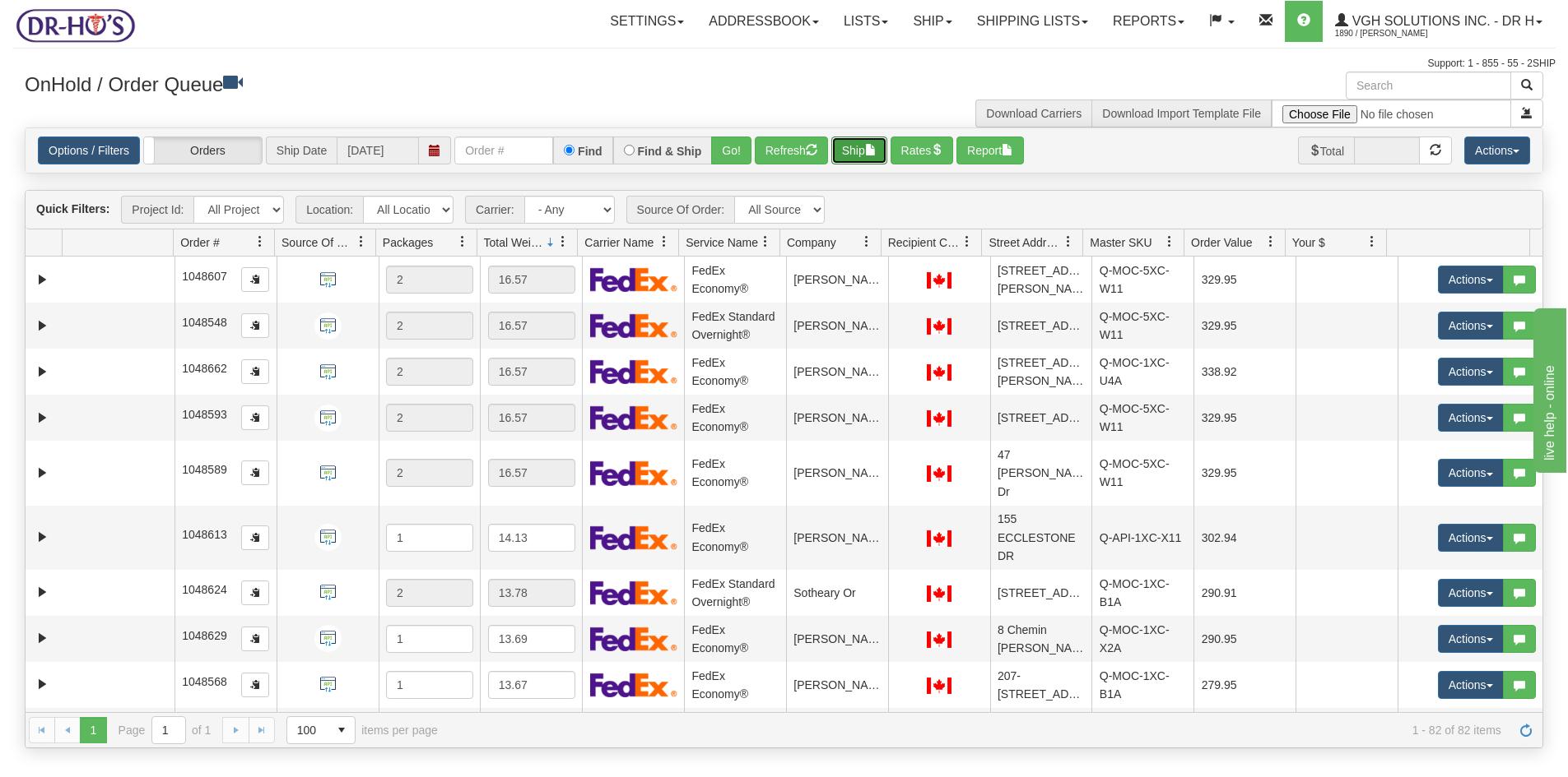
click at [864, 153] on button "Ship" at bounding box center [859, 151] width 56 height 28
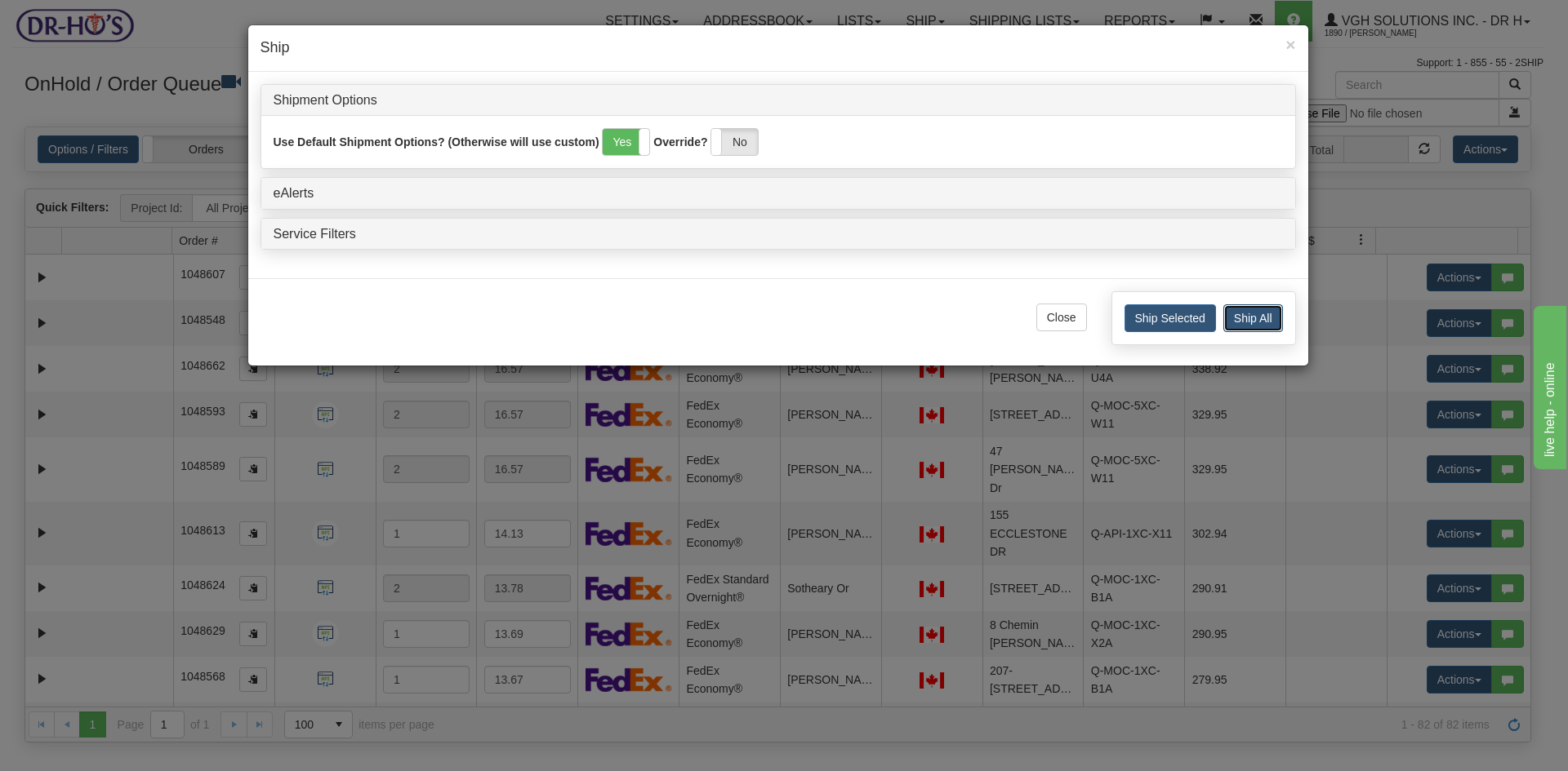
click at [1256, 314] on button "Ship All" at bounding box center [1253, 318] width 60 height 28
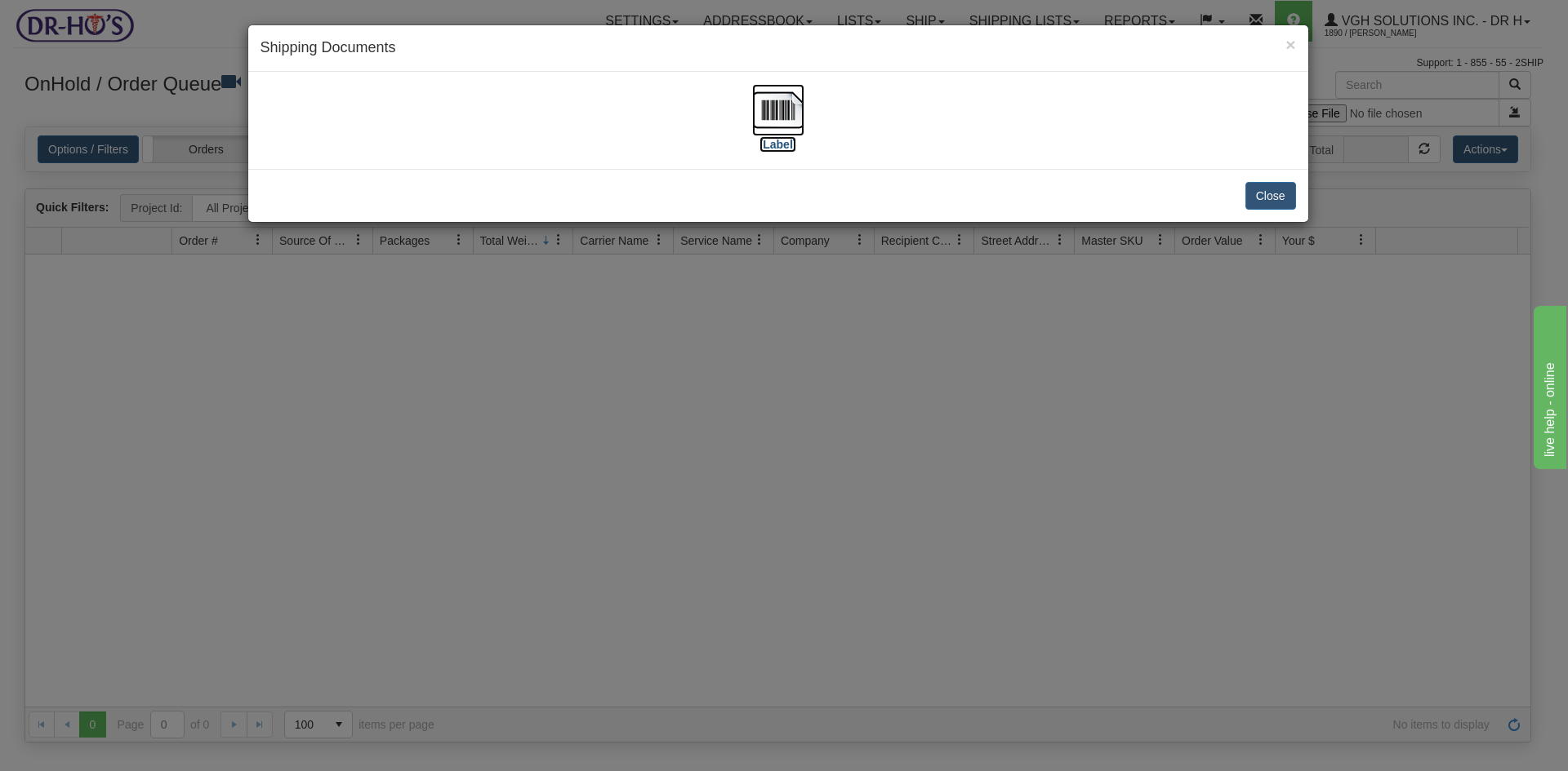
click at [772, 109] on img at bounding box center [778, 110] width 52 height 52
